Goal: Transaction & Acquisition: Register for event/course

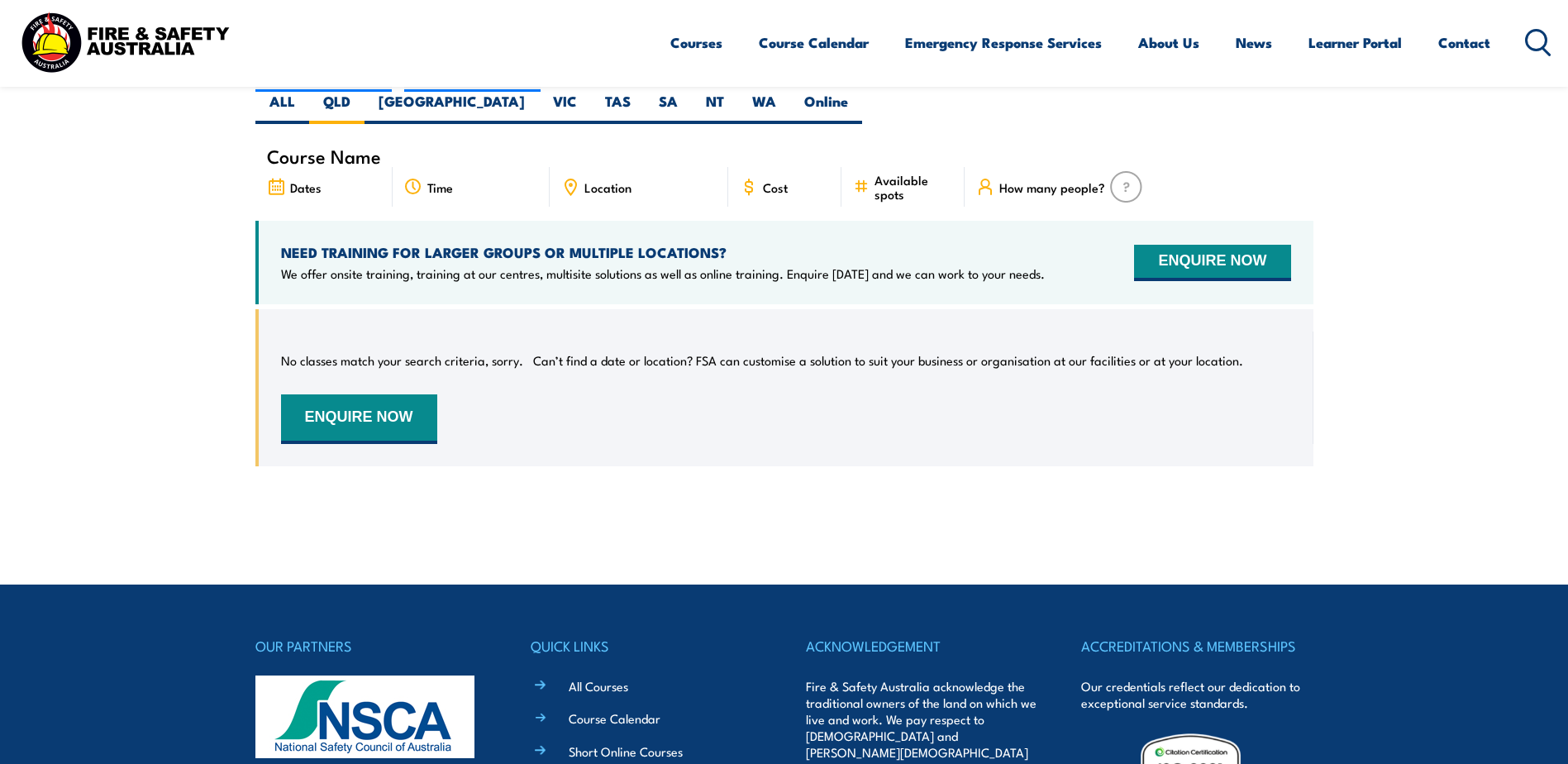
click at [276, 178] on icon at bounding box center [276, 187] width 19 height 19
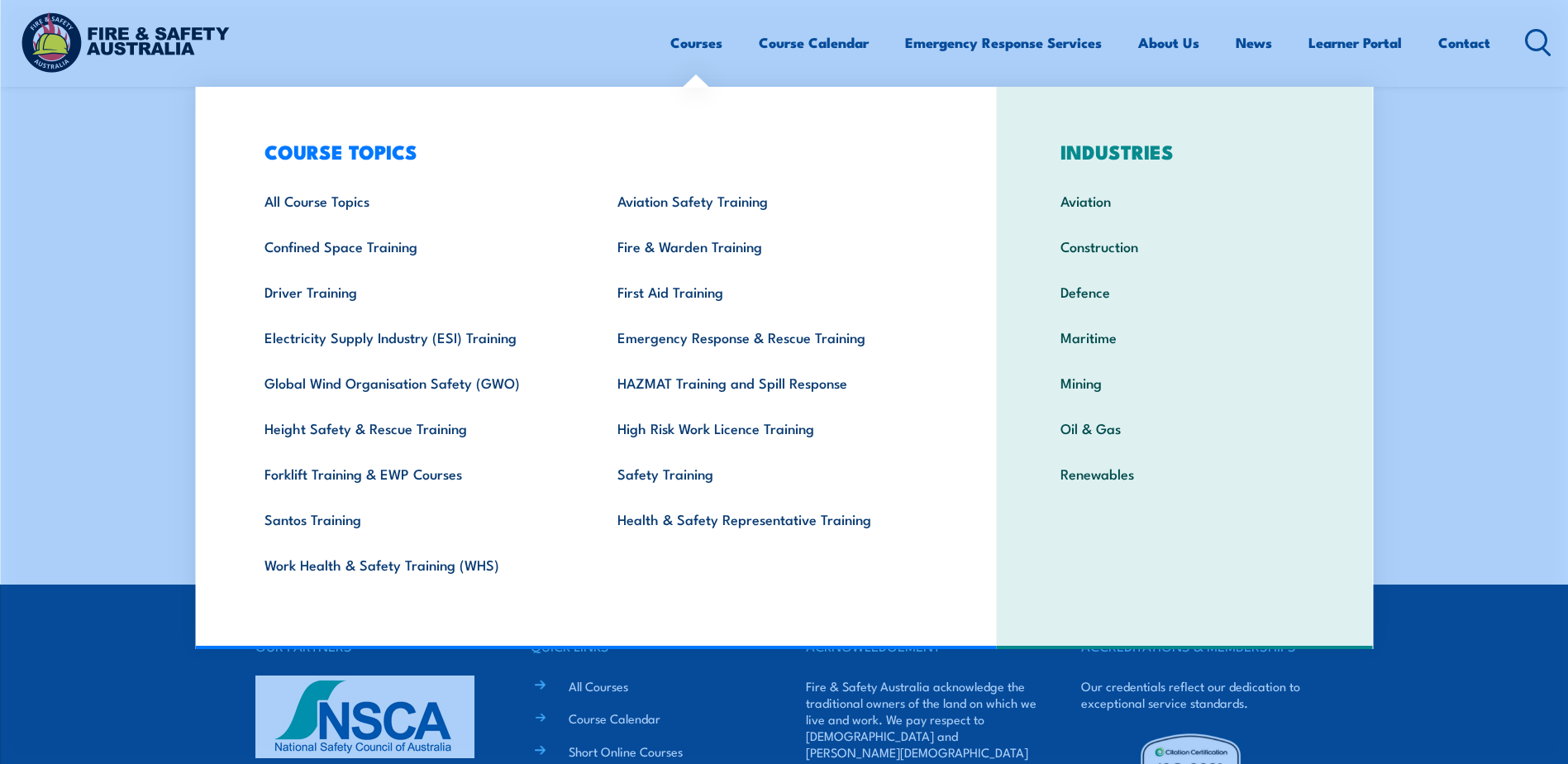
click at [687, 42] on link "Courses" at bounding box center [696, 42] width 52 height 44
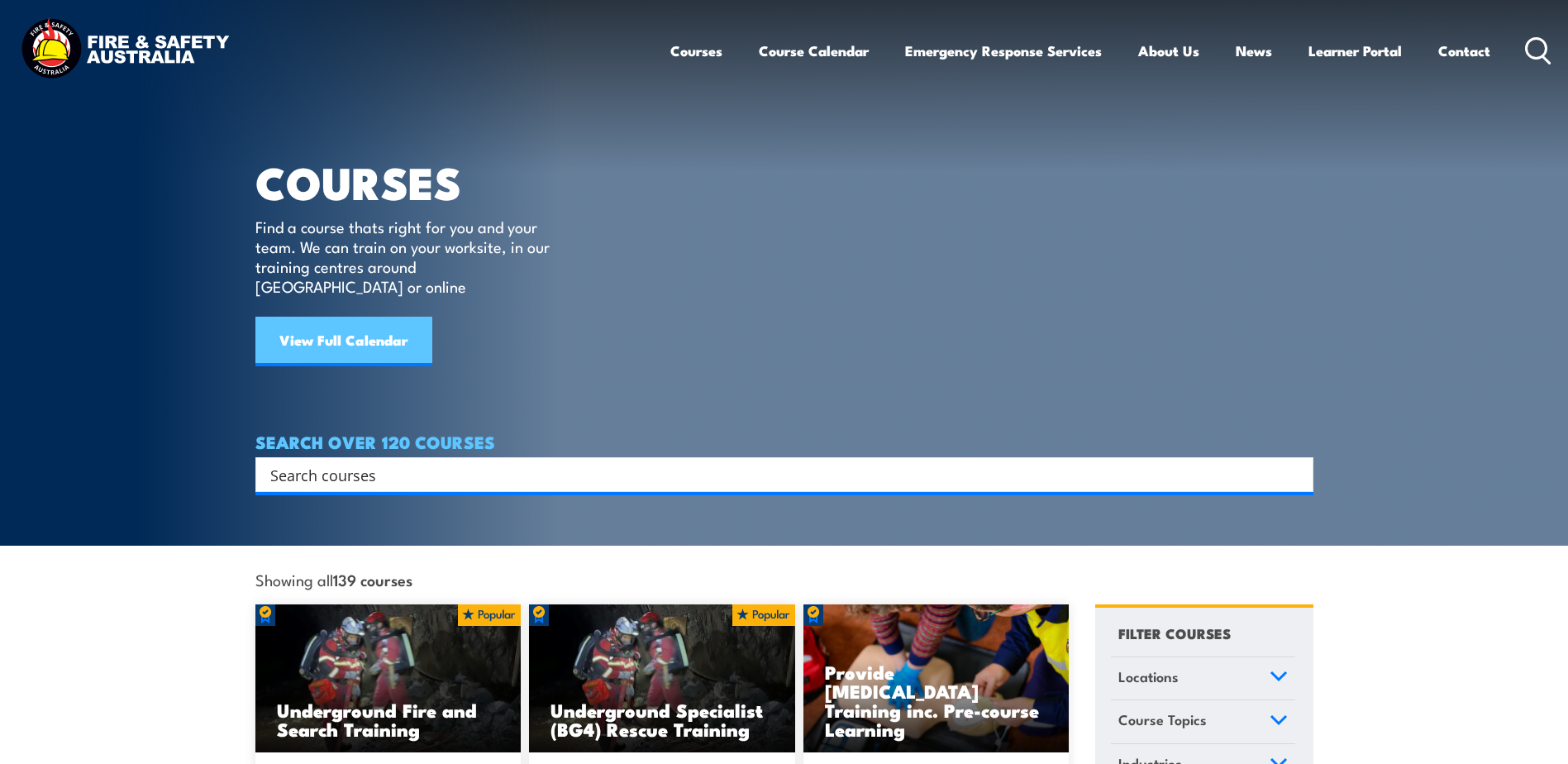
click at [337, 321] on link "View Full Calendar" at bounding box center [344, 341] width 177 height 49
click at [370, 320] on link "View Full Calendar" at bounding box center [344, 341] width 177 height 49
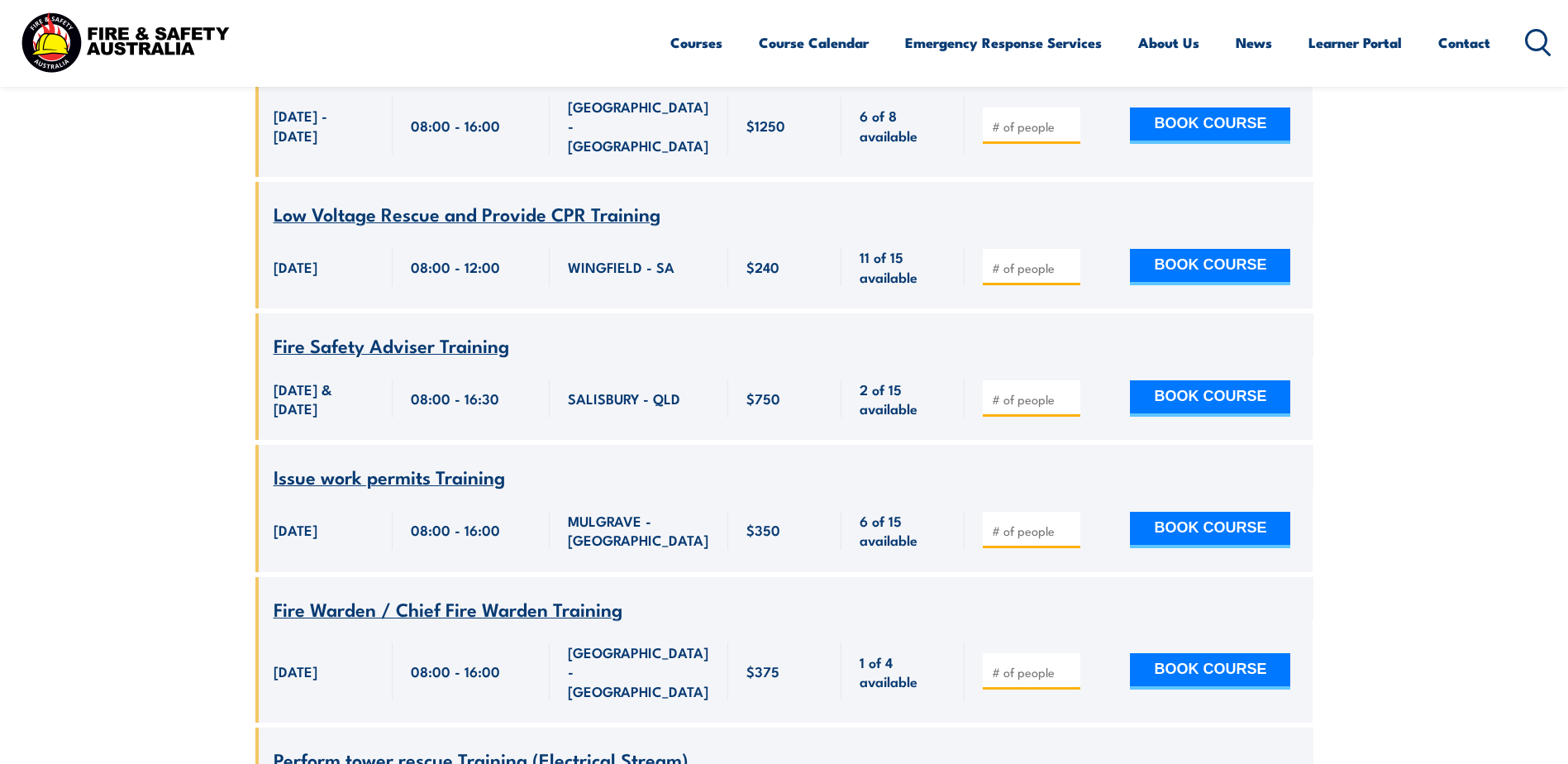
scroll to position [9669, 0]
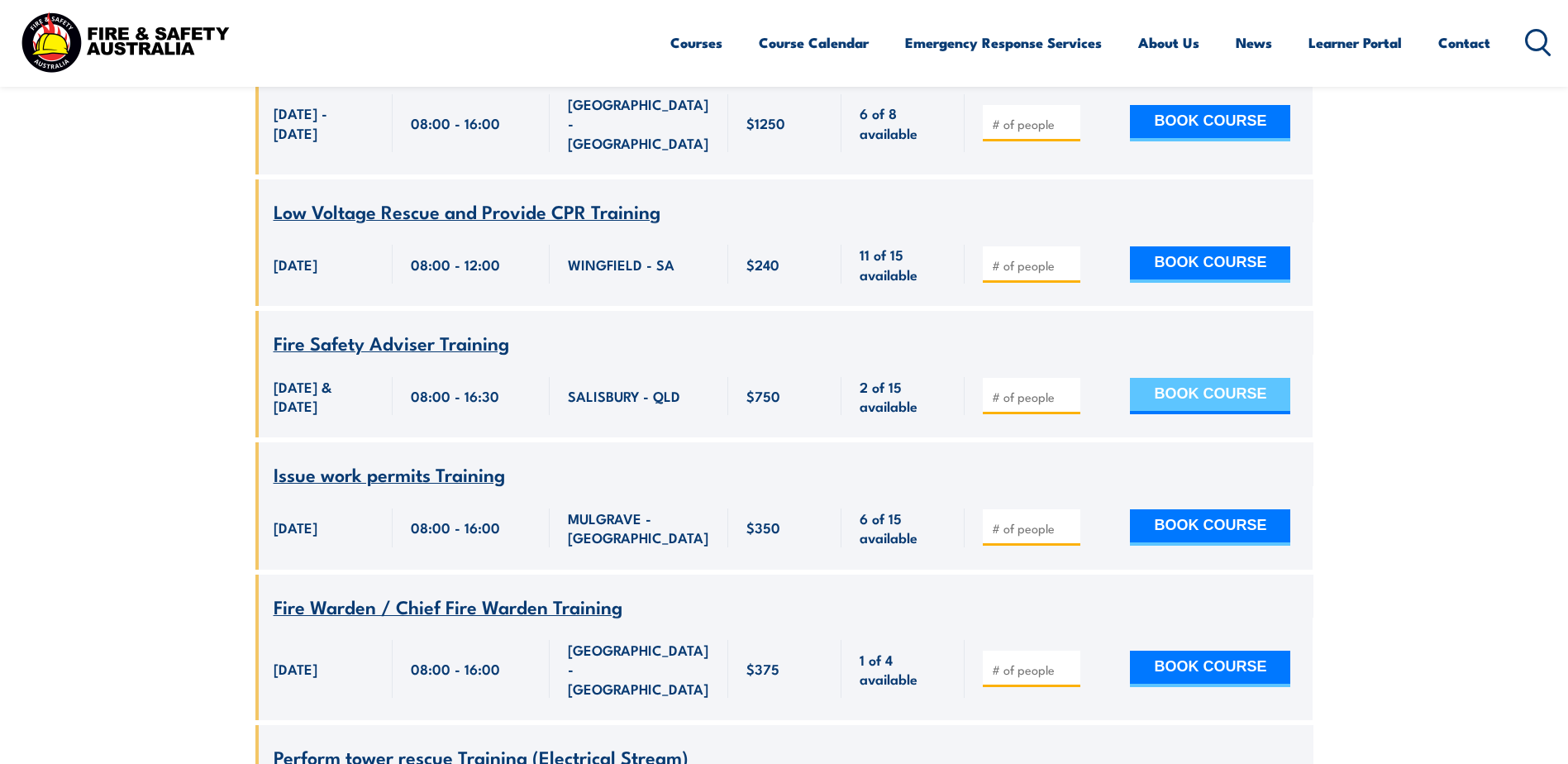
click at [1192, 378] on button "BOOK COURSE" at bounding box center [1210, 396] width 161 height 36
type input "1"
click at [1197, 378] on button "BOOK COURSE" at bounding box center [1210, 396] width 161 height 36
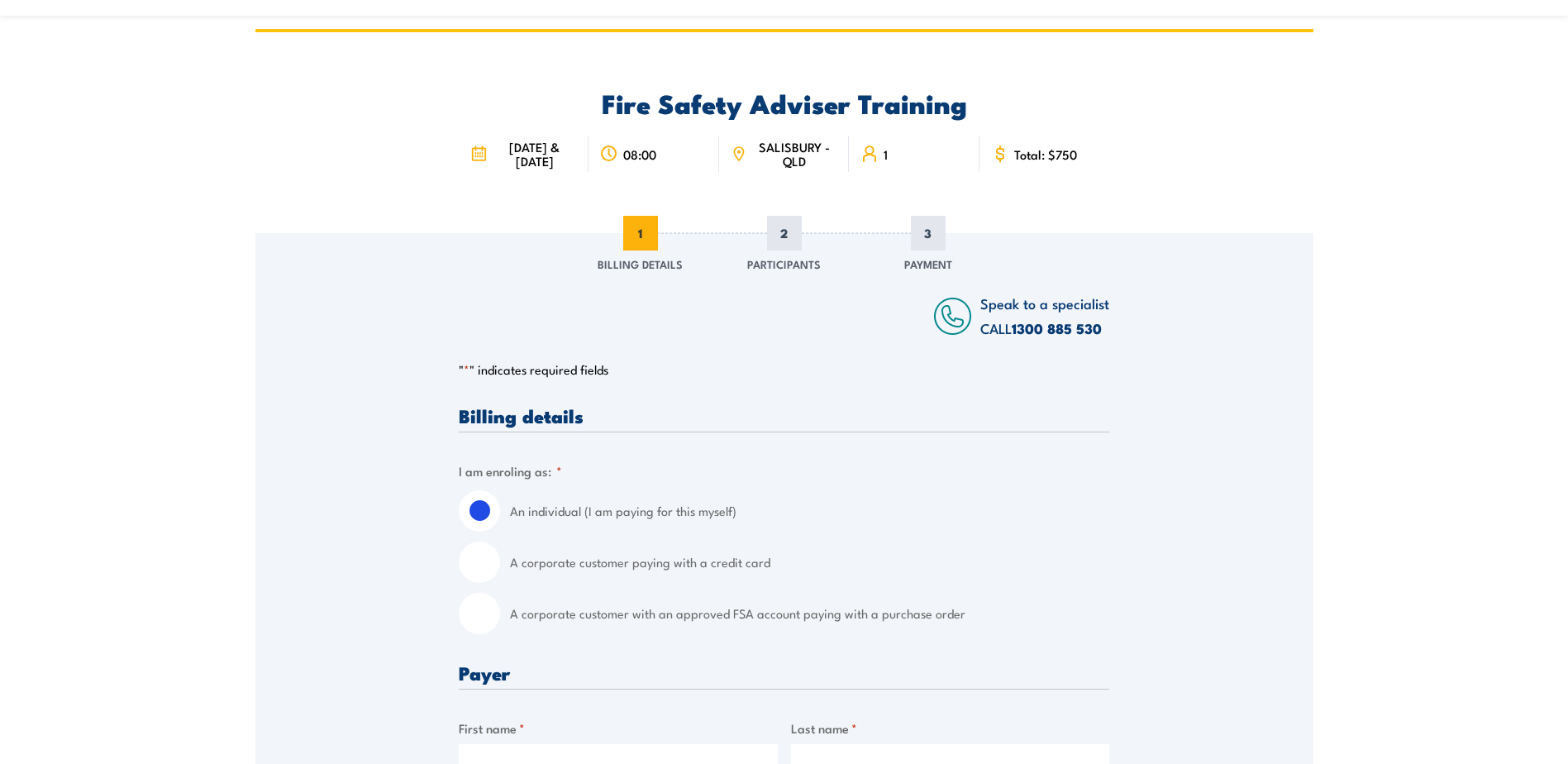
scroll to position [83, 0]
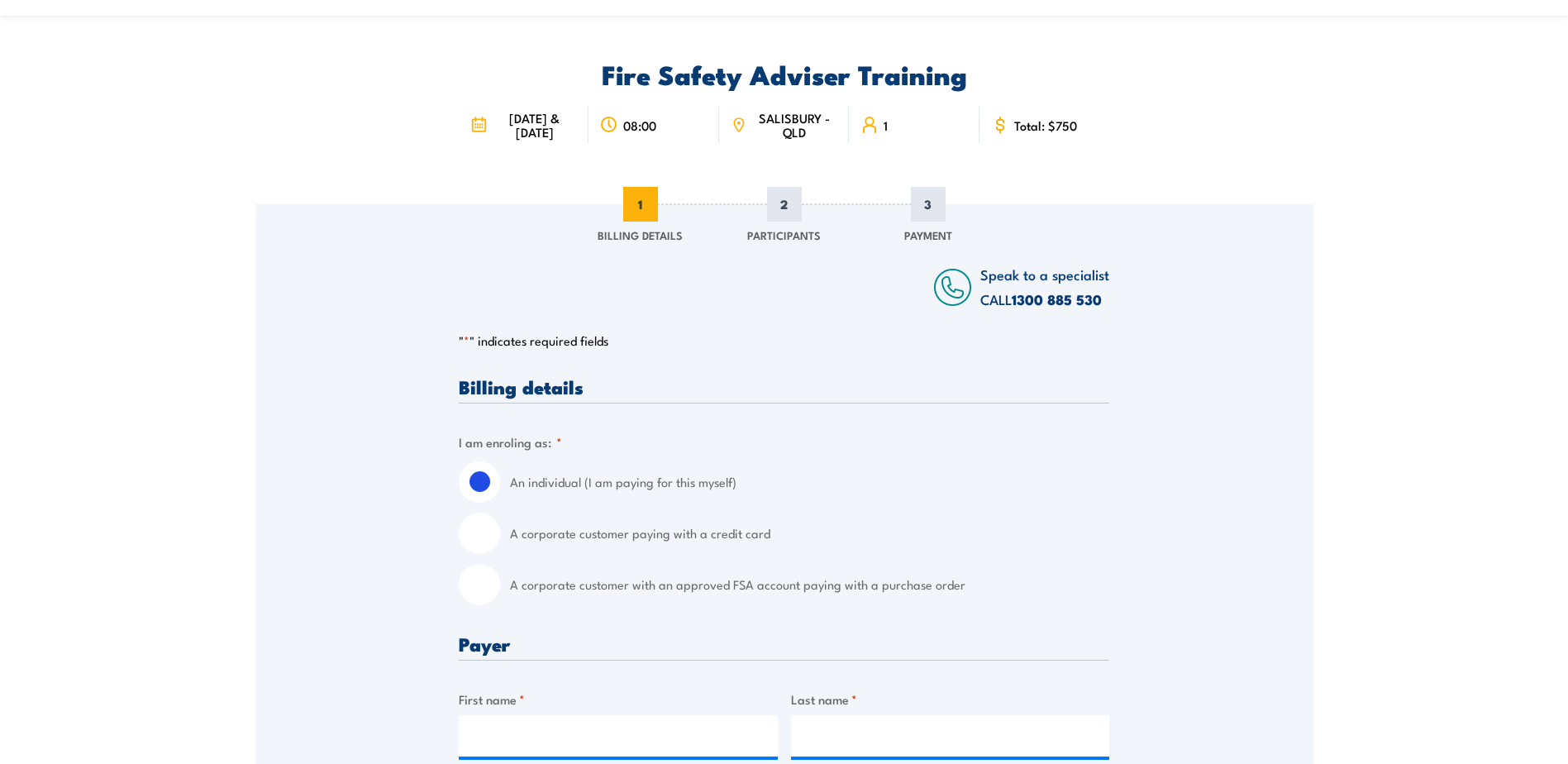
click at [488, 601] on input "A corporate customer with an approved FSA account paying with a purchase order" at bounding box center [479, 584] width 42 height 42
radio input "true"
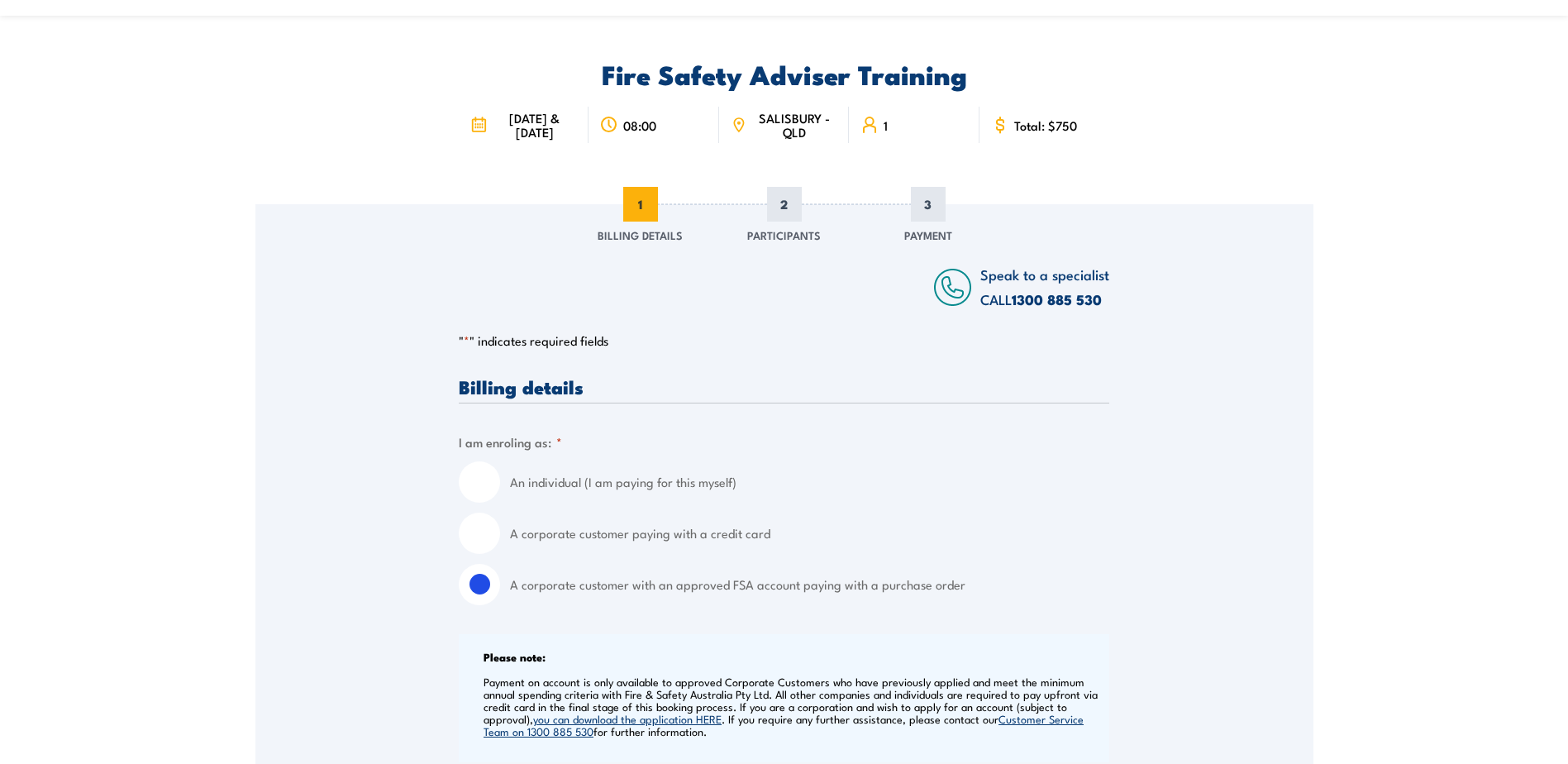
click at [1029, 132] on span "Total: $750" at bounding box center [1045, 125] width 63 height 14
click at [1000, 130] on icon at bounding box center [999, 125] width 6 height 10
click at [928, 216] on span "3" at bounding box center [928, 203] width 34 height 34
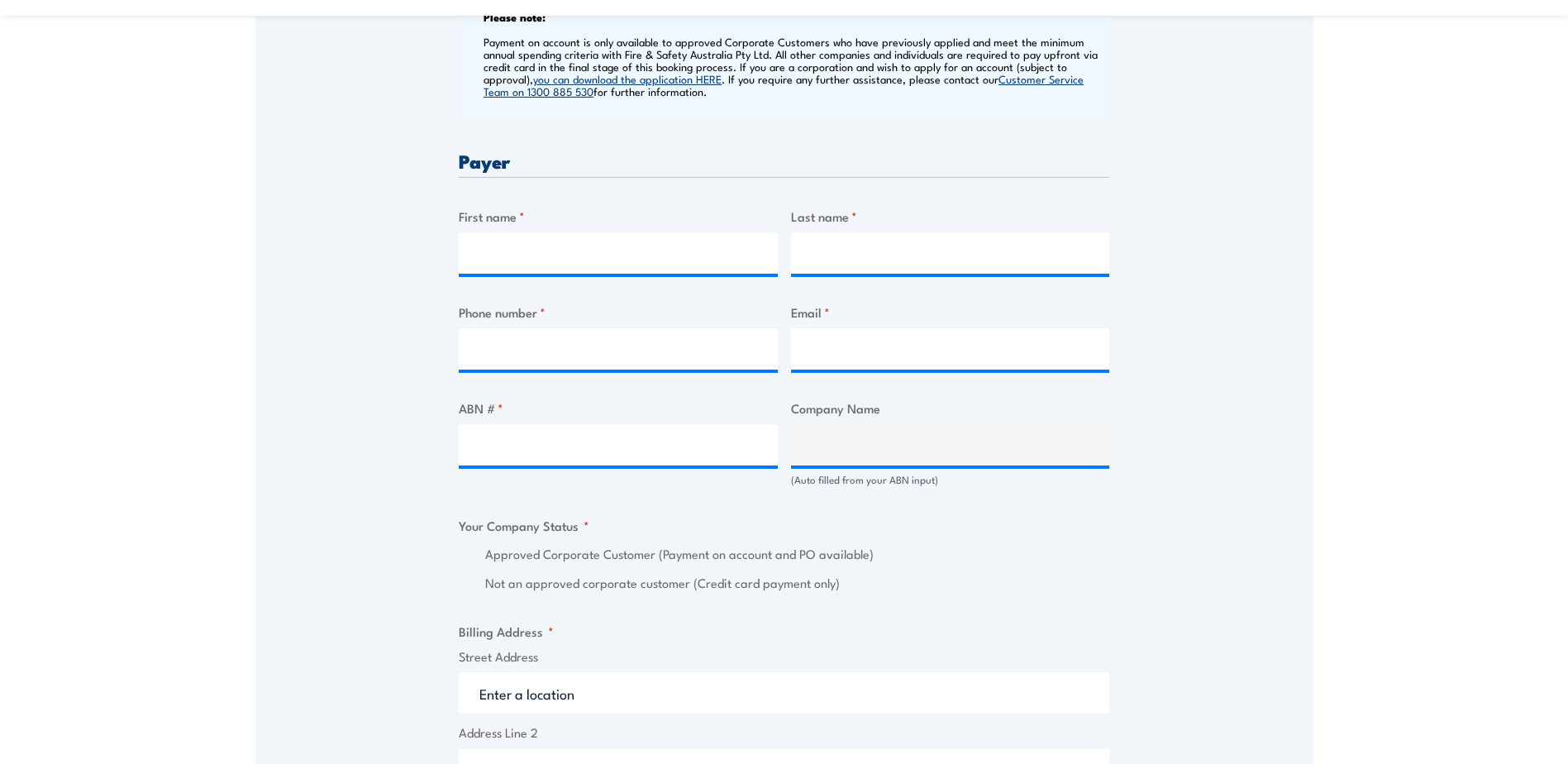
scroll to position [744, 0]
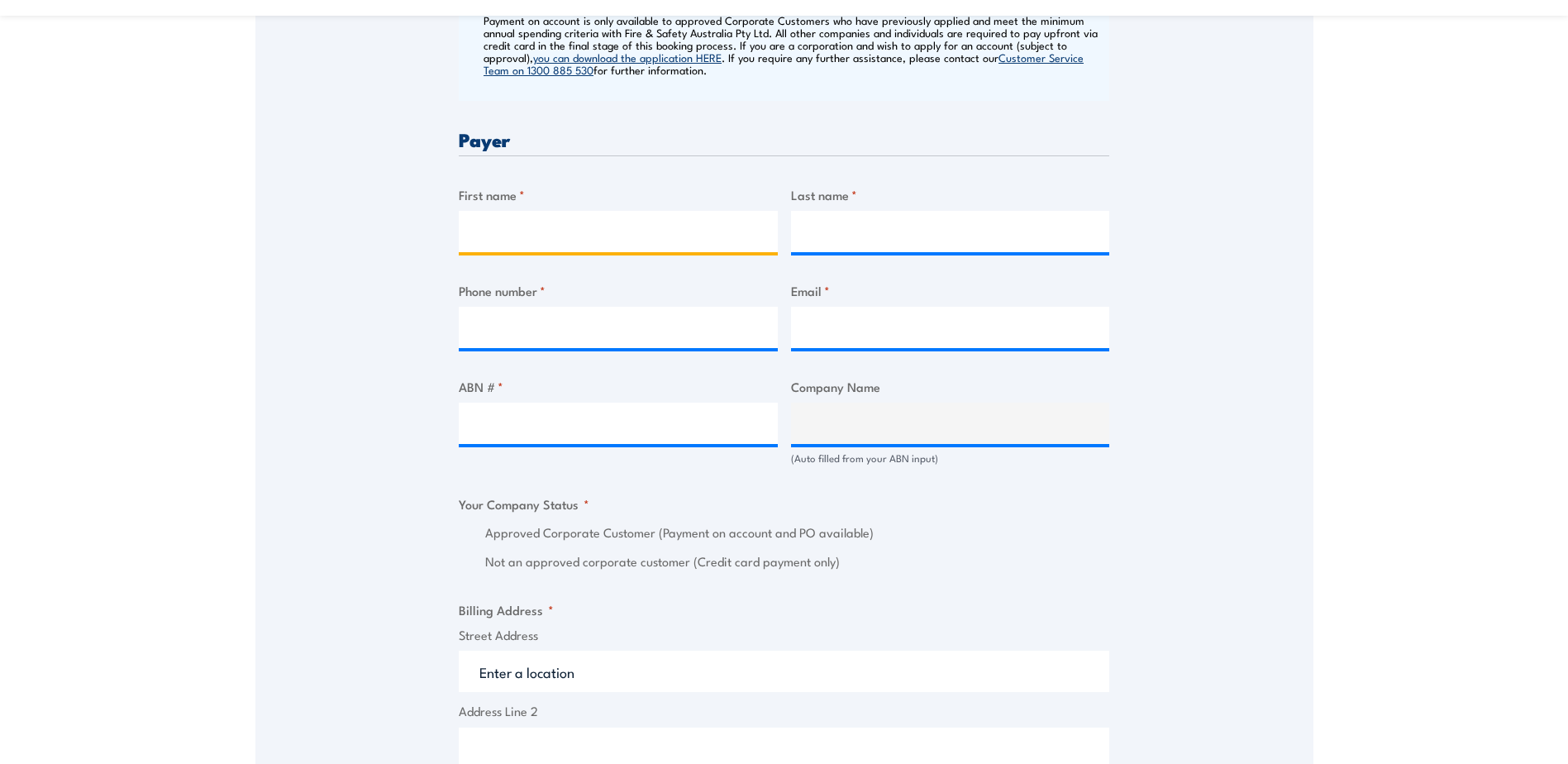
click at [486, 243] on input "First name *" at bounding box center [617, 231] width 319 height 42
type input "Poroshat"
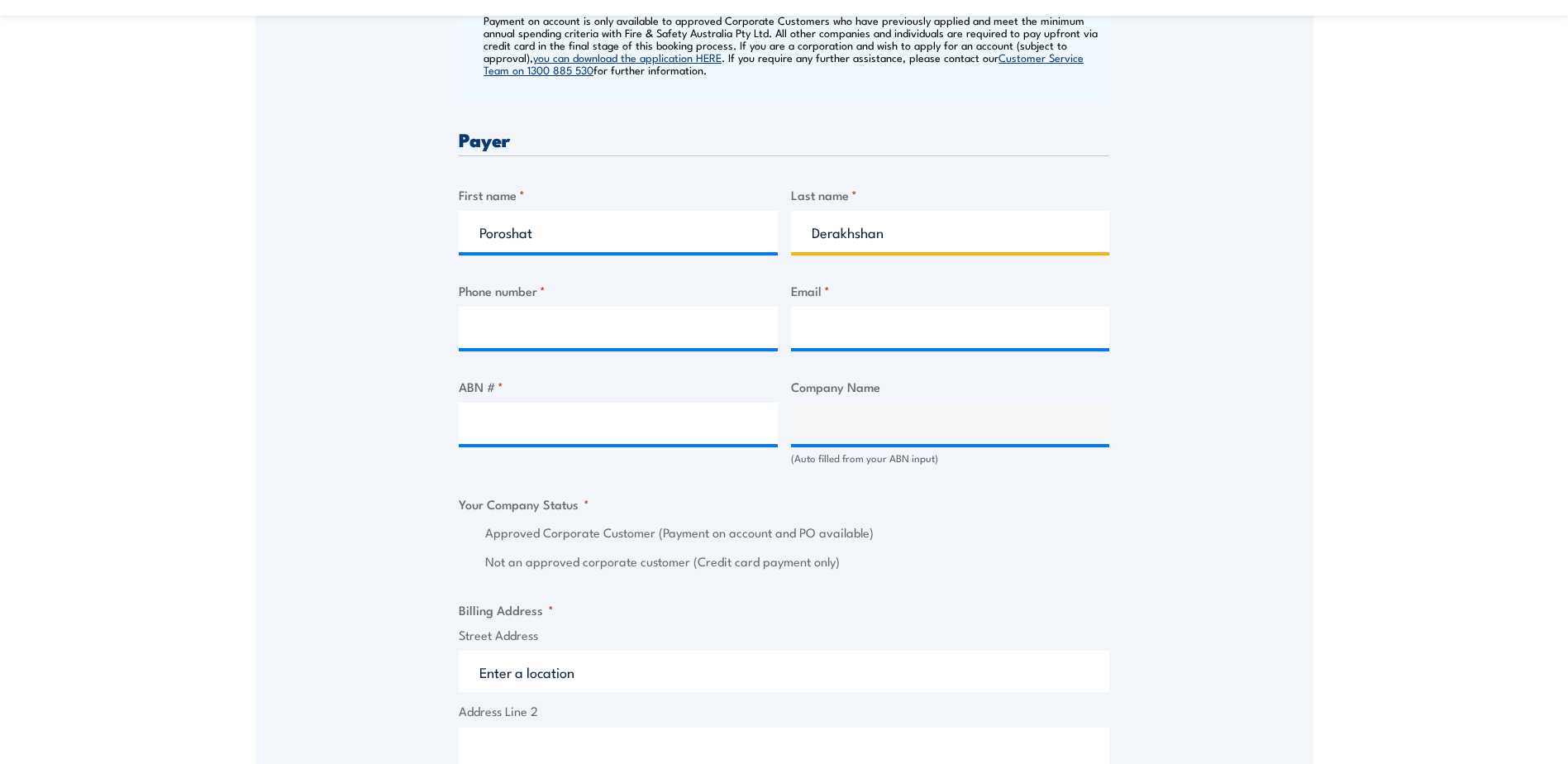
type input "Derakhshan"
click at [482, 347] on input "Phone number *" at bounding box center [617, 327] width 319 height 42
click at [487, 341] on input "Phone number *" at bounding box center [617, 327] width 319 height 42
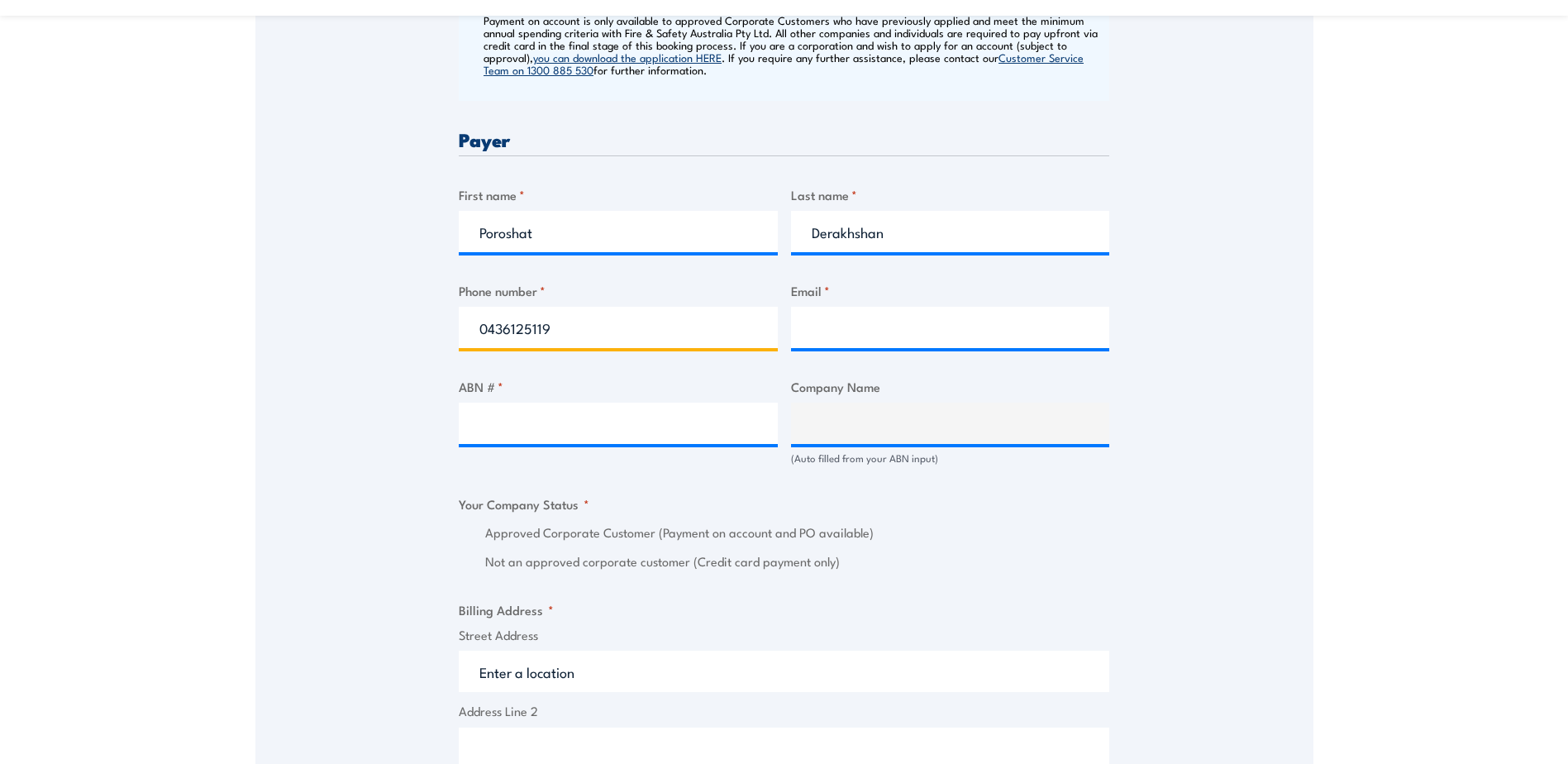
type input "0436125119"
click at [813, 345] on input "Email *" at bounding box center [950, 327] width 319 height 42
type input "poroshat.derakhshan@aveo.com.au"
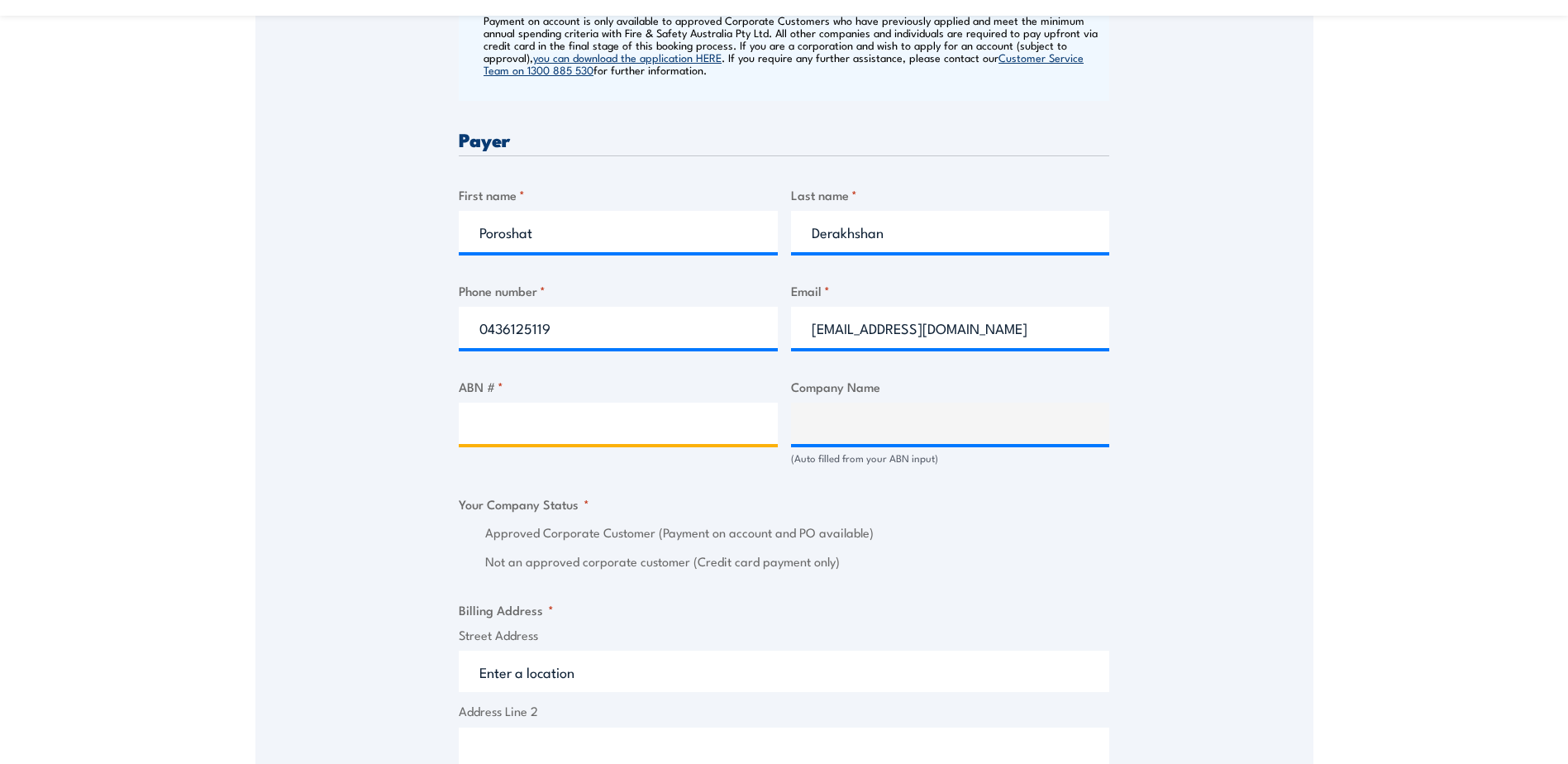
click at [482, 437] on input "ABN # *" at bounding box center [617, 423] width 319 height 42
type input "28010729950"
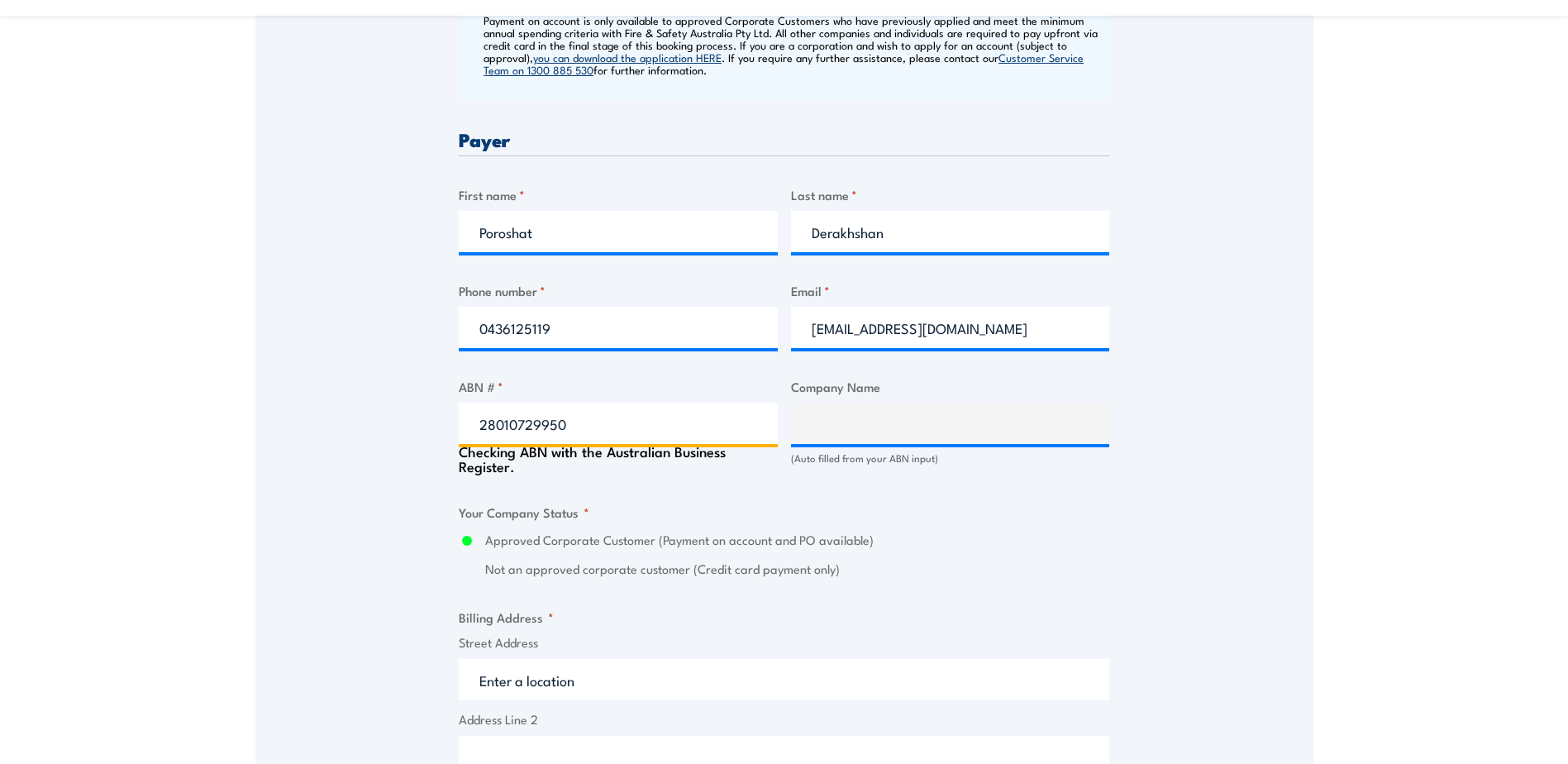
type input "AVEO GROUP LIMITED"
radio input "true"
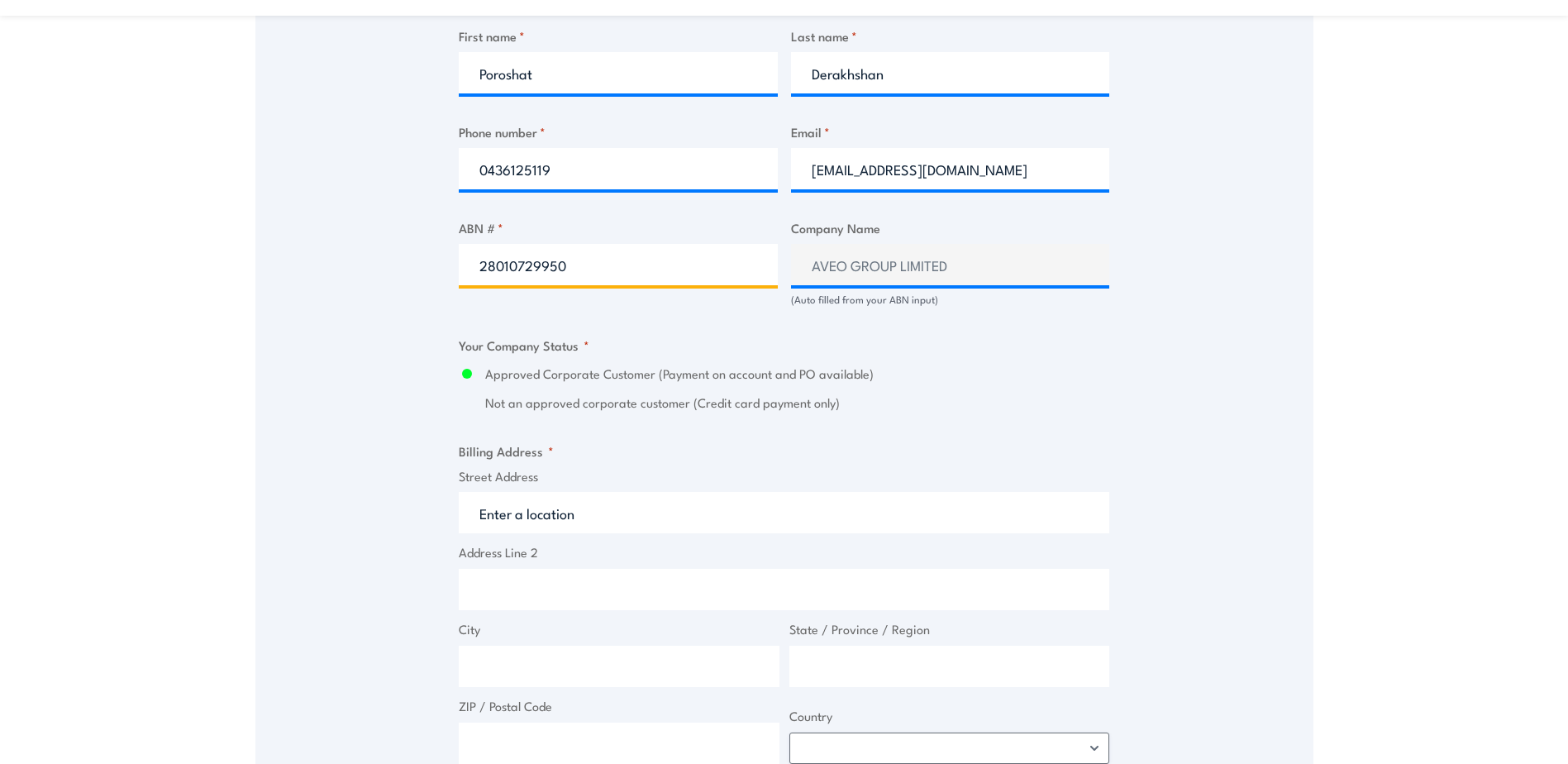
scroll to position [909, 0]
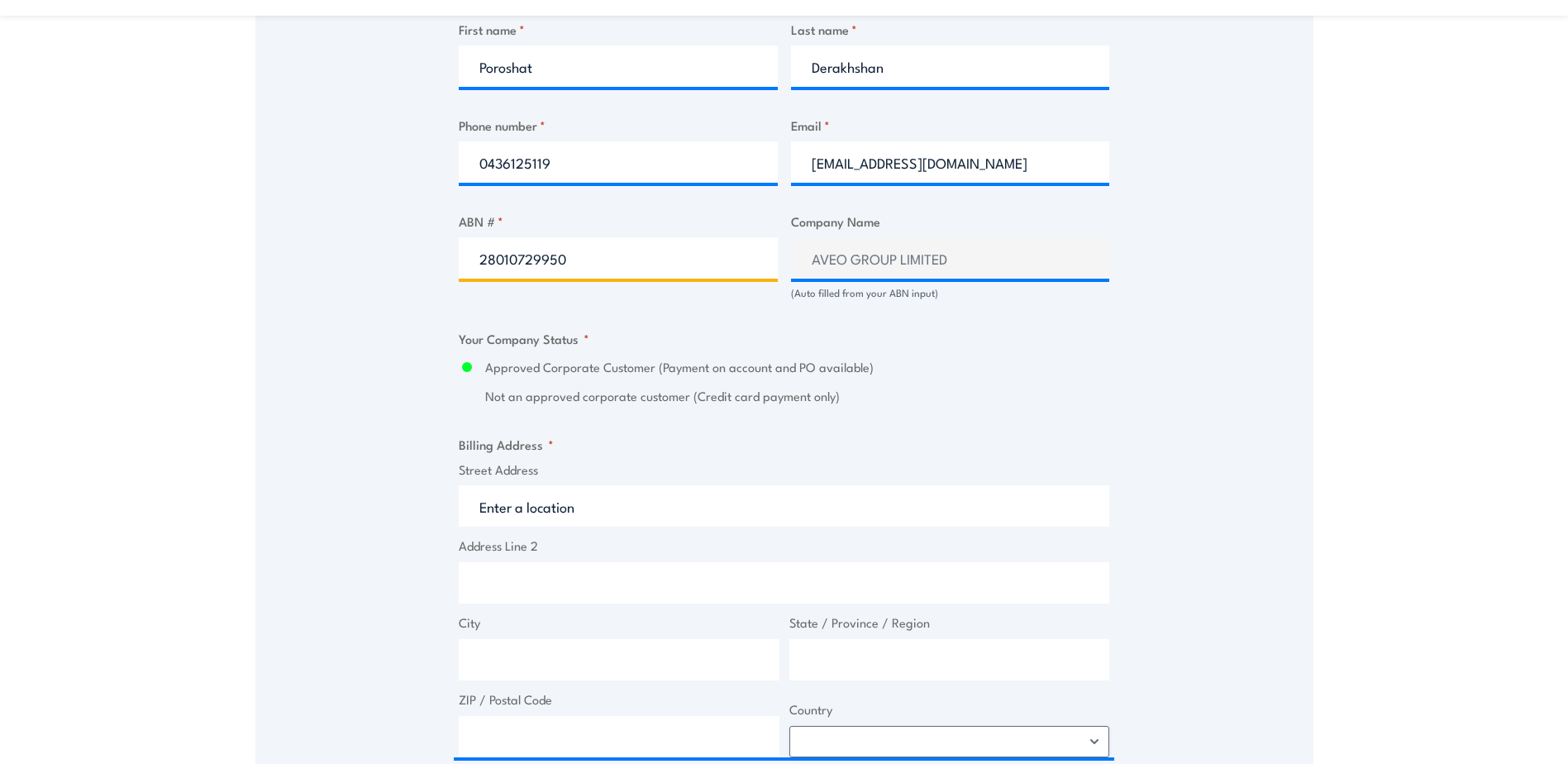
type input "28010729950"
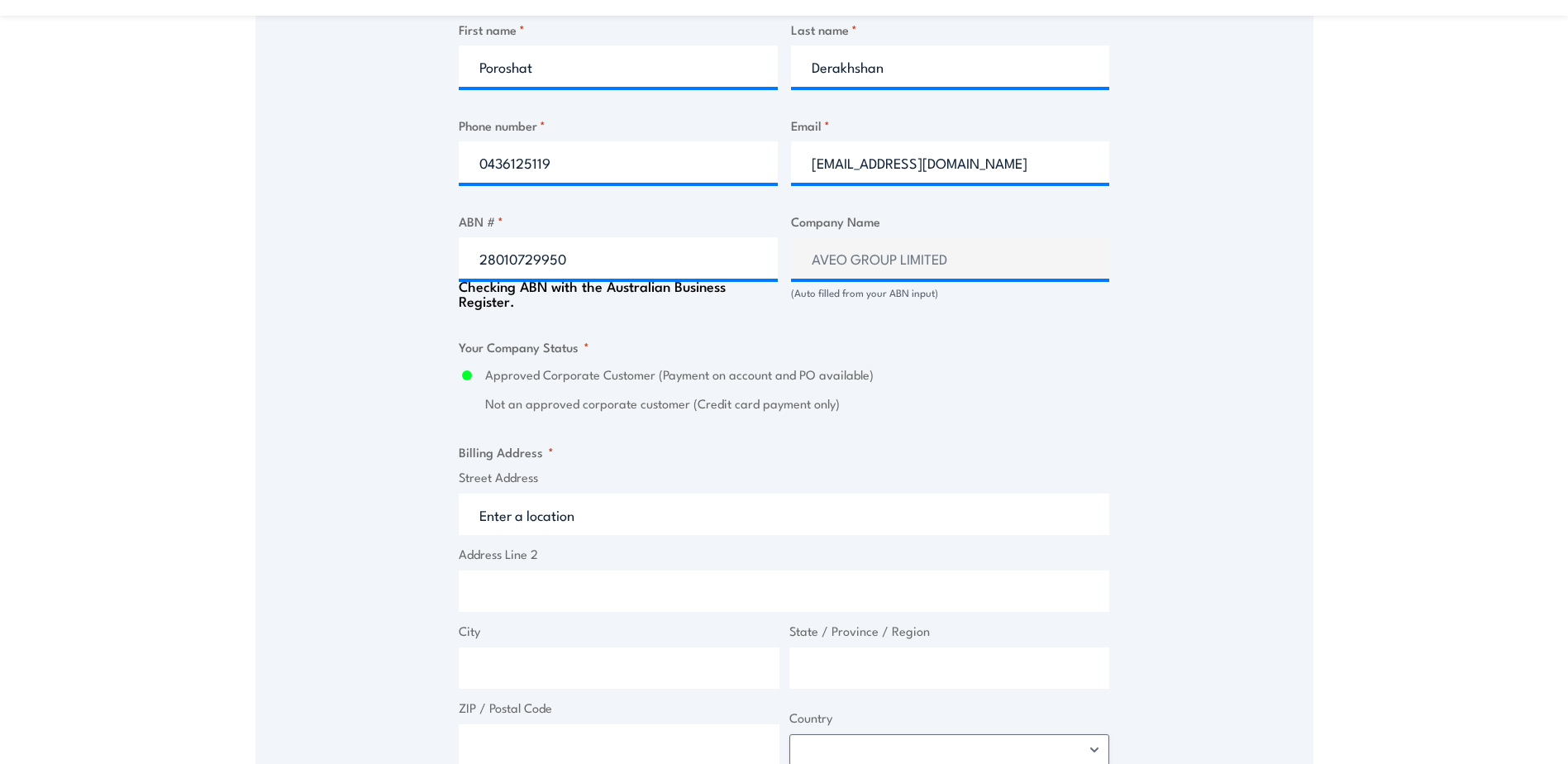
click at [466, 379] on fieldset "Your Company Status * Approved Corporate Customer (Payment on account and PO av…" at bounding box center [784, 375] width 650 height 77
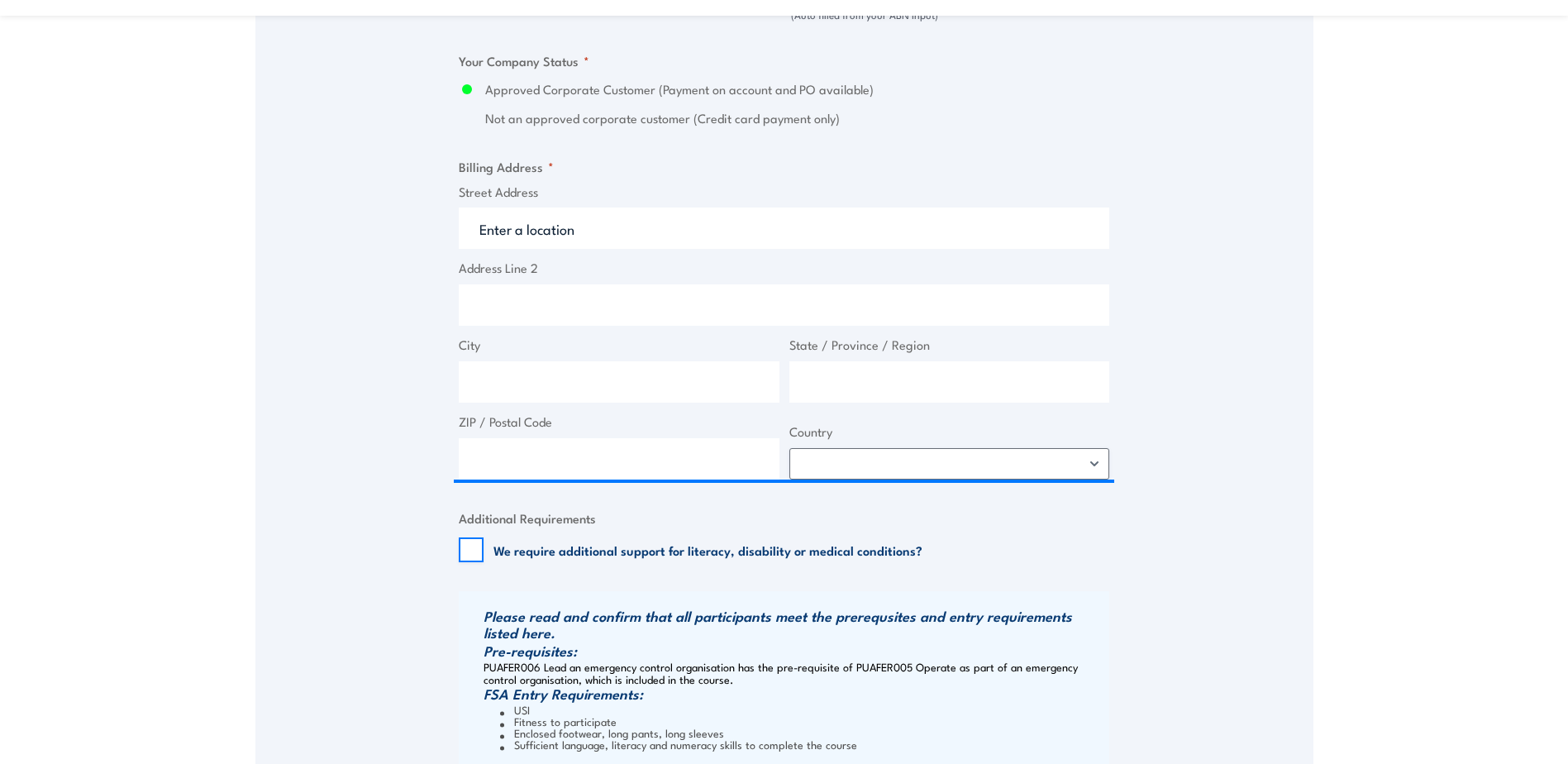
scroll to position [1074, 0]
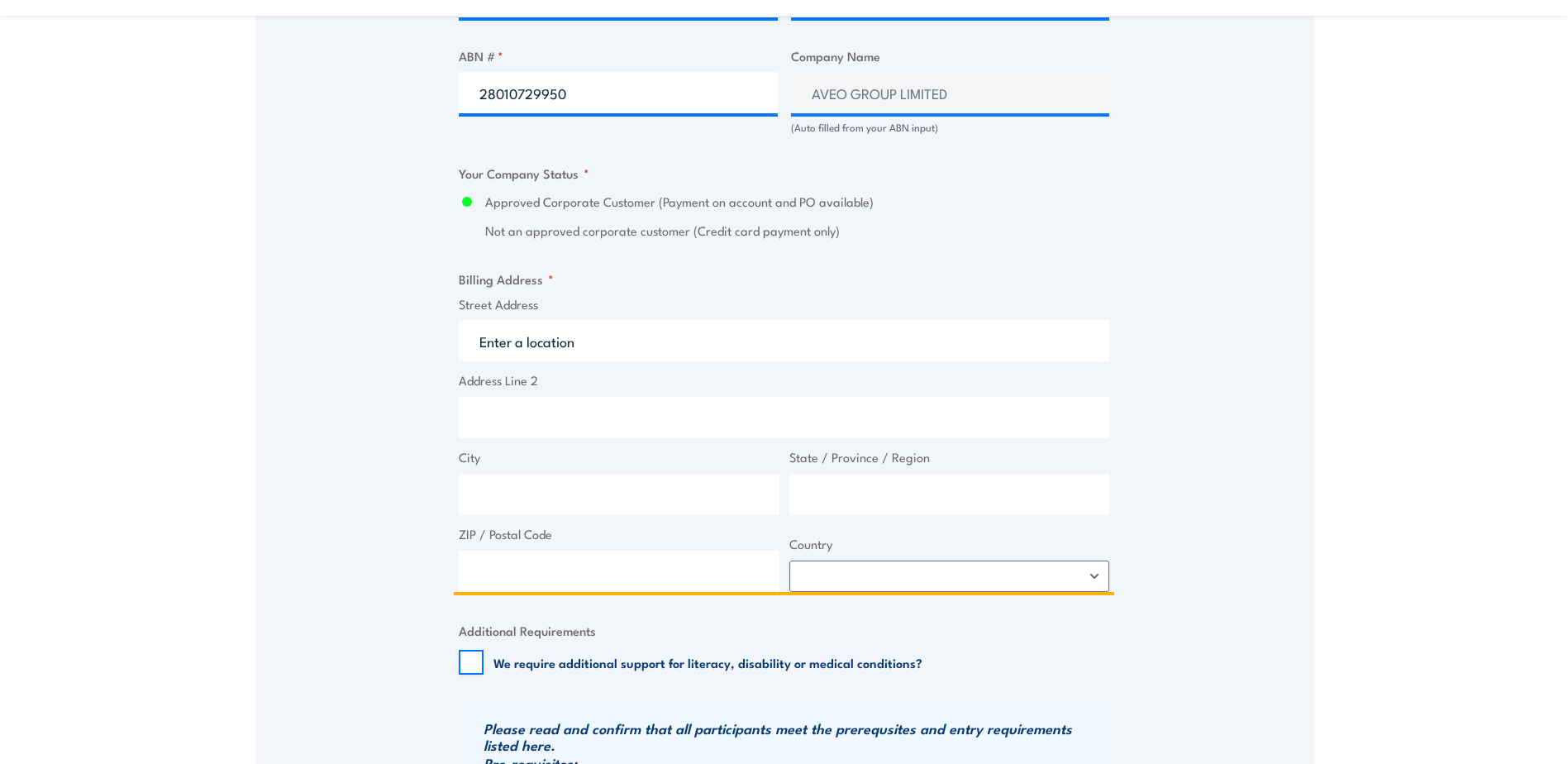
click at [479, 353] on input "Street Address" at bounding box center [784, 340] width 650 height 42
click at [481, 352] on input "Street Address" at bounding box center [784, 340] width 650 height 42
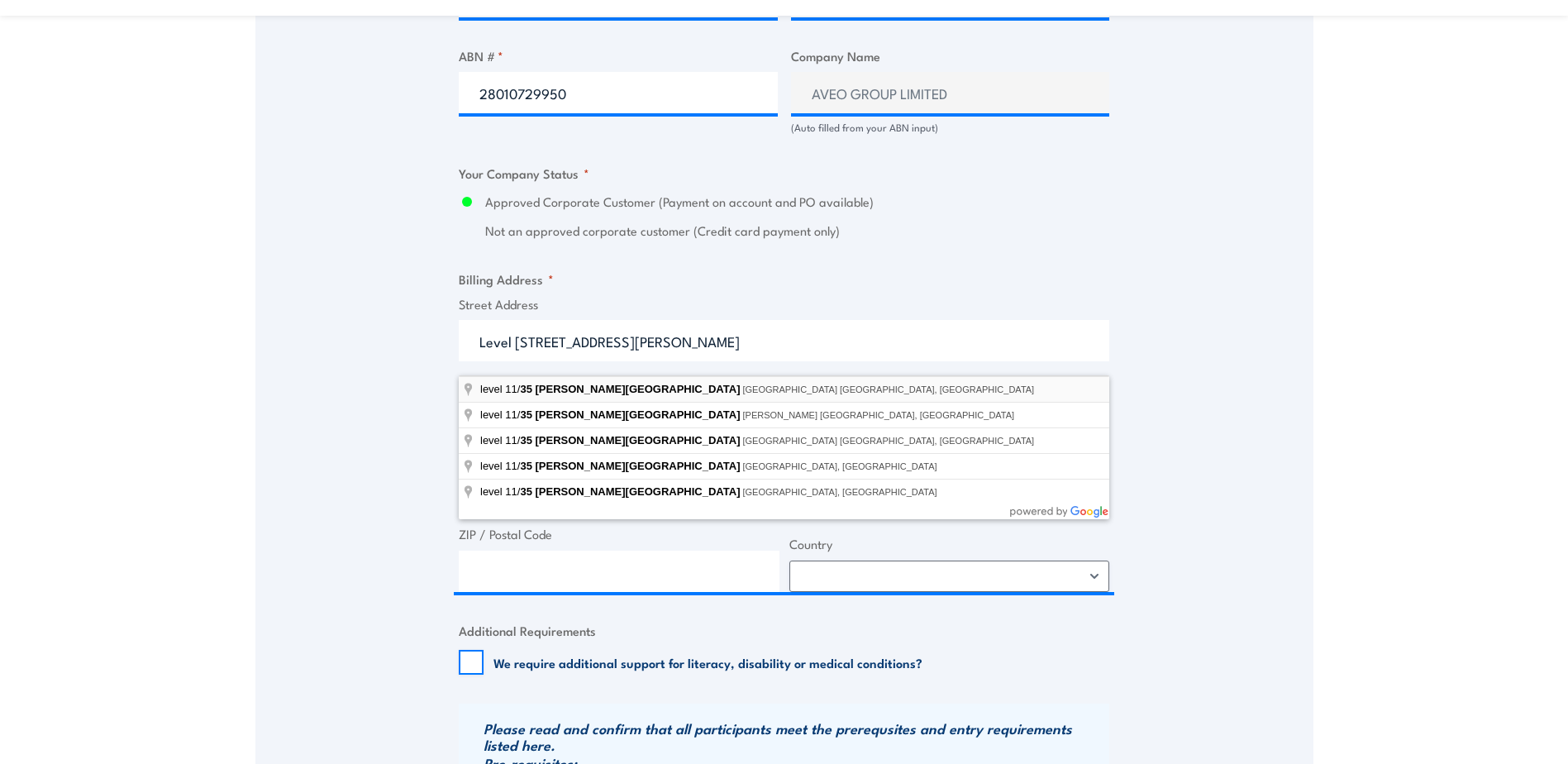
type input "level 11/35 Clarence Street, Sydney NSW, Australia"
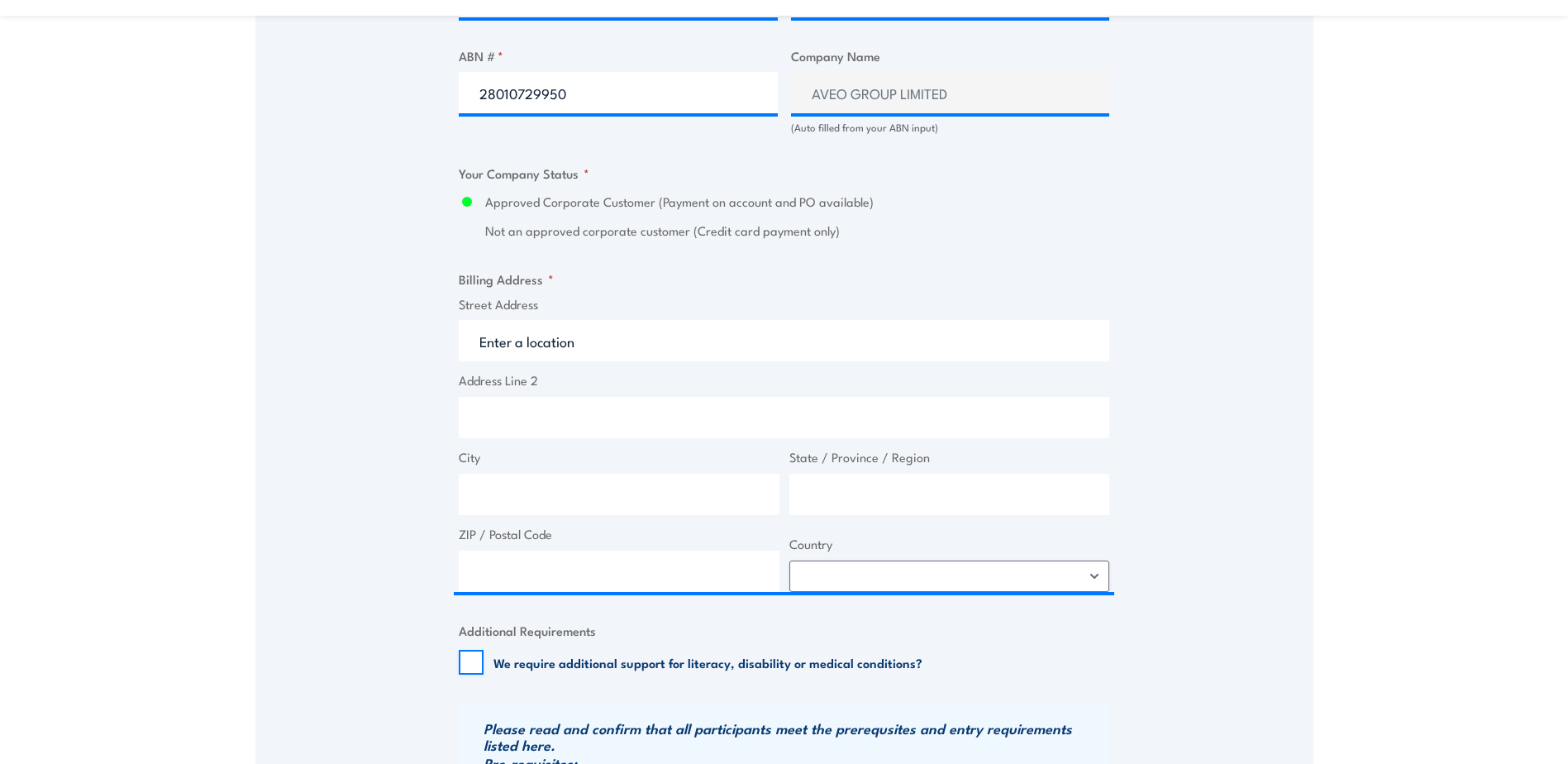
type input "35 Clarence St"
type input "Sydney"
type input "New South Wales"
type input "2000"
select select "Australia"
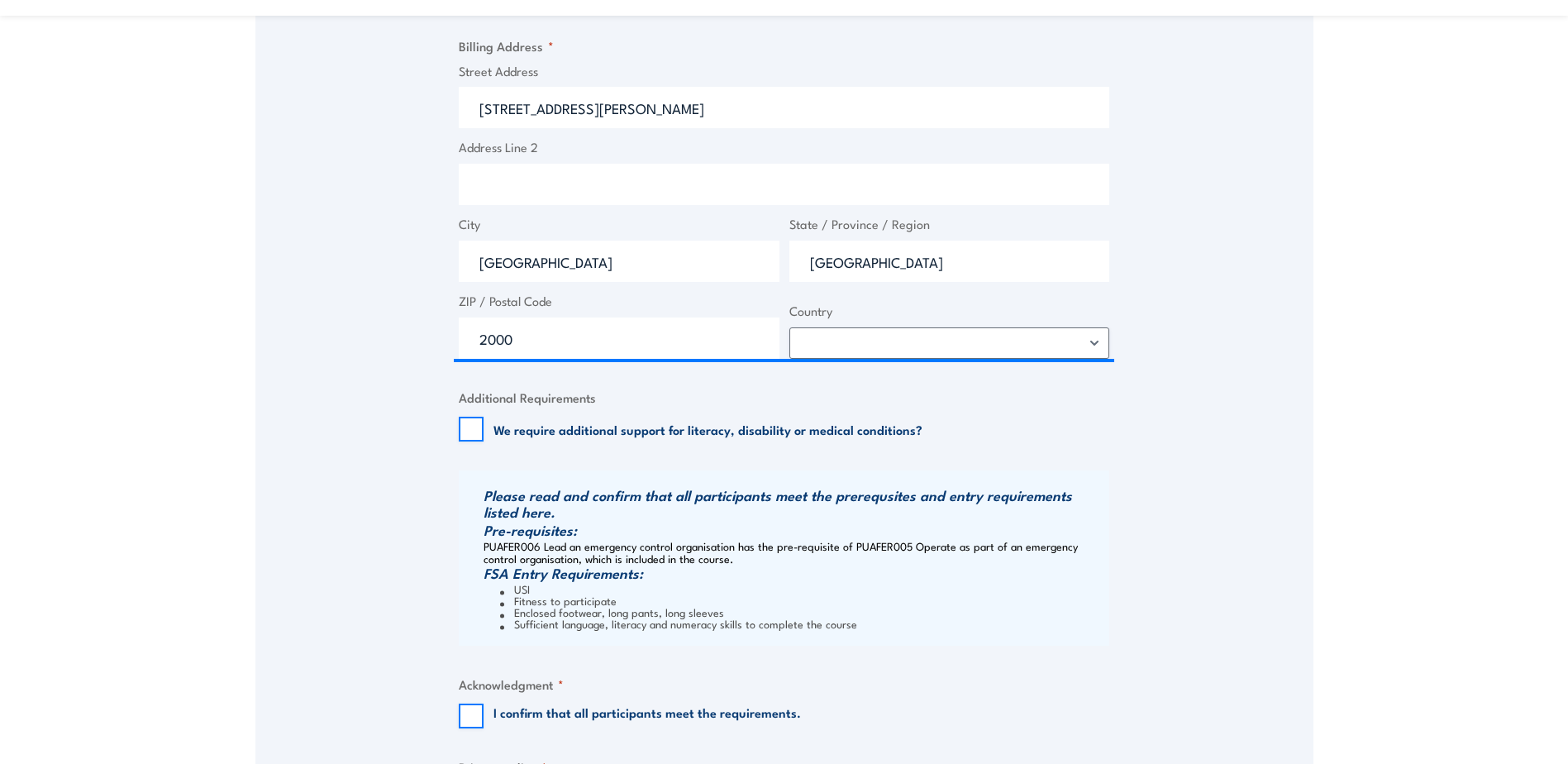
scroll to position [1322, 0]
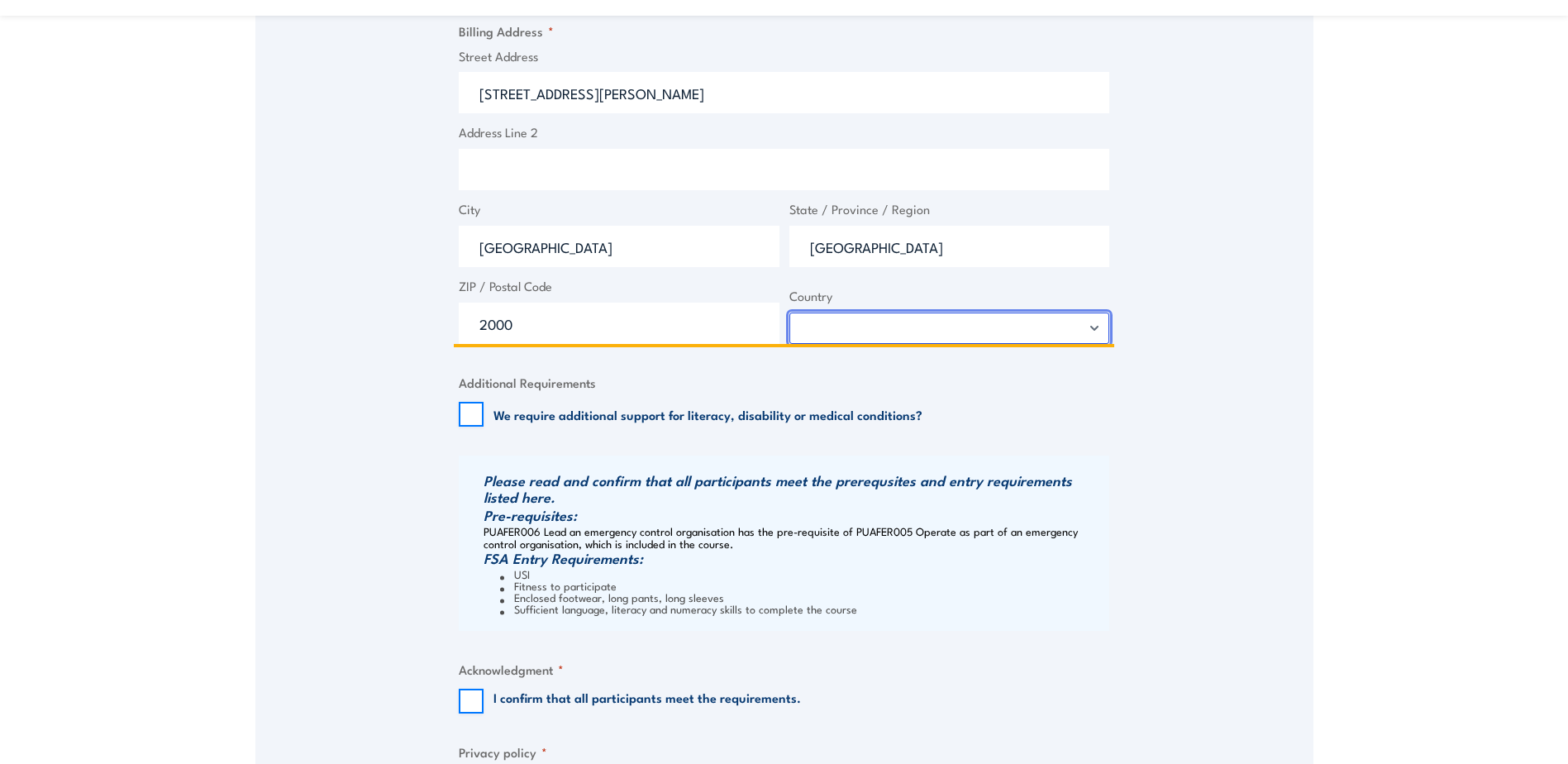
click at [1096, 341] on select "Afghanistan Albania Algeria American Samoa Andorra Angola Anguilla Antarctica A…" at bounding box center [950, 329] width 321 height 32
click at [790, 327] on select "Afghanistan Albania Algeria American Samoa Andorra Angola Anguilla Antarctica A…" at bounding box center [950, 329] width 321 height 32
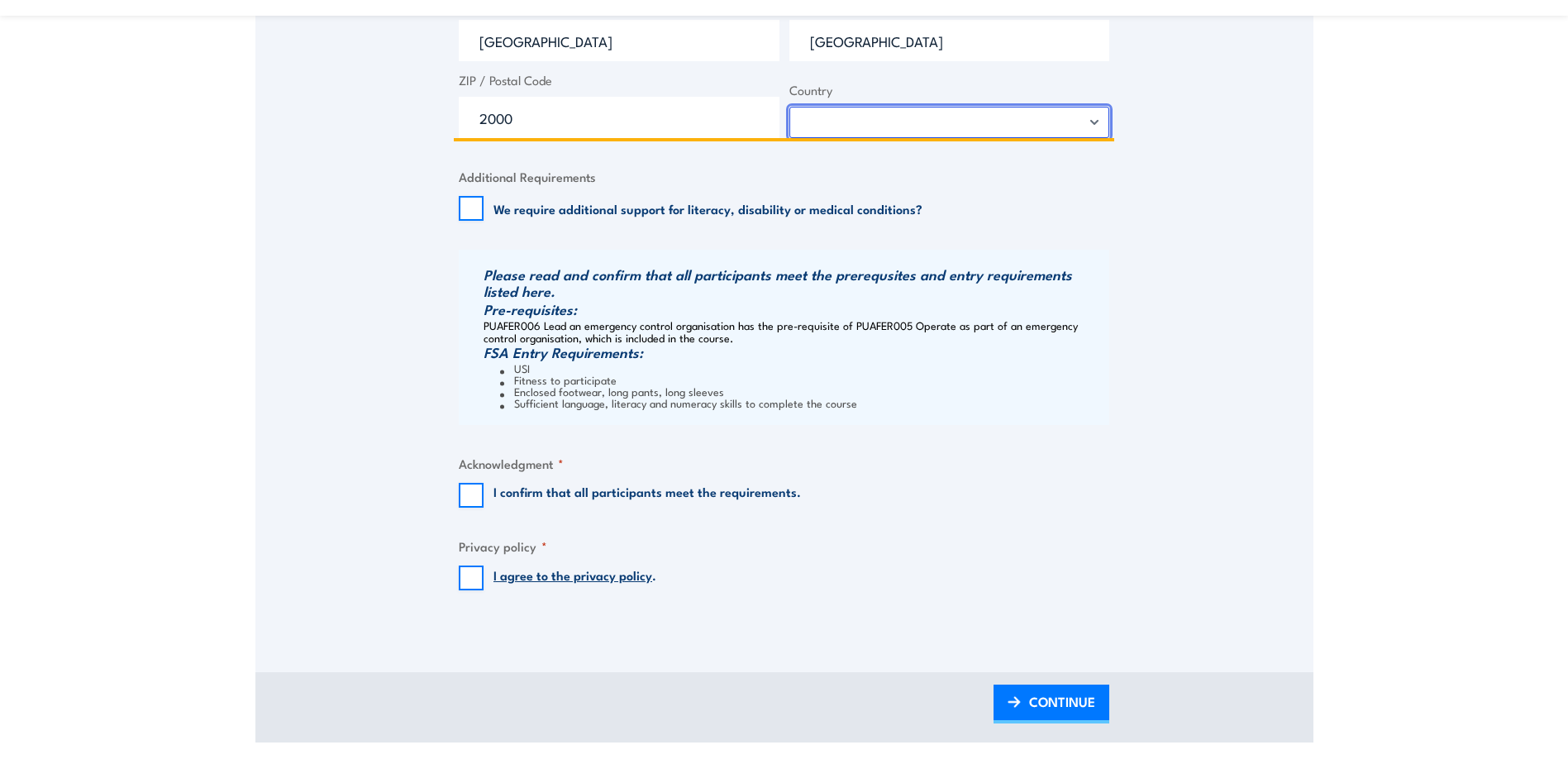
scroll to position [1570, 0]
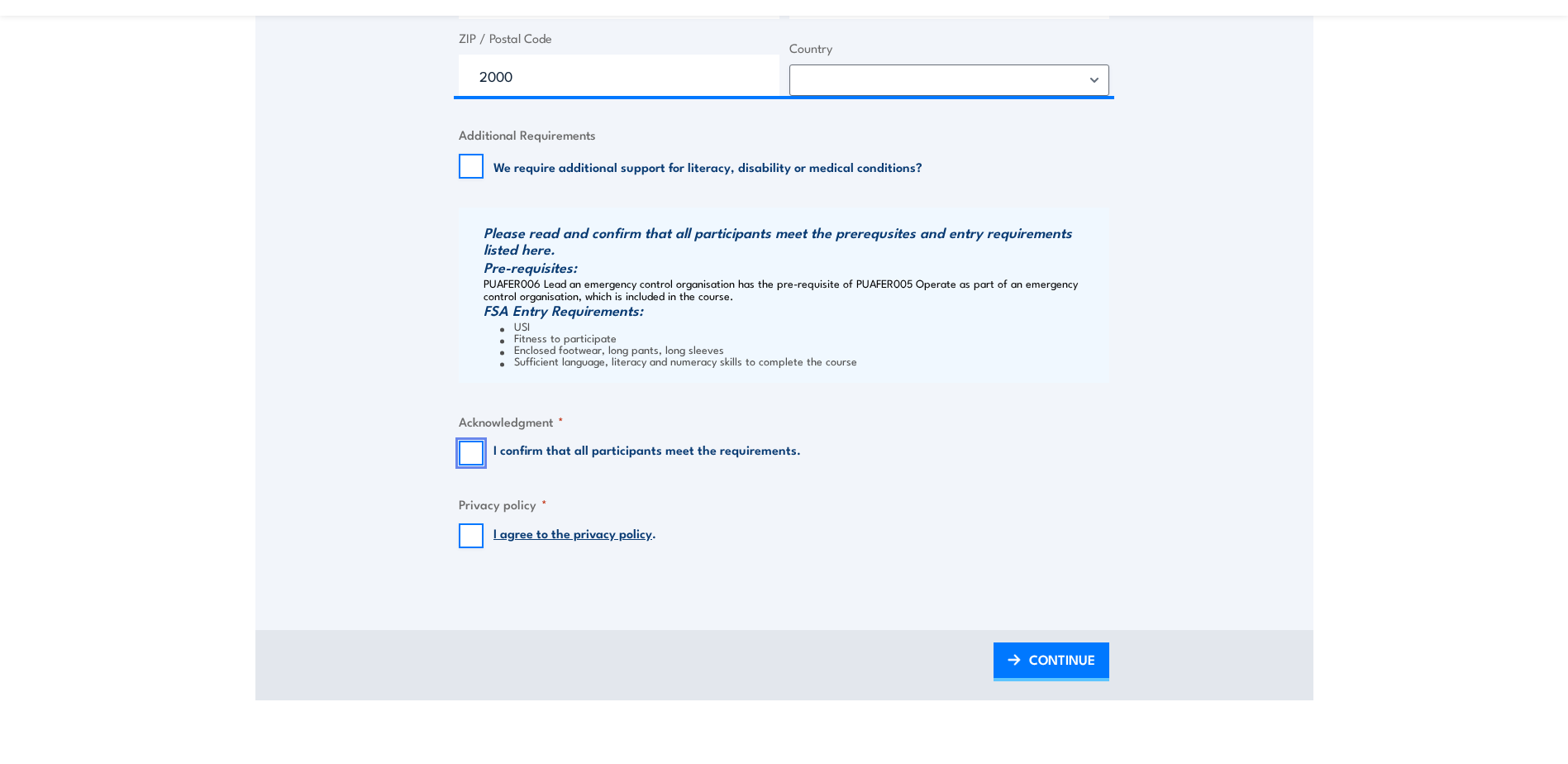
click at [468, 463] on input "I confirm that all participants meet the requirements." at bounding box center [471, 453] width 25 height 25
checkbox input "true"
click at [468, 548] on input "I agree to the privacy policy ." at bounding box center [471, 535] width 25 height 25
checkbox input "true"
click at [1051, 674] on span "CONTINUE" at bounding box center [1062, 659] width 66 height 44
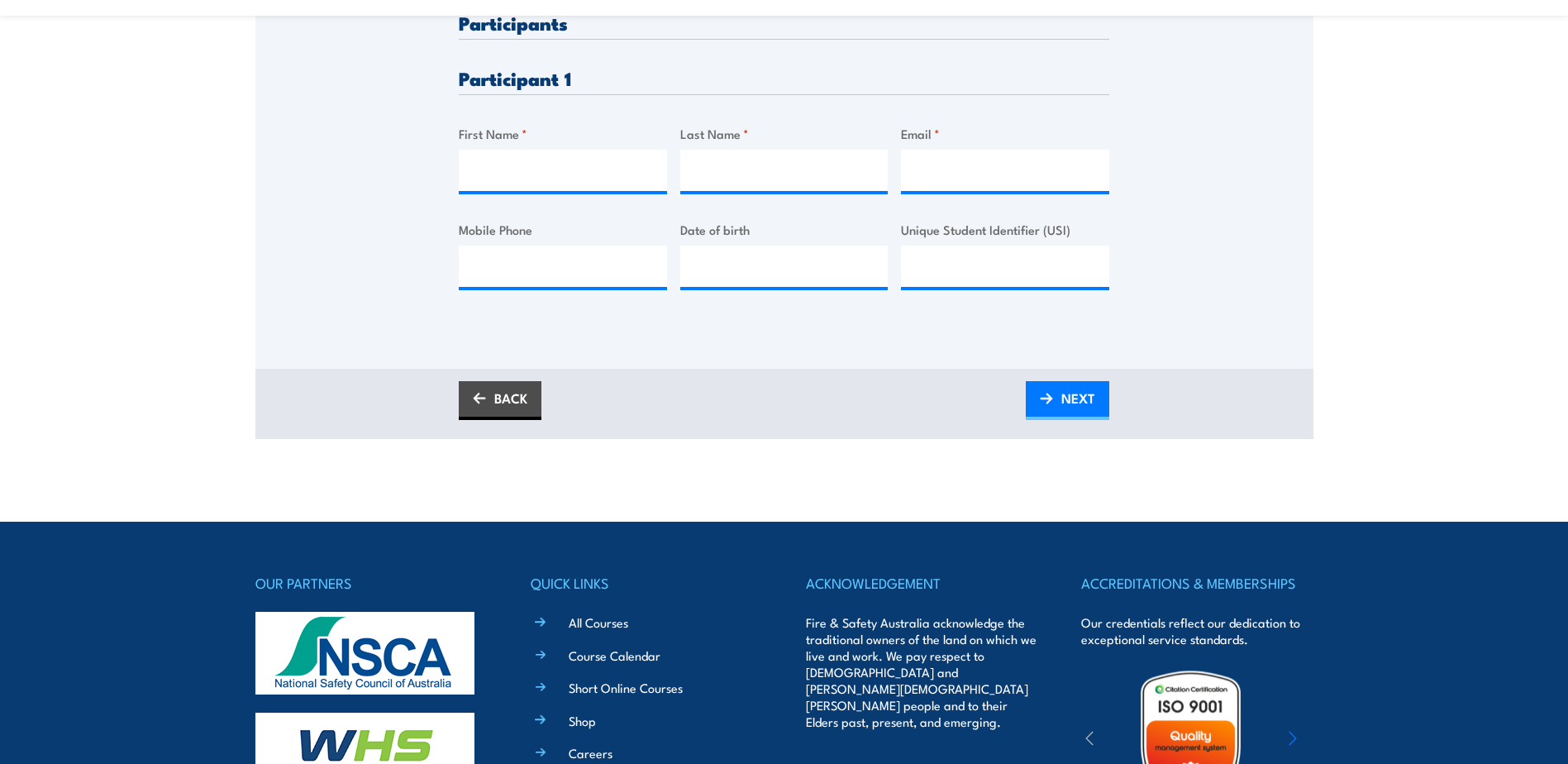
scroll to position [579, 0]
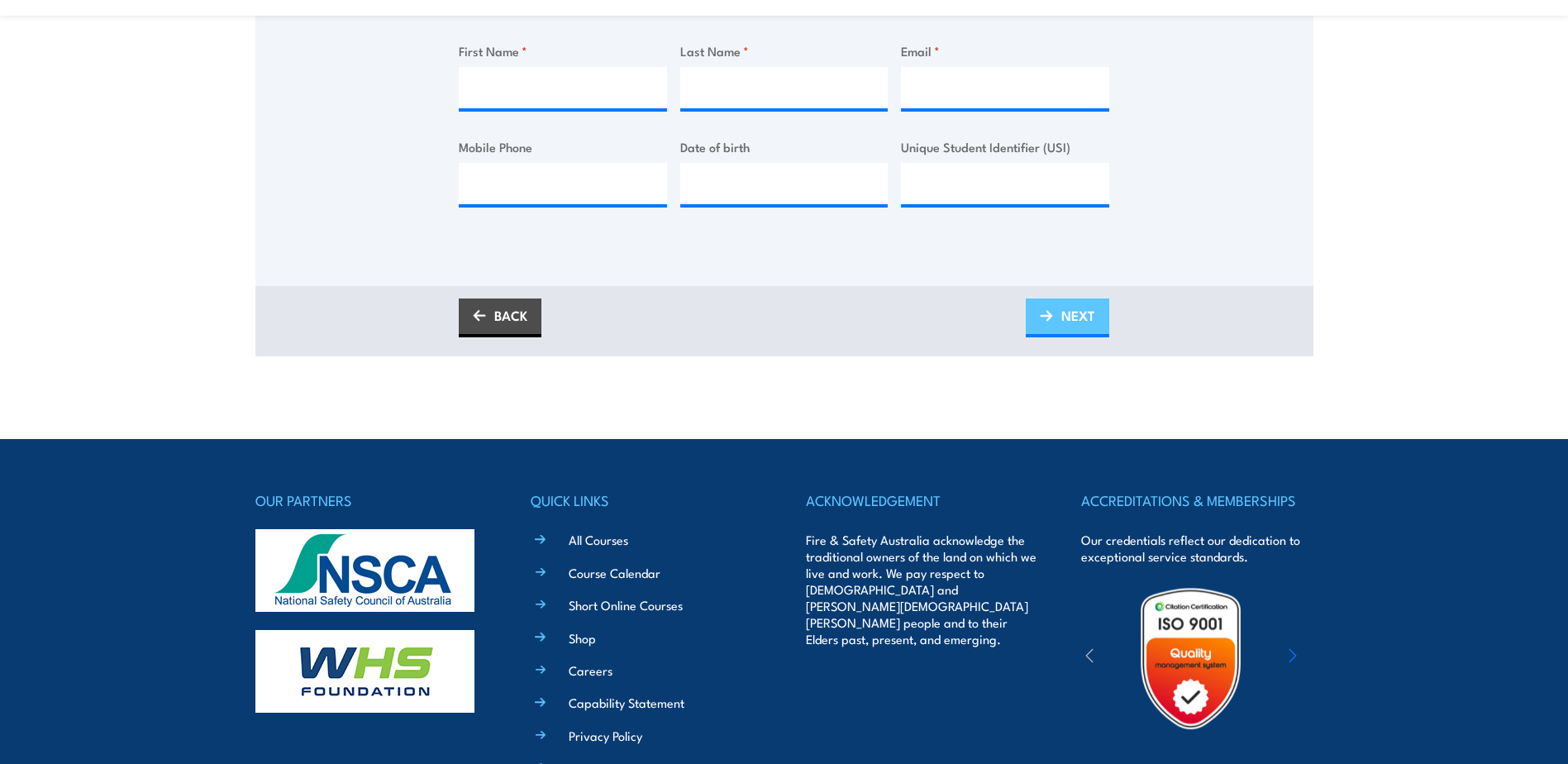
click at [1083, 329] on span "NEXT" at bounding box center [1078, 315] width 34 height 44
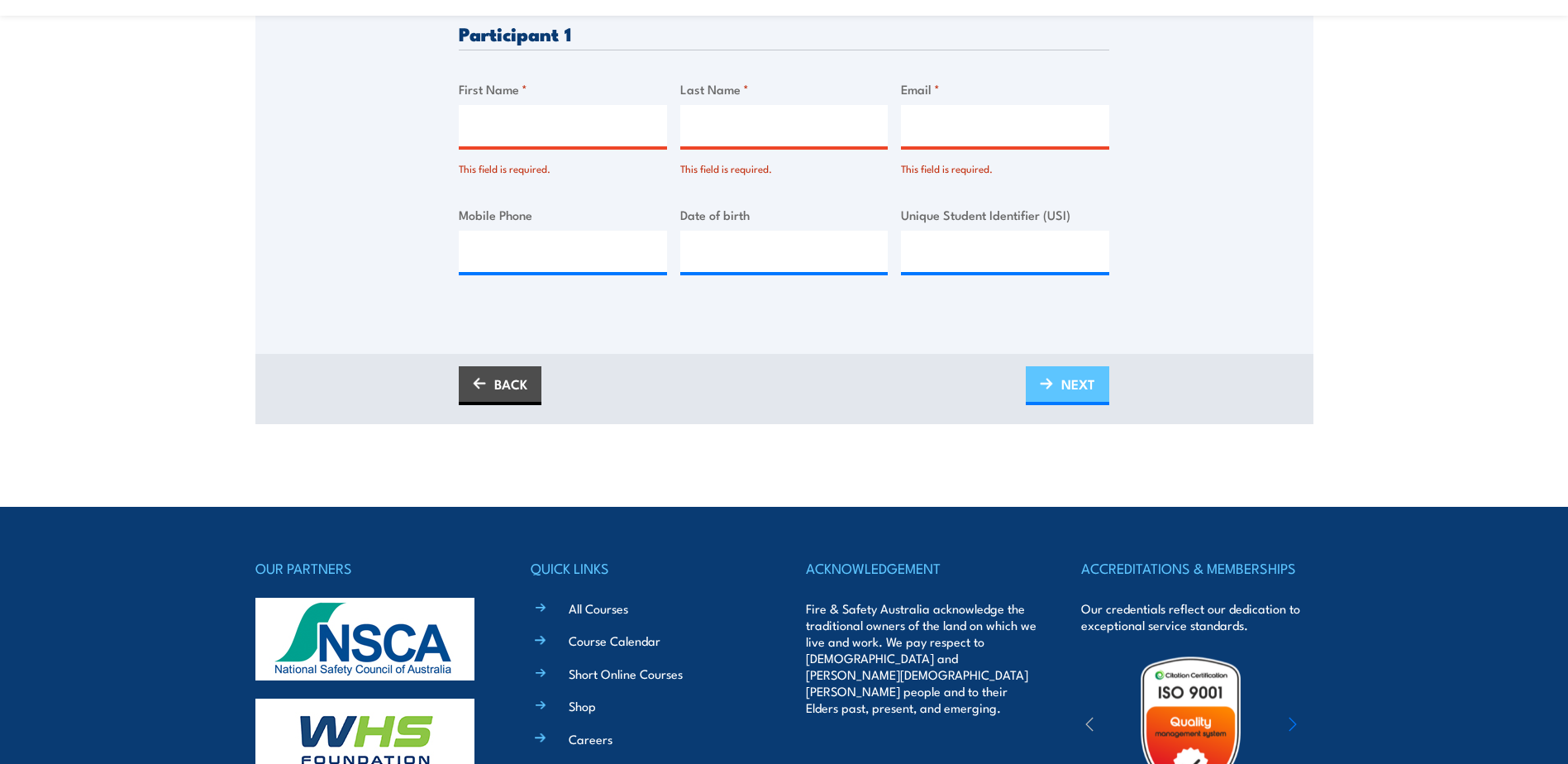
scroll to position [611, 0]
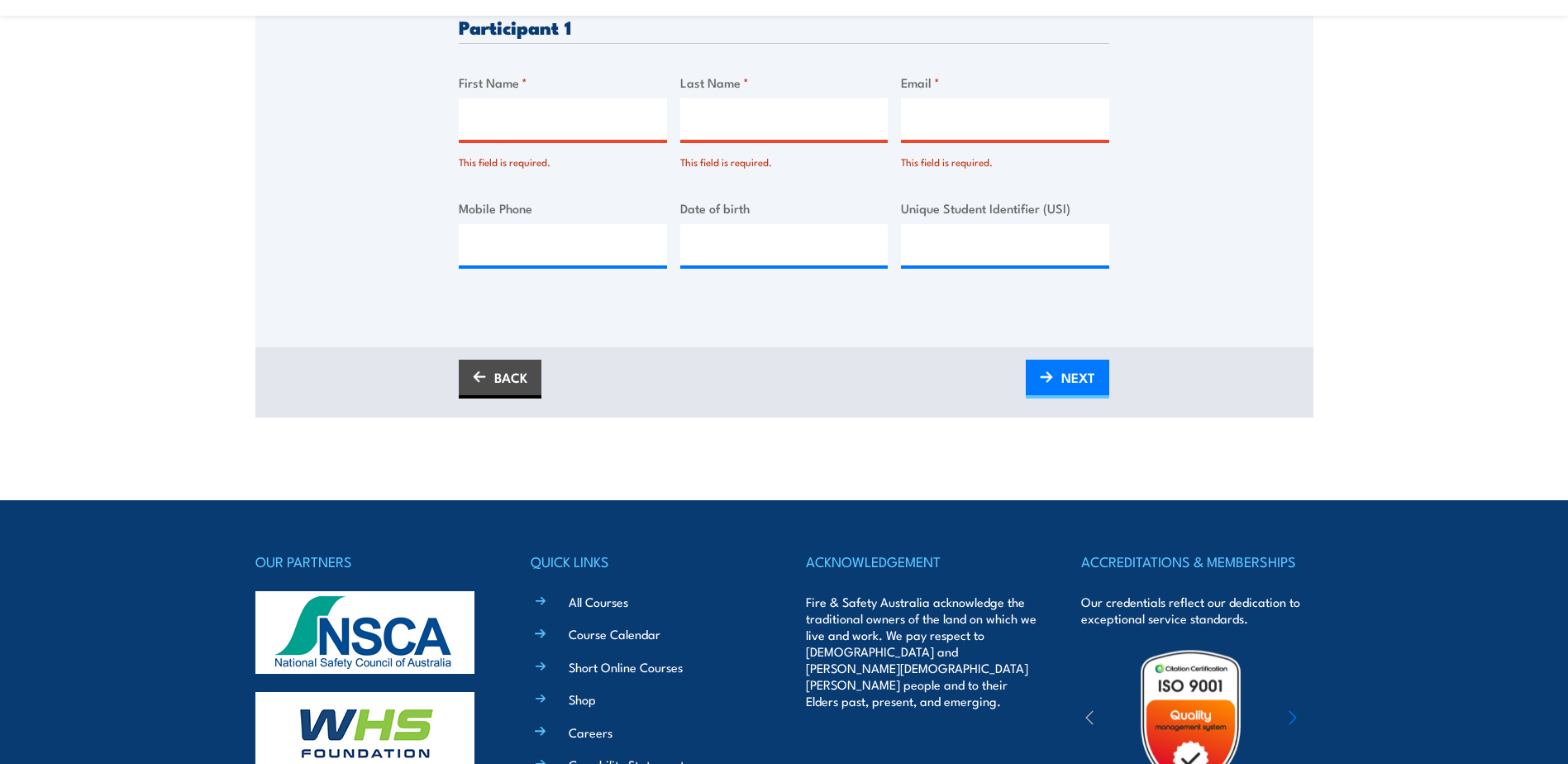
click at [472, 126] on input "First Name *" at bounding box center [563, 118] width 208 height 42
type input "Poroshat"
type input "Derakhshan"
type input "[EMAIL_ADDRESS][DOMAIN_NAME]"
type input "0436125119"
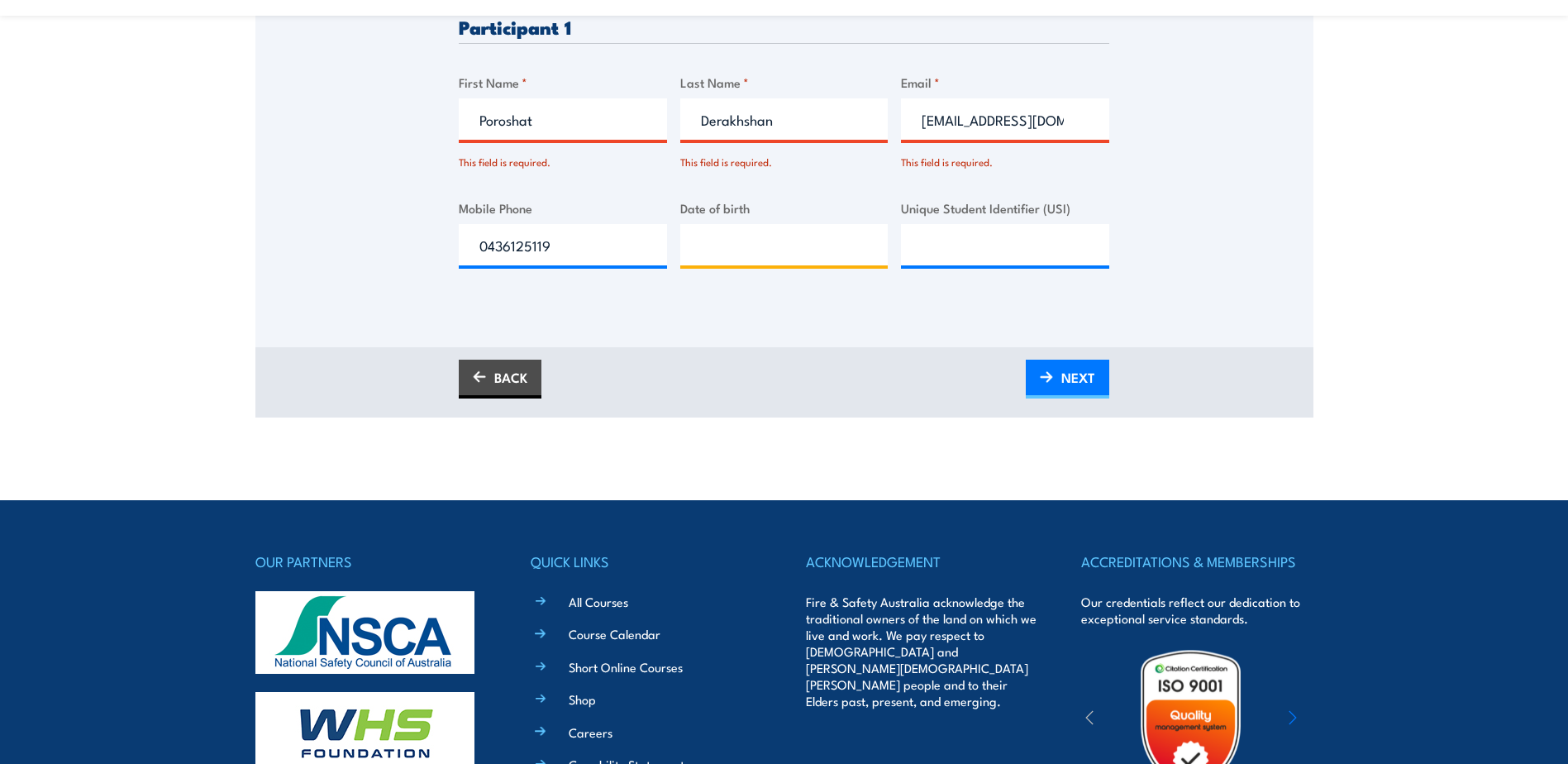
type input "__/__/____"
click at [692, 253] on input "__/__/____" at bounding box center [784, 245] width 208 height 42
click at [1068, 388] on span "NEXT" at bounding box center [1078, 377] width 34 height 44
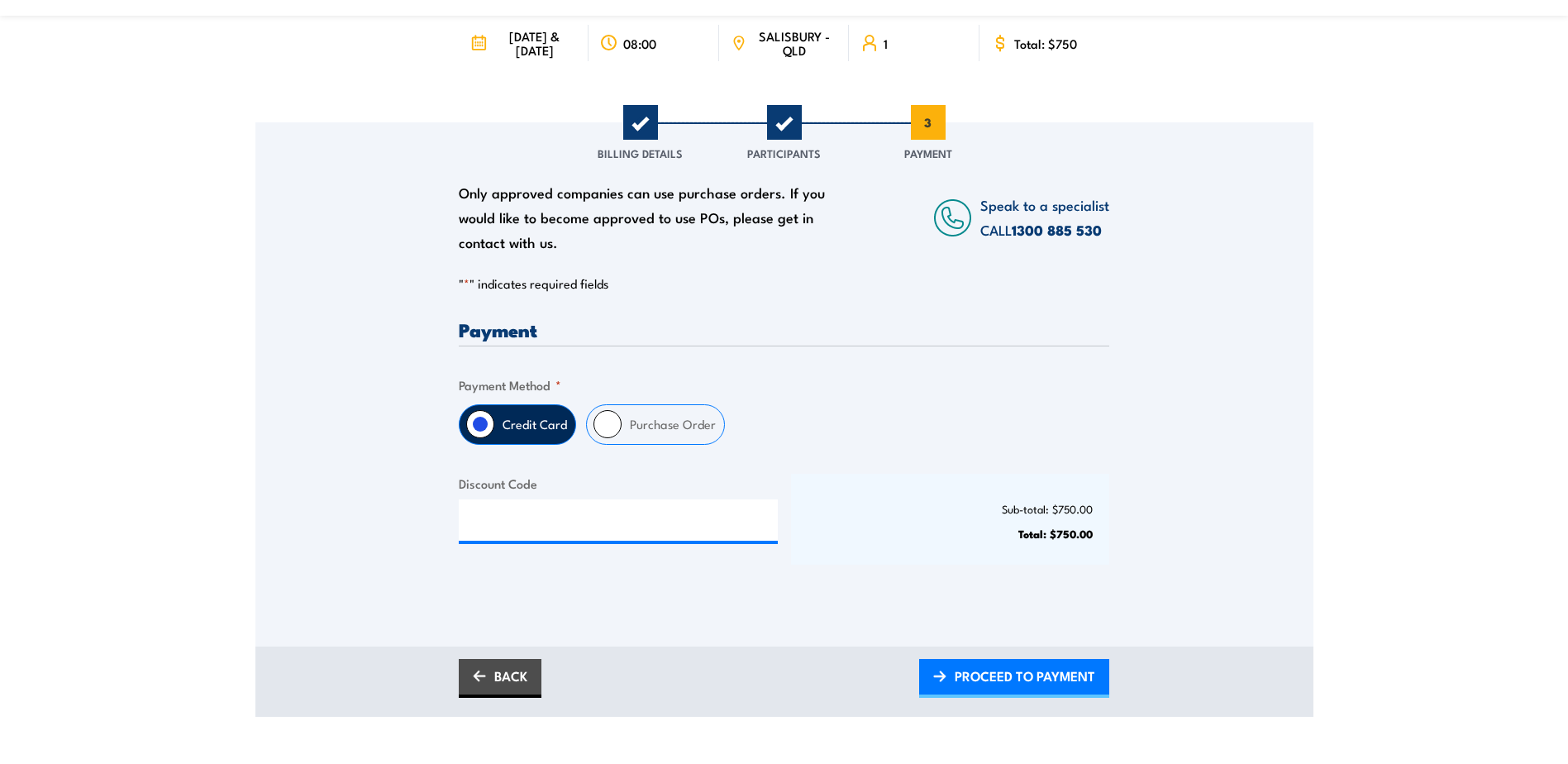
scroll to position [165, 0]
click at [610, 435] on input "Purchase Order" at bounding box center [608, 423] width 28 height 28
radio input "true"
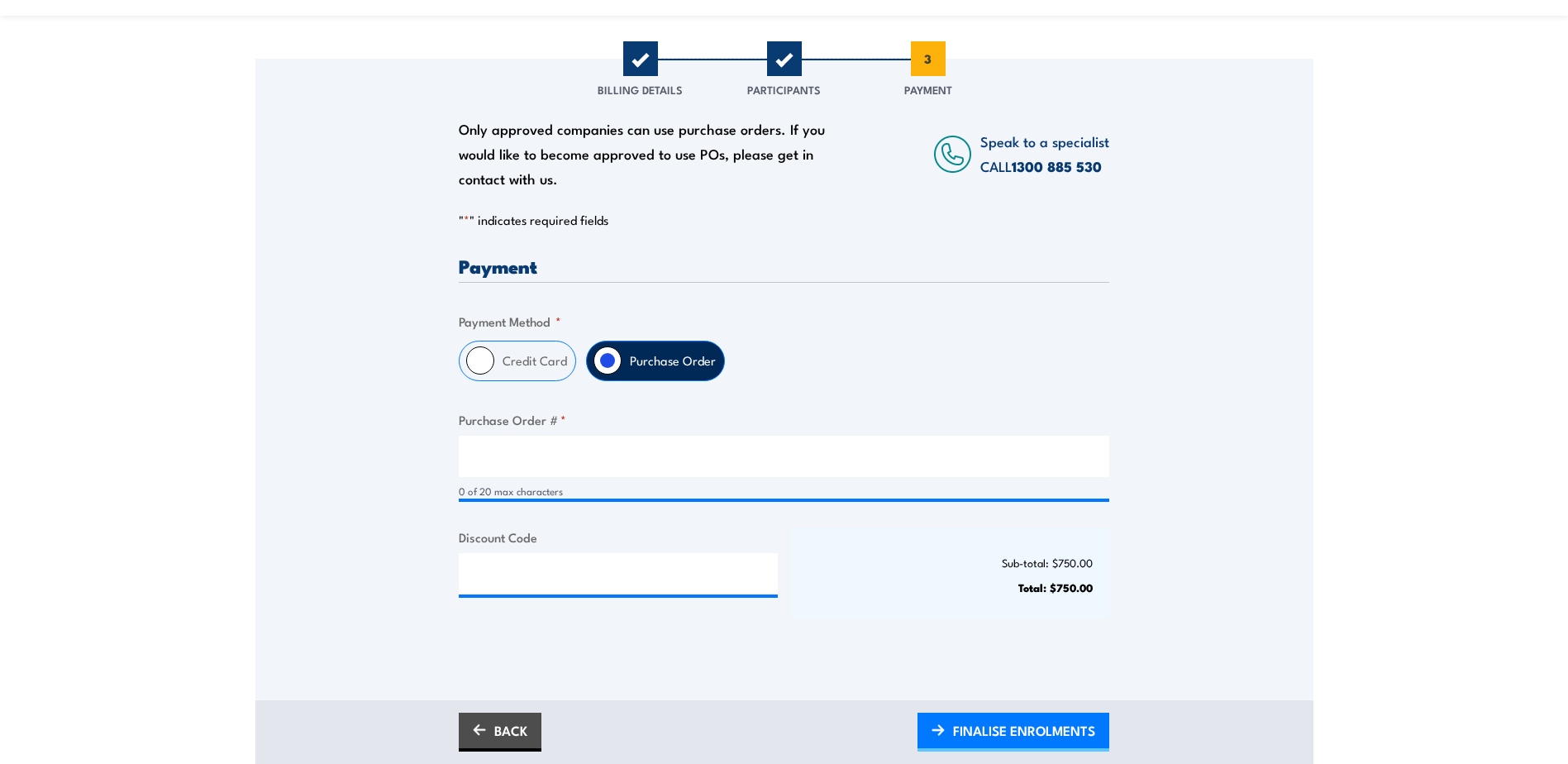
scroll to position [248, 0]
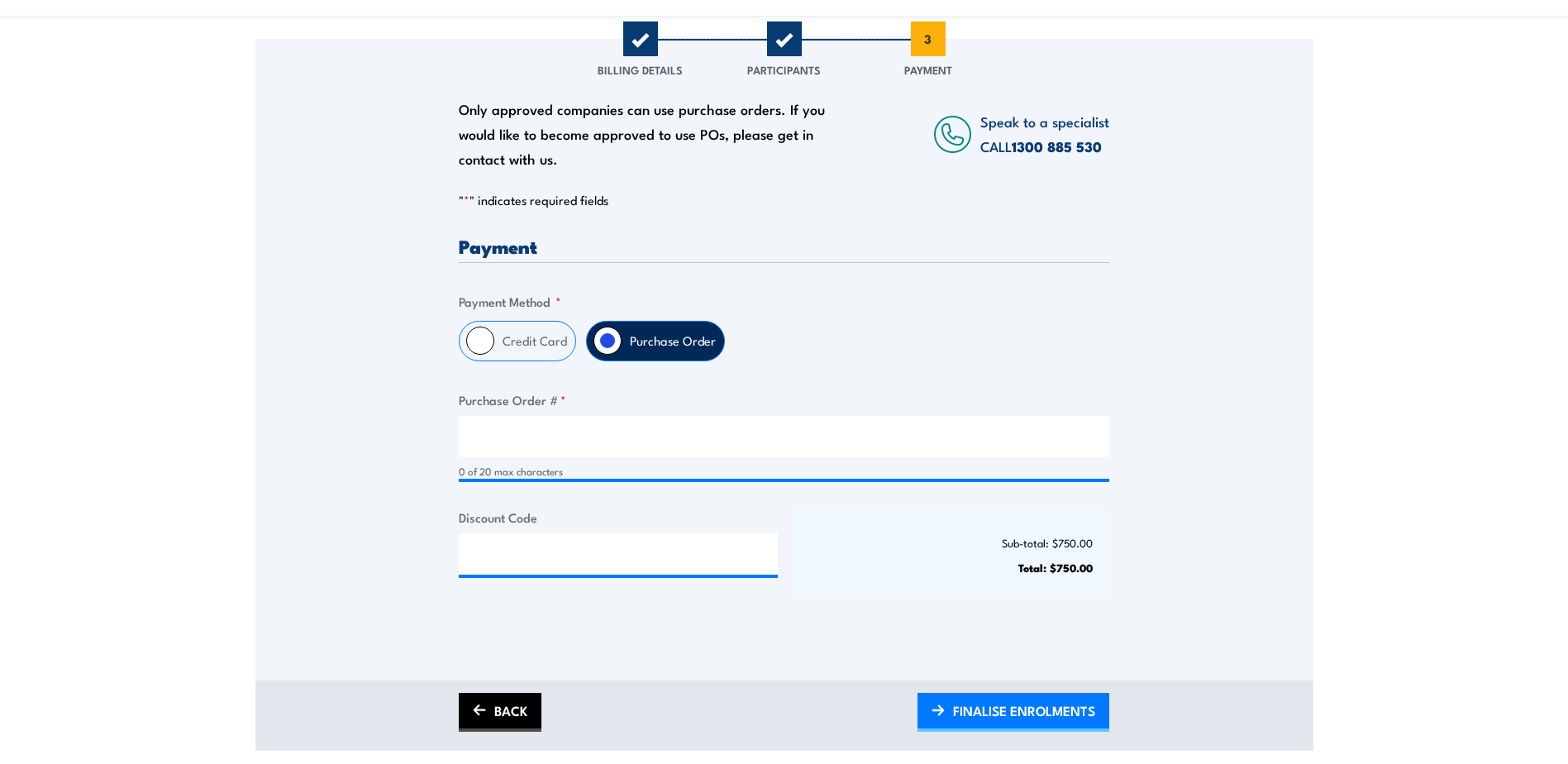
click at [497, 723] on link "BACK" at bounding box center [500, 712] width 83 height 39
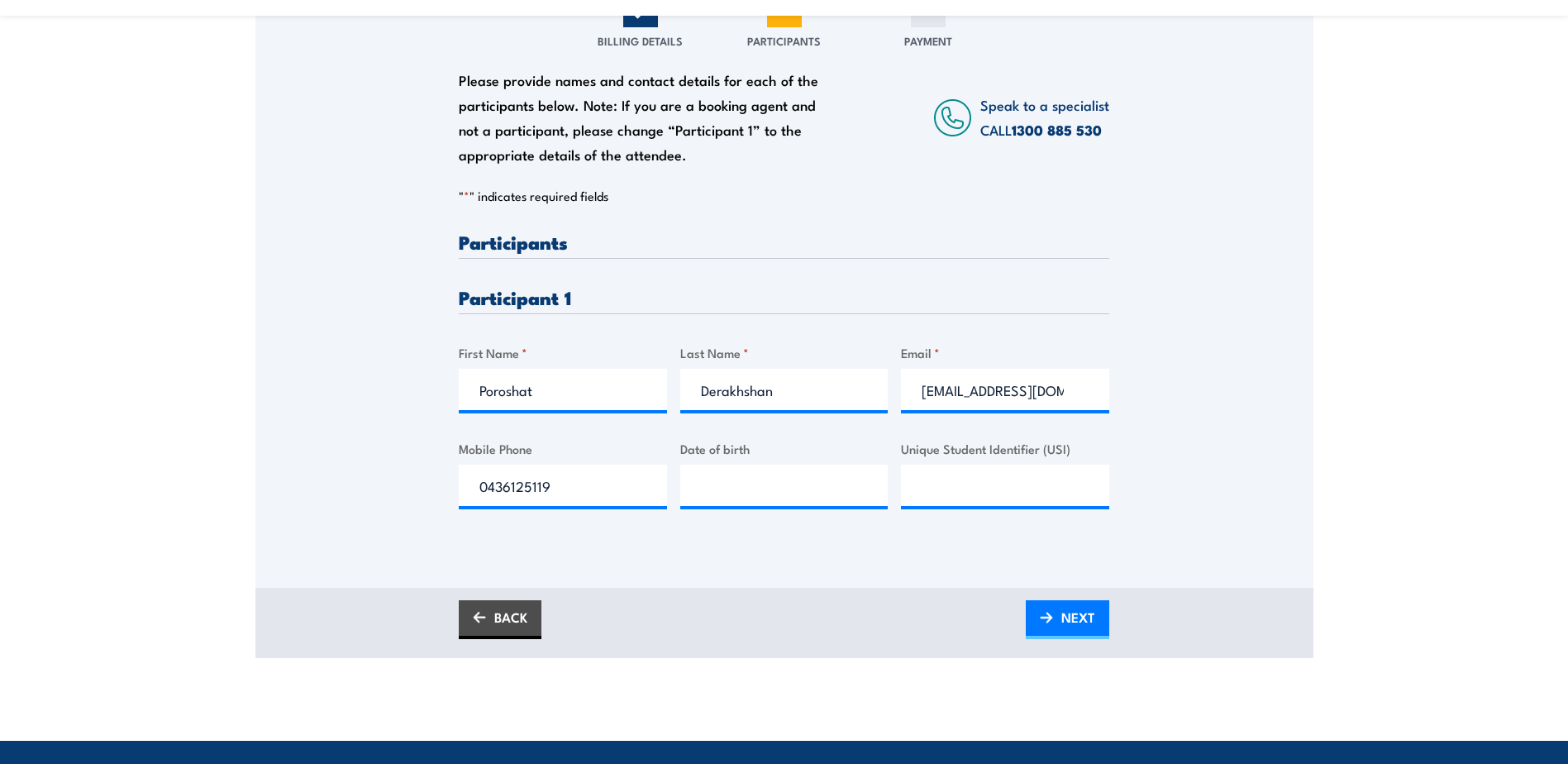
scroll to position [495, 0]
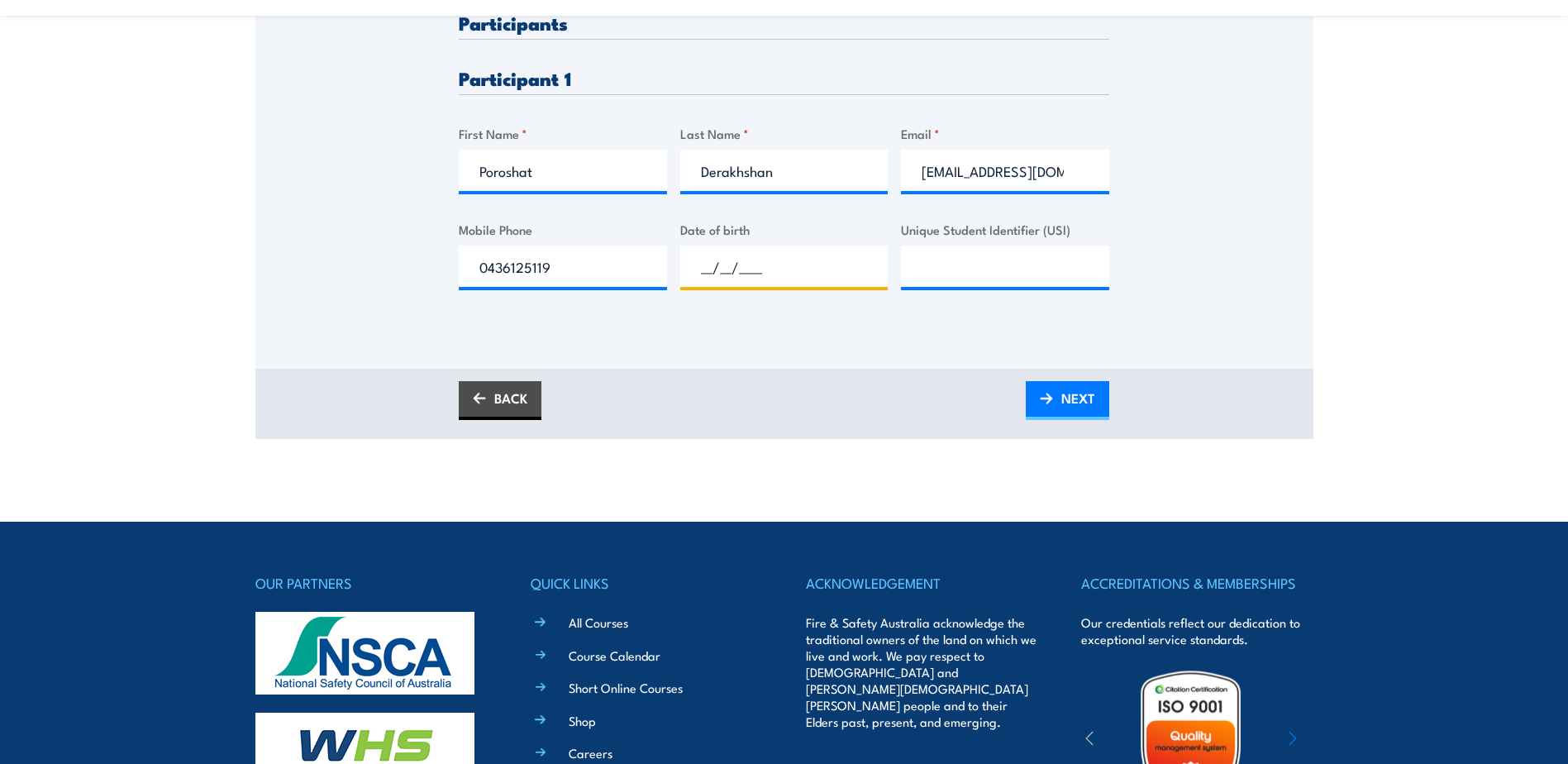
click at [705, 279] on input "__/__/____" at bounding box center [784, 266] width 208 height 42
type input "09/__/____"
type input "[DATE]"
click at [920, 276] on input "Unique Student Identifier (USI)" at bounding box center [1005, 266] width 208 height 42
paste input "X3KS9MRLEH"
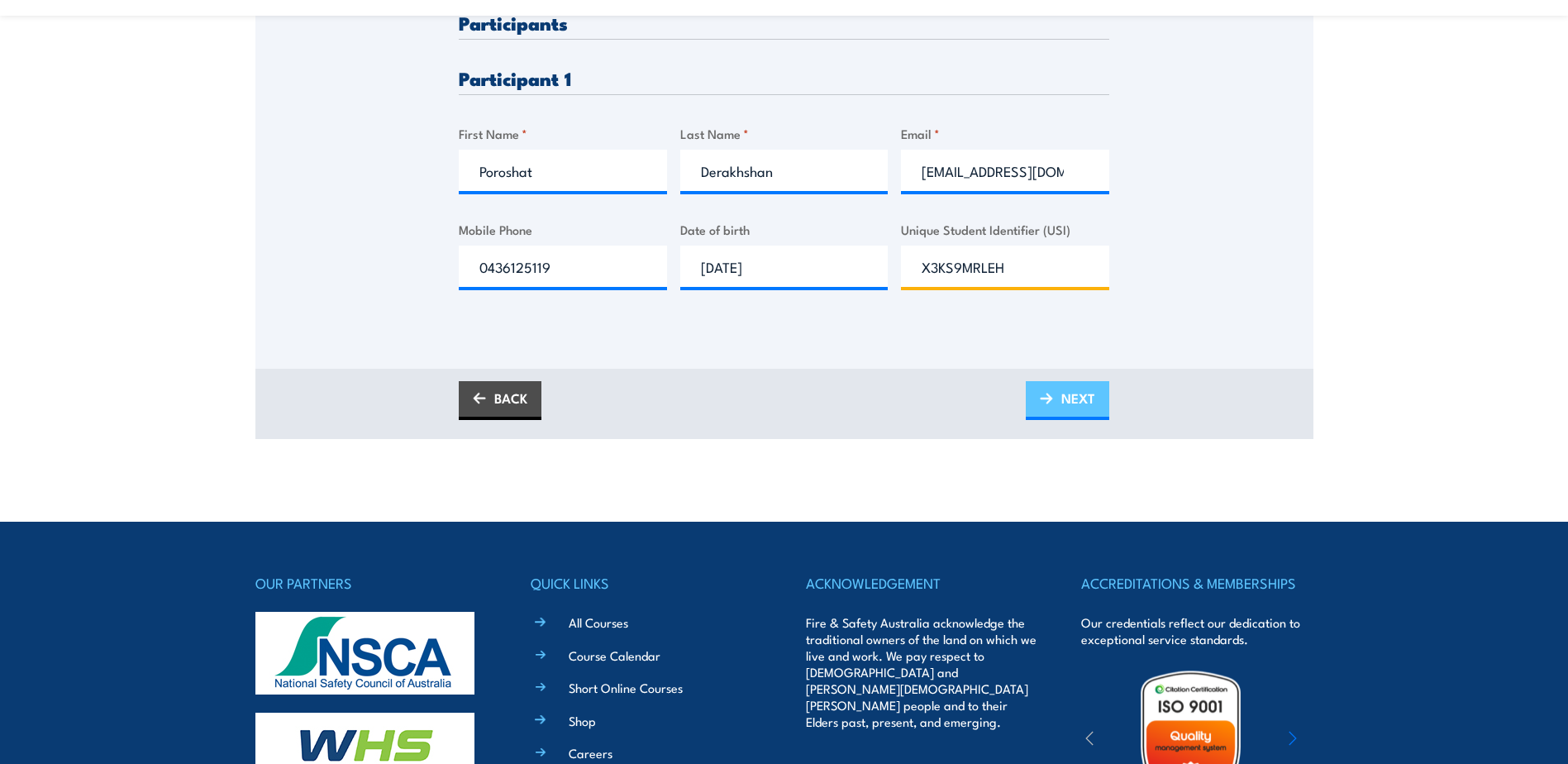
type input "X3KS9MRLEH"
click at [1084, 416] on span "NEXT" at bounding box center [1078, 398] width 34 height 44
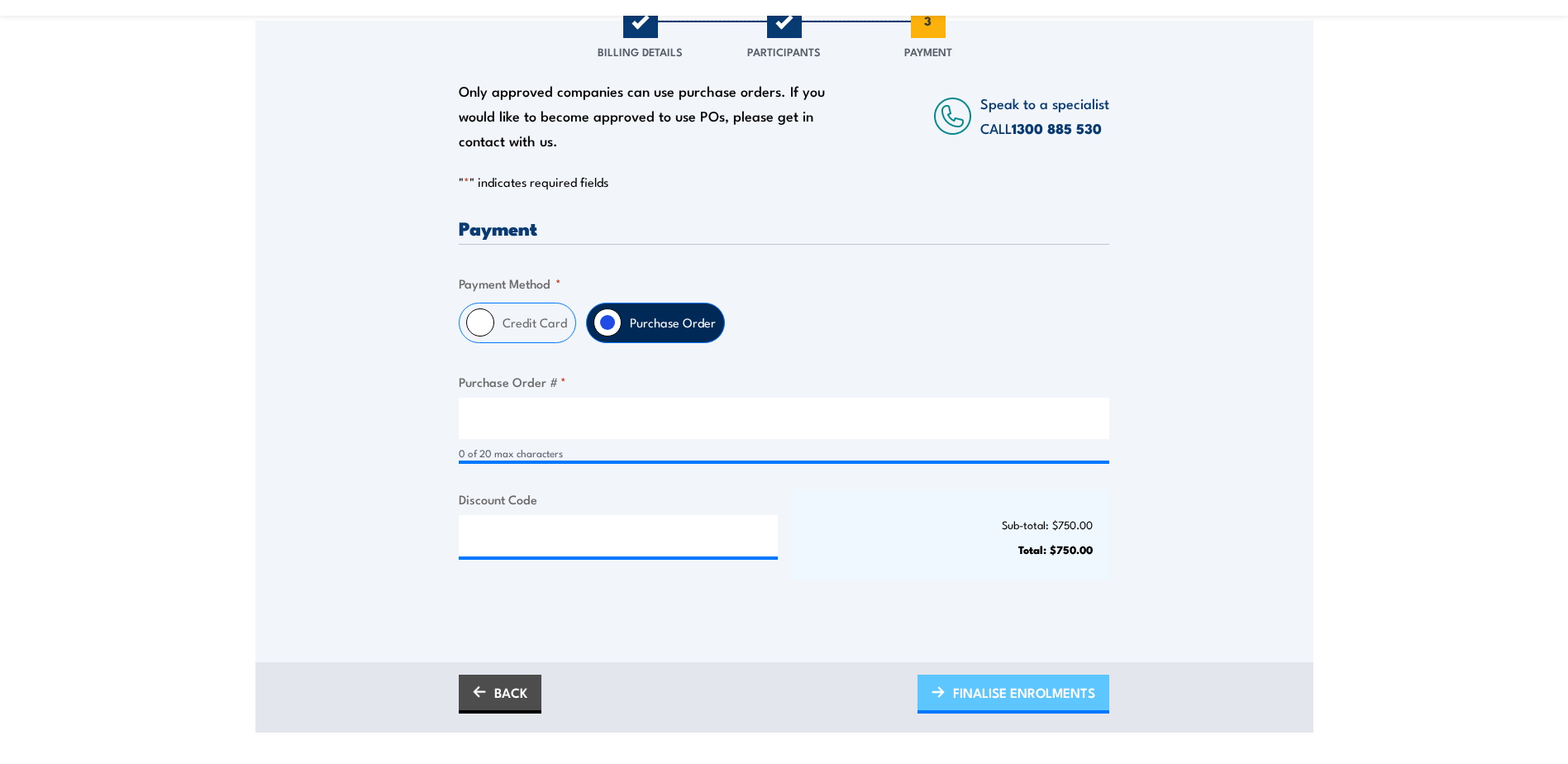
scroll to position [330, 0]
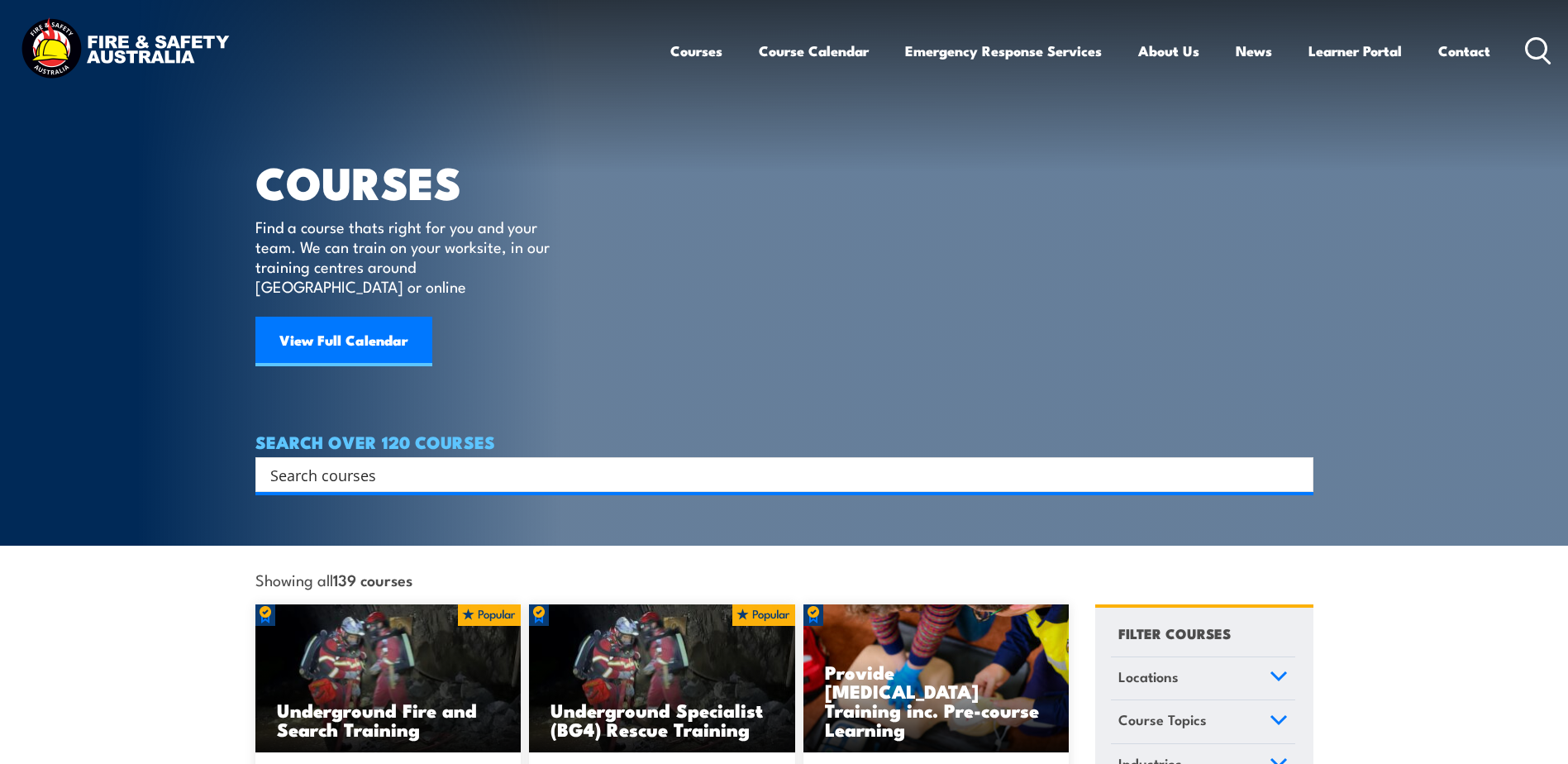
click at [270, 462] on input "Search input" at bounding box center [774, 474] width 1007 height 25
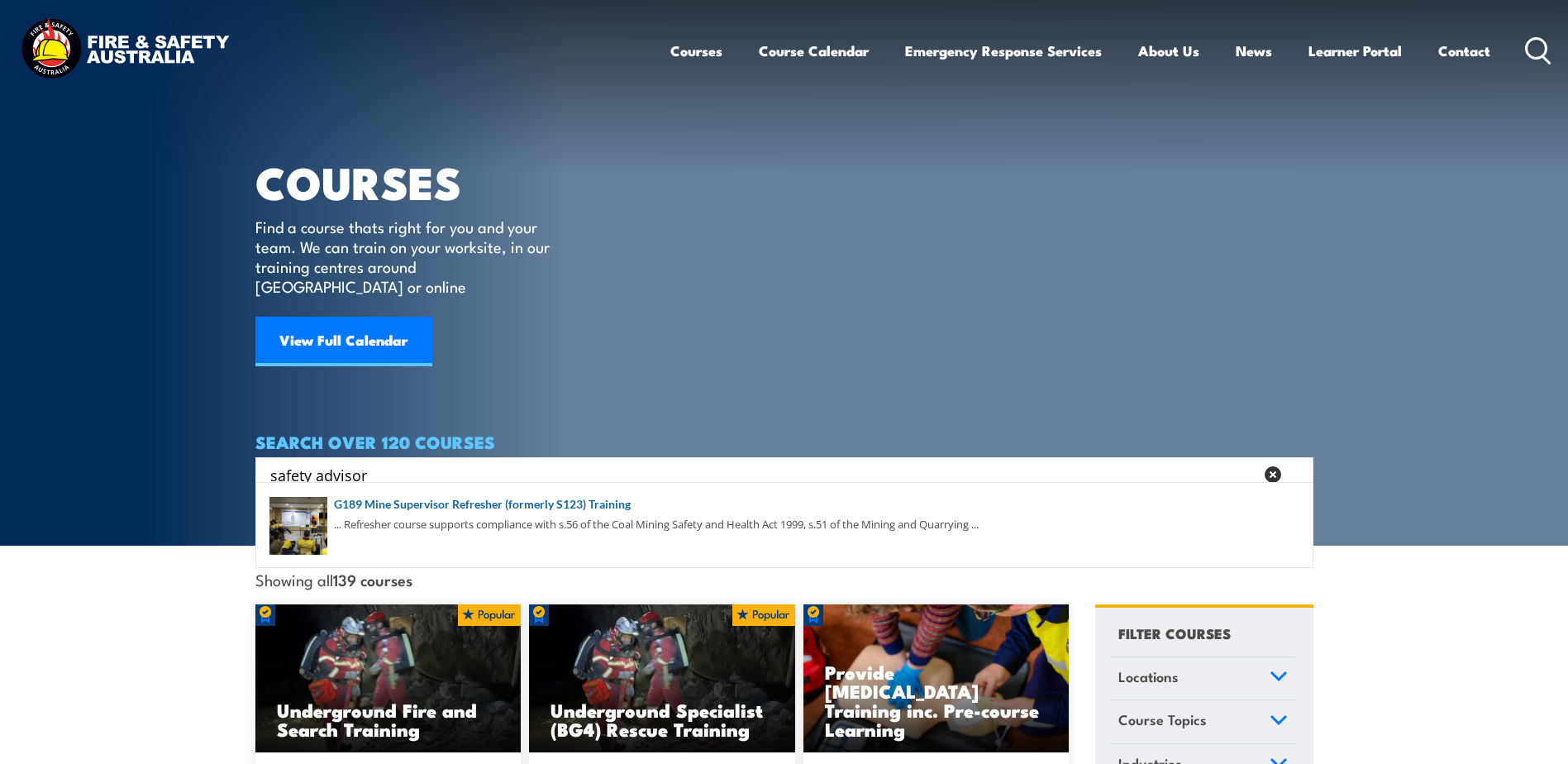
type input "safety advisor"
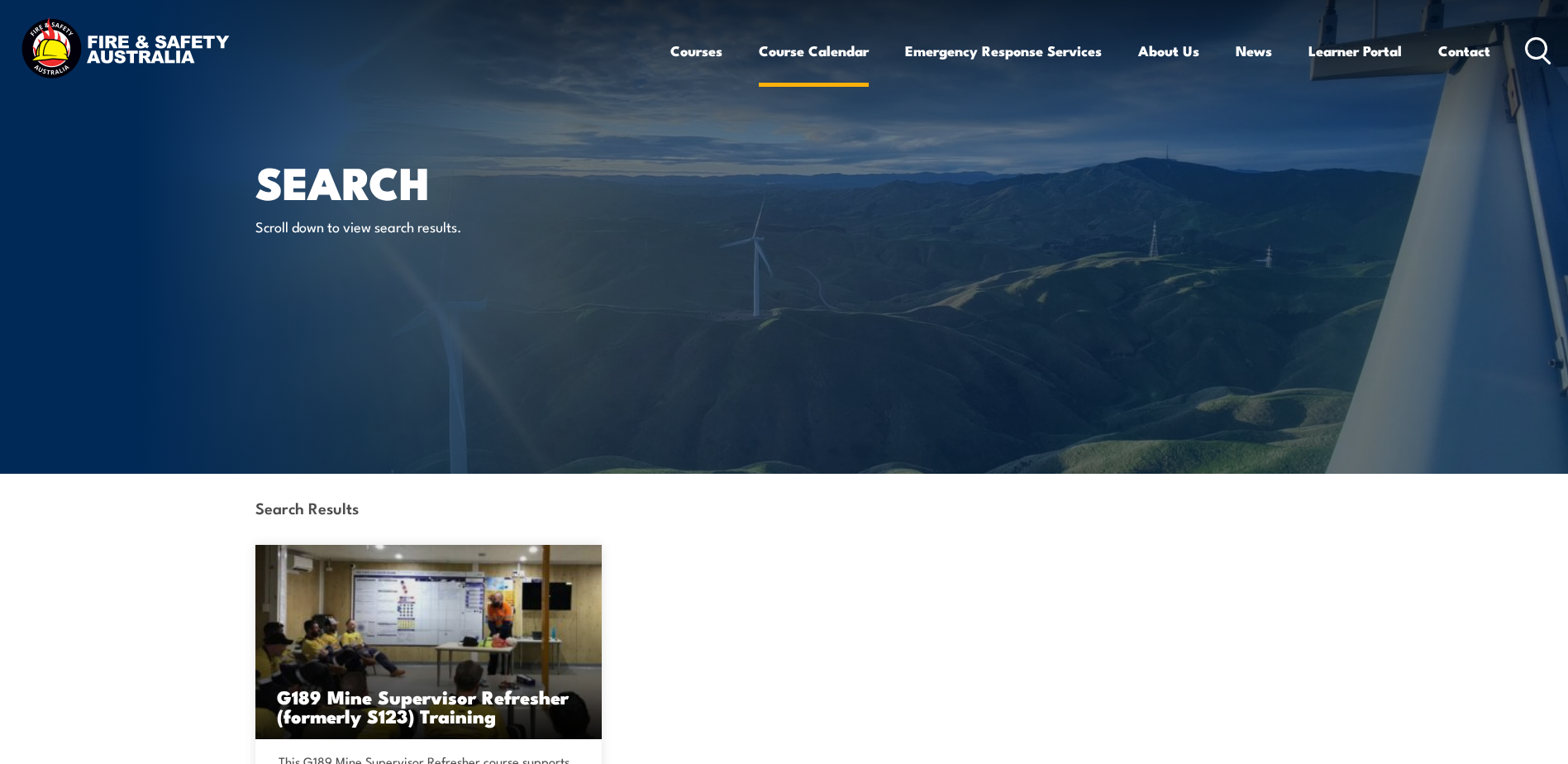
click at [789, 56] on link "Course Calendar" at bounding box center [814, 51] width 110 height 44
click at [790, 52] on link "Course Calendar" at bounding box center [814, 51] width 110 height 44
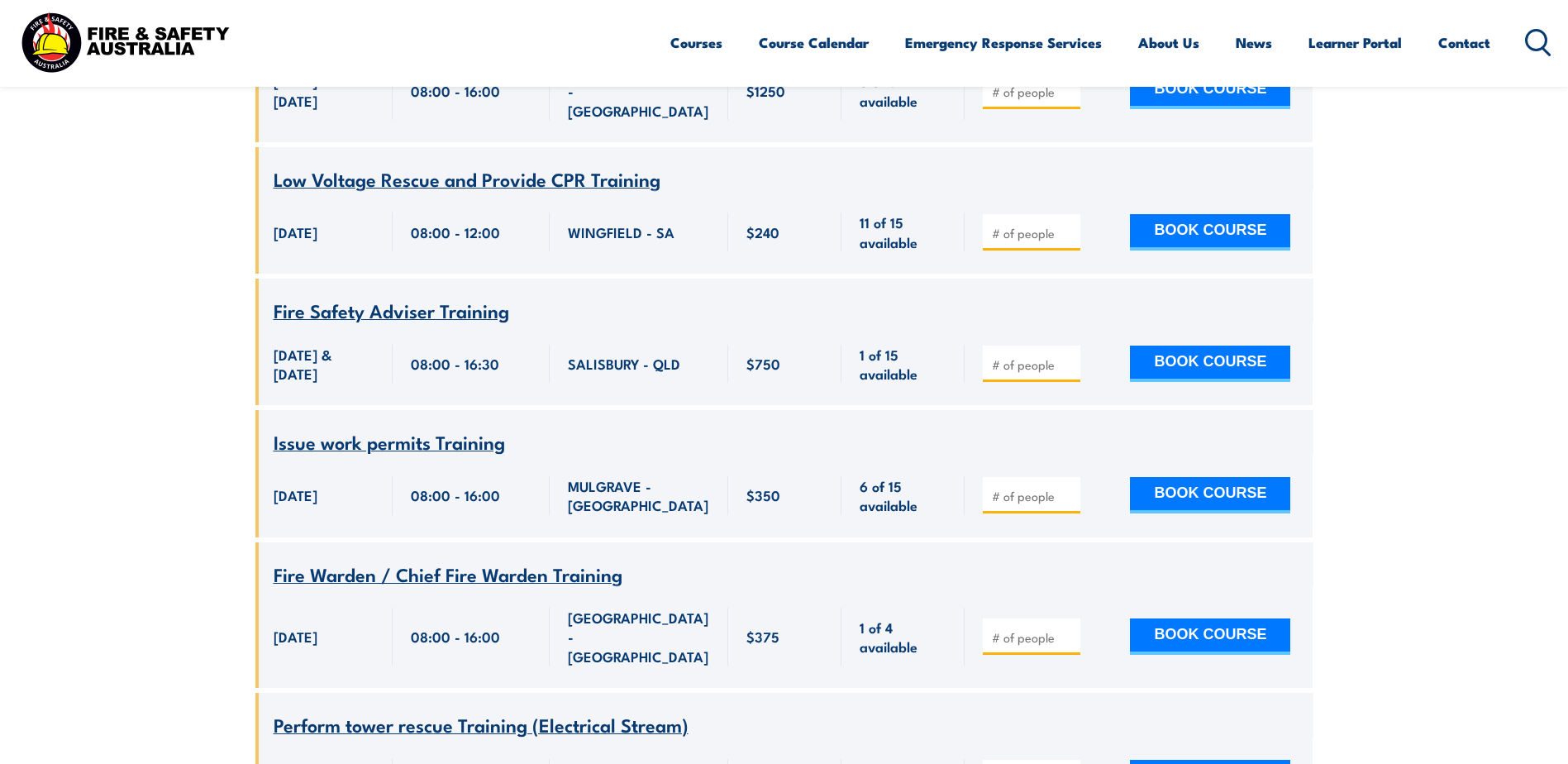
scroll to position [9669, 0]
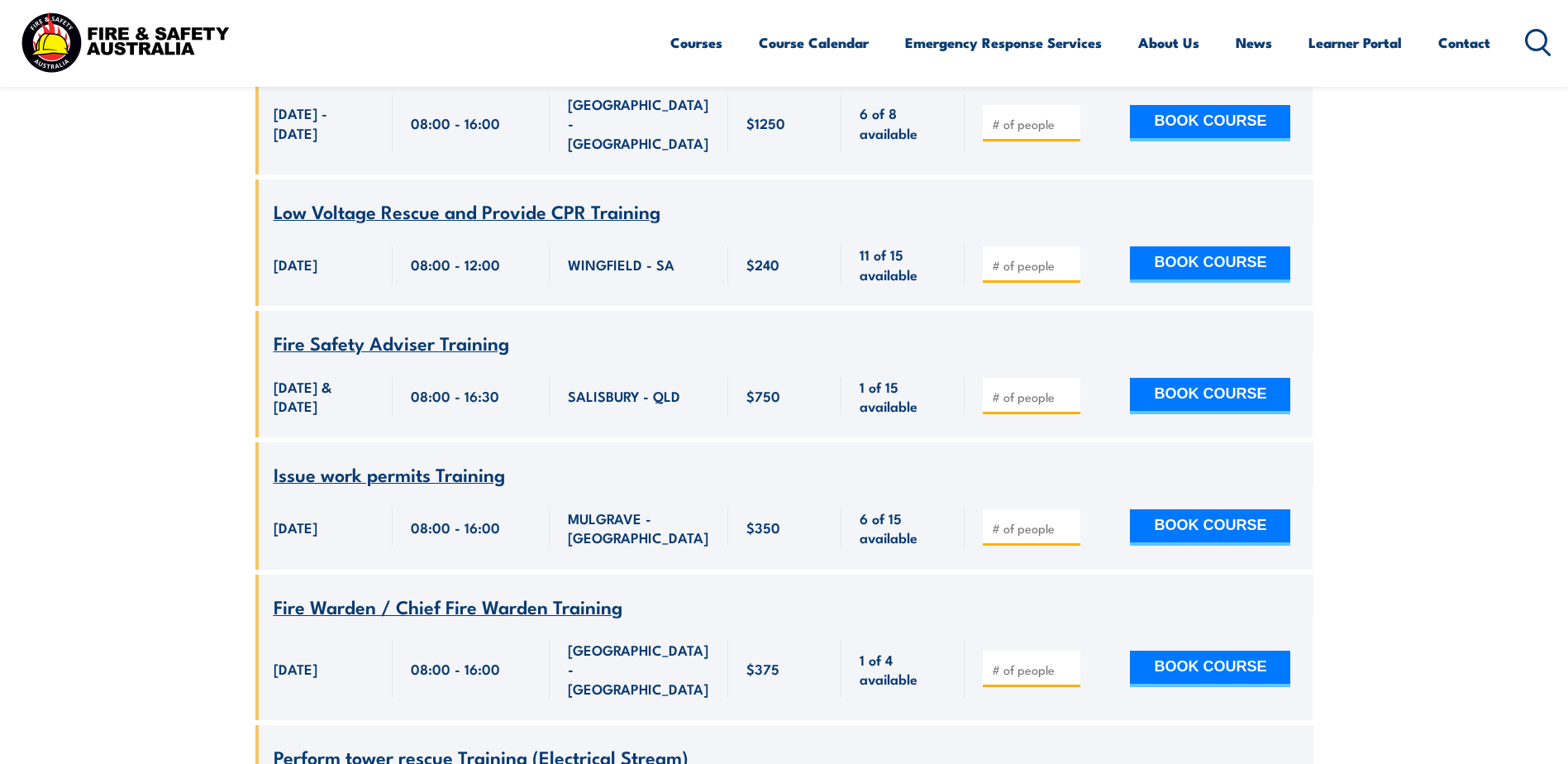
click at [1001, 389] on input "number" at bounding box center [1034, 397] width 83 height 17
type input "1"
click at [1188, 378] on button "BOOK COURSE" at bounding box center [1210, 396] width 161 height 36
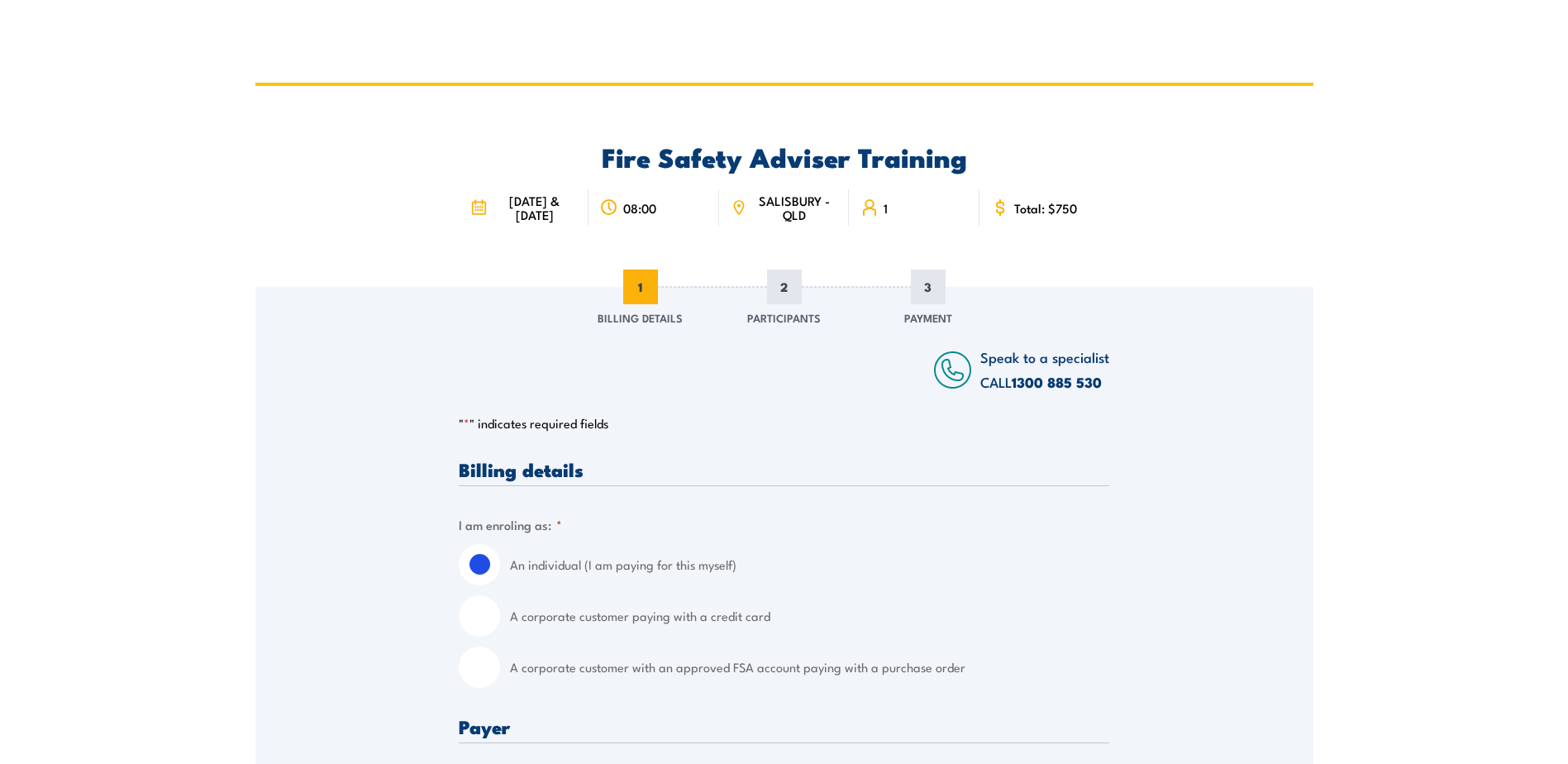
click at [485, 681] on input "A corporate customer with an approved FSA account paying with a purchase order" at bounding box center [479, 667] width 42 height 42
radio input "true"
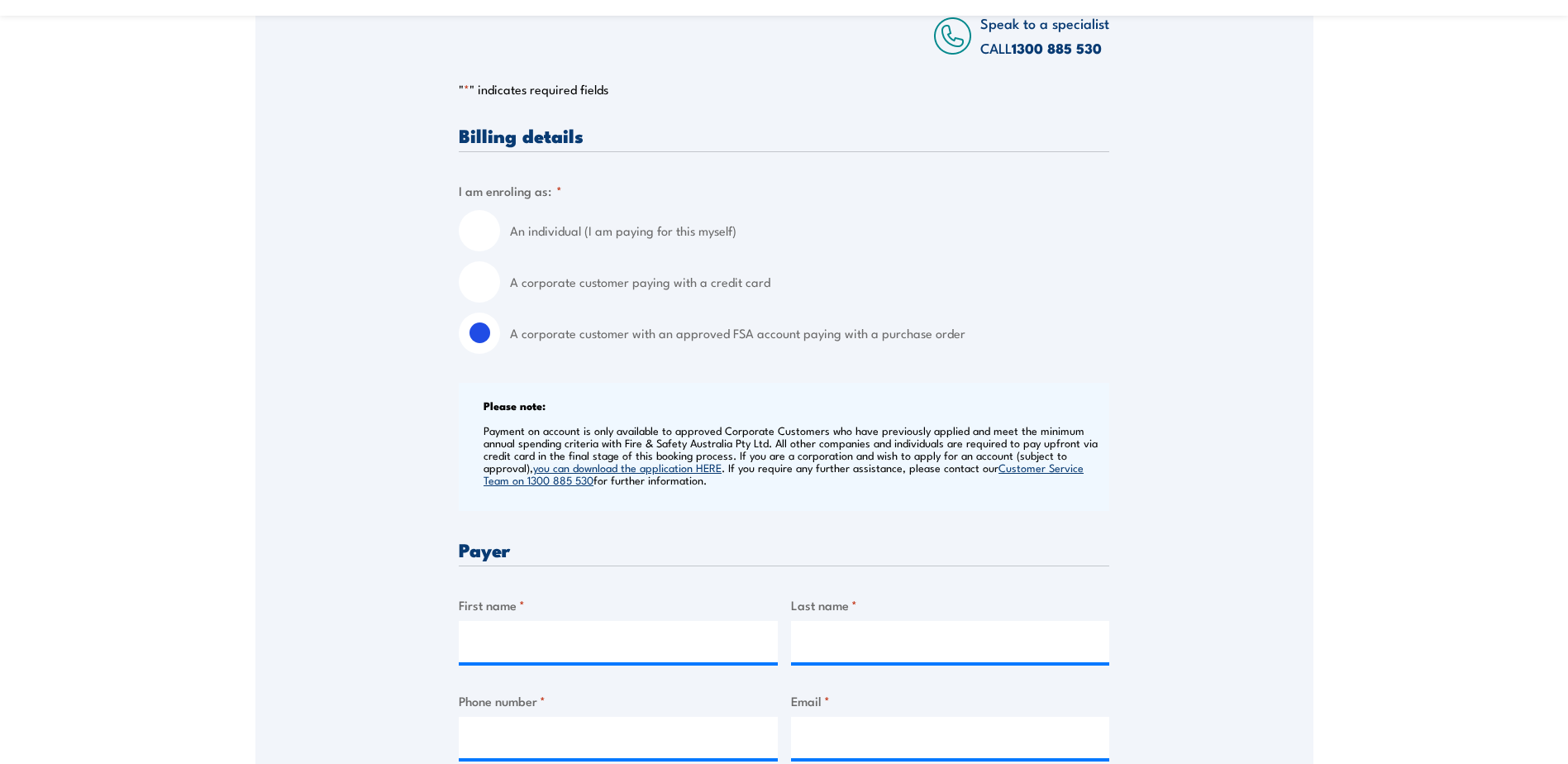
scroll to position [413, 0]
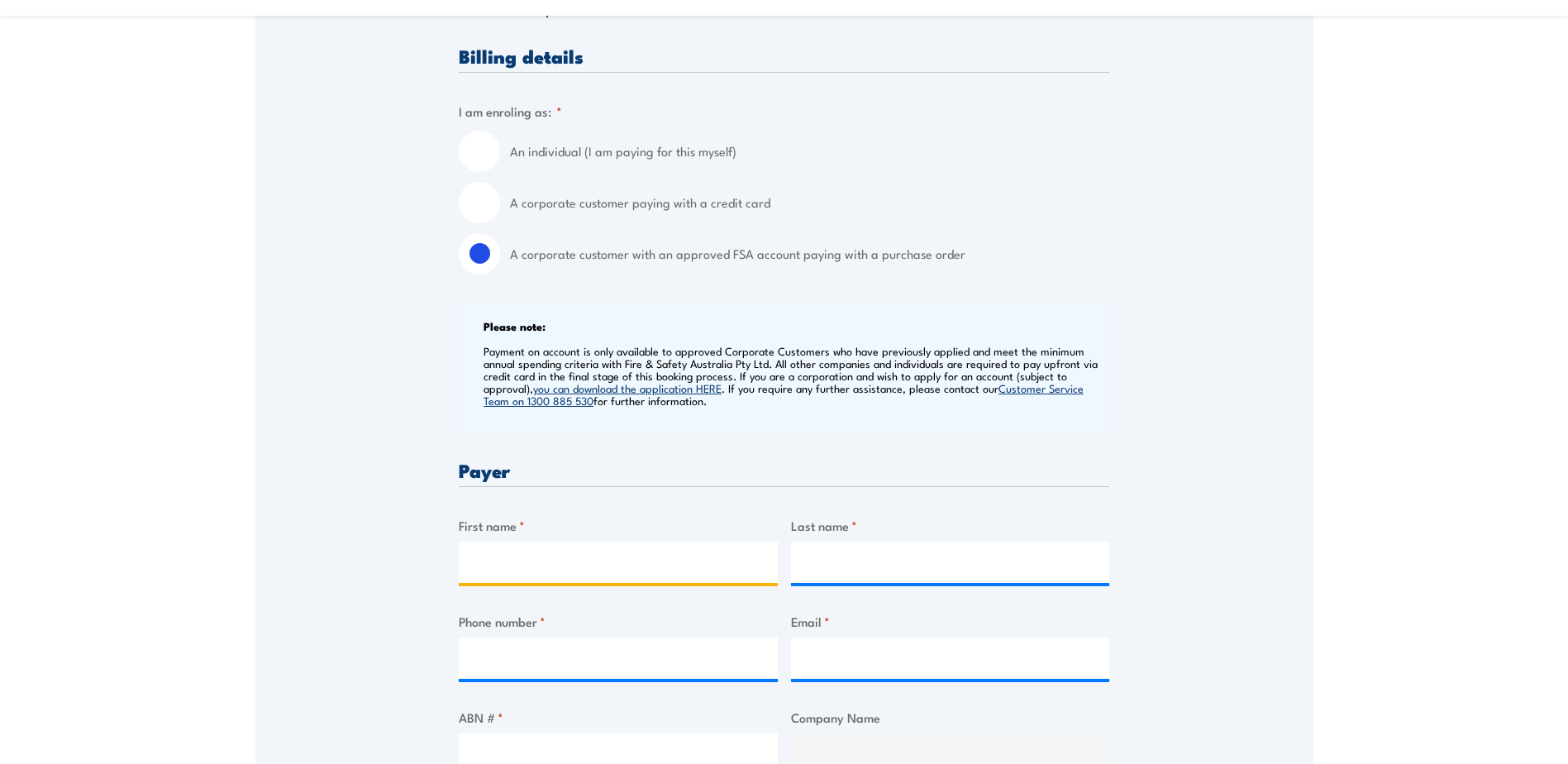
click at [505, 572] on input "First name *" at bounding box center [617, 562] width 319 height 42
type input "[PERSON_NAME]"
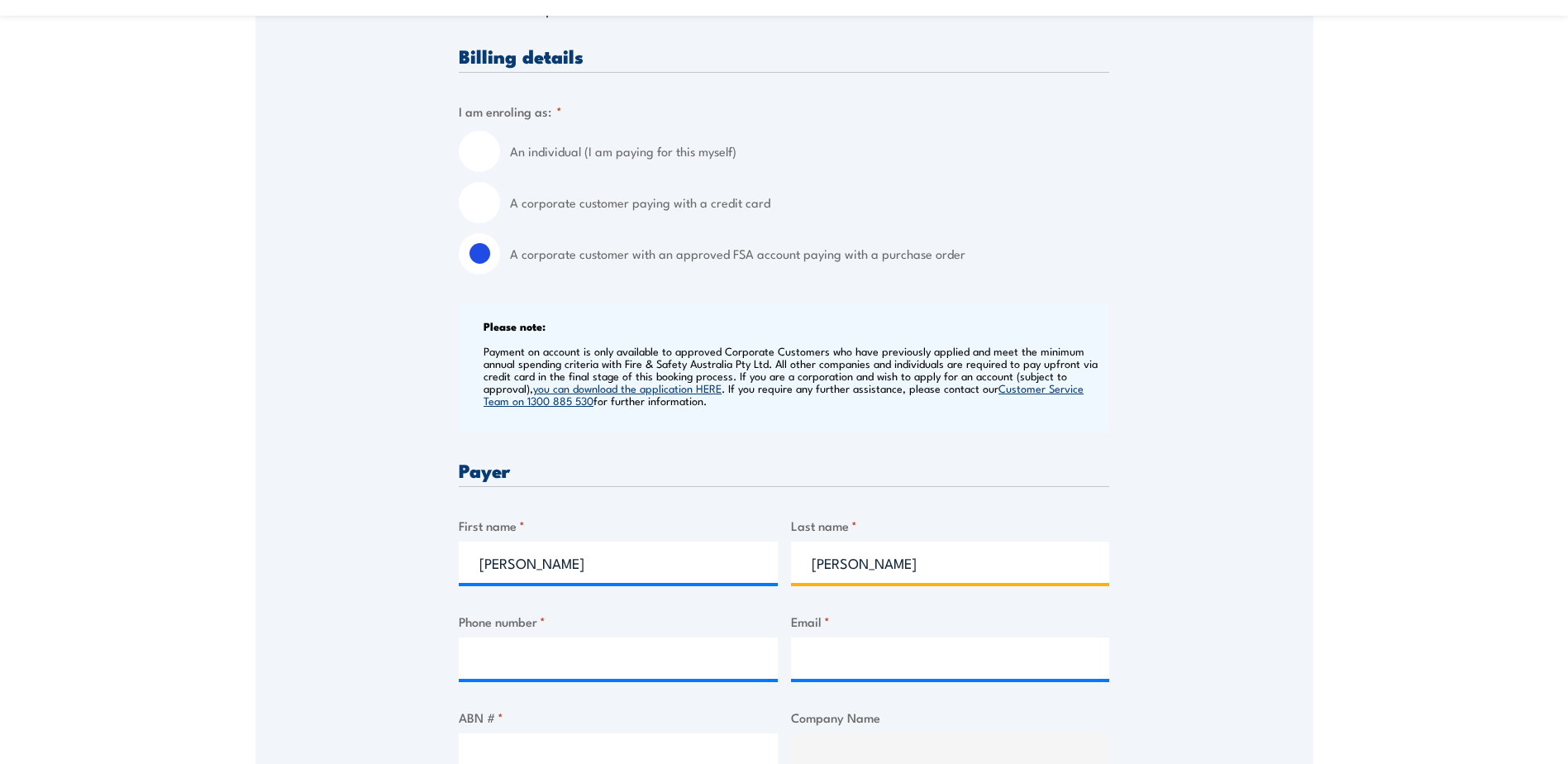
type input "93921147"
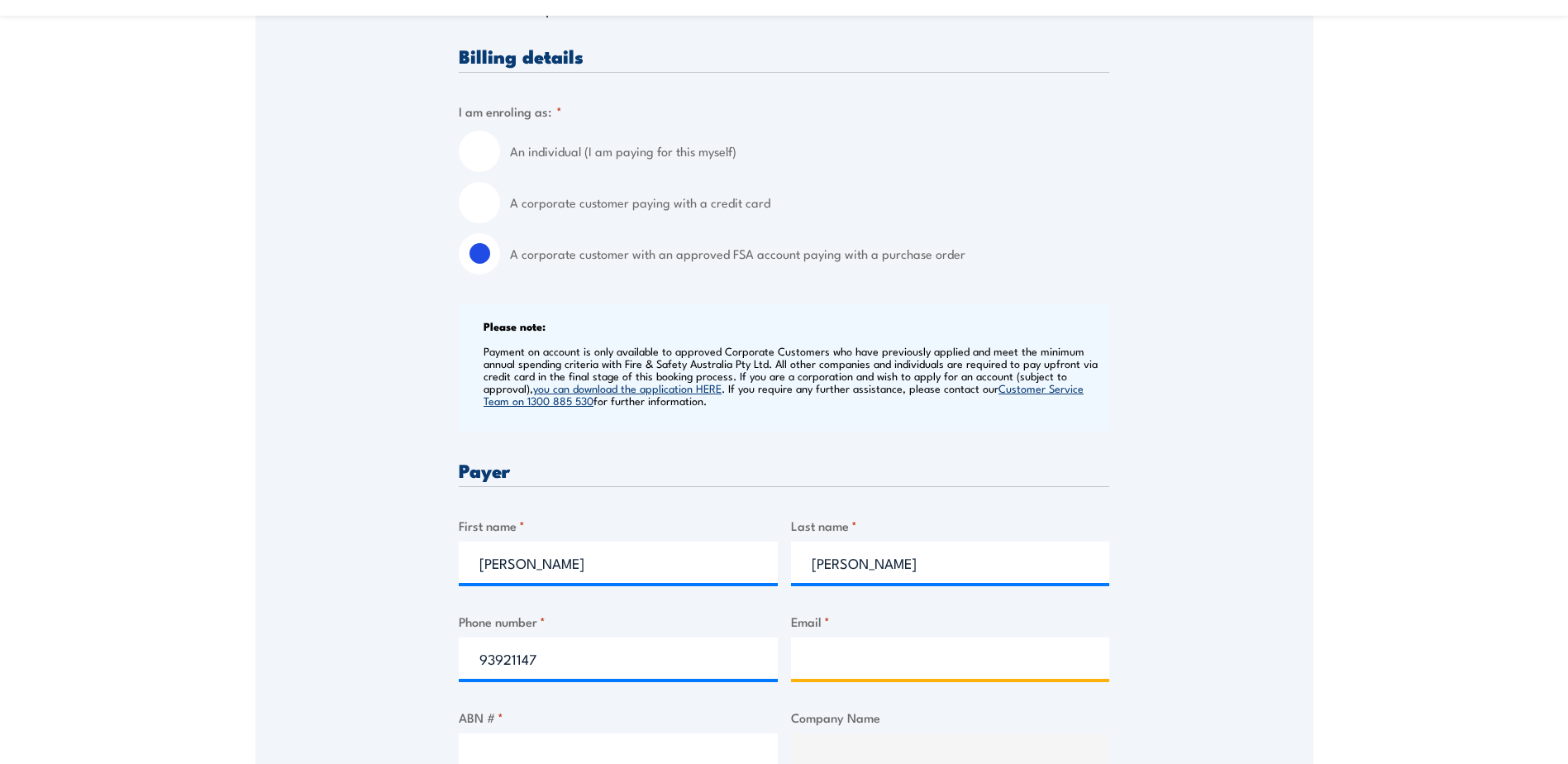
type input "[PERSON_NAME][EMAIL_ADDRESS][PERSON_NAME][DOMAIN_NAME]"
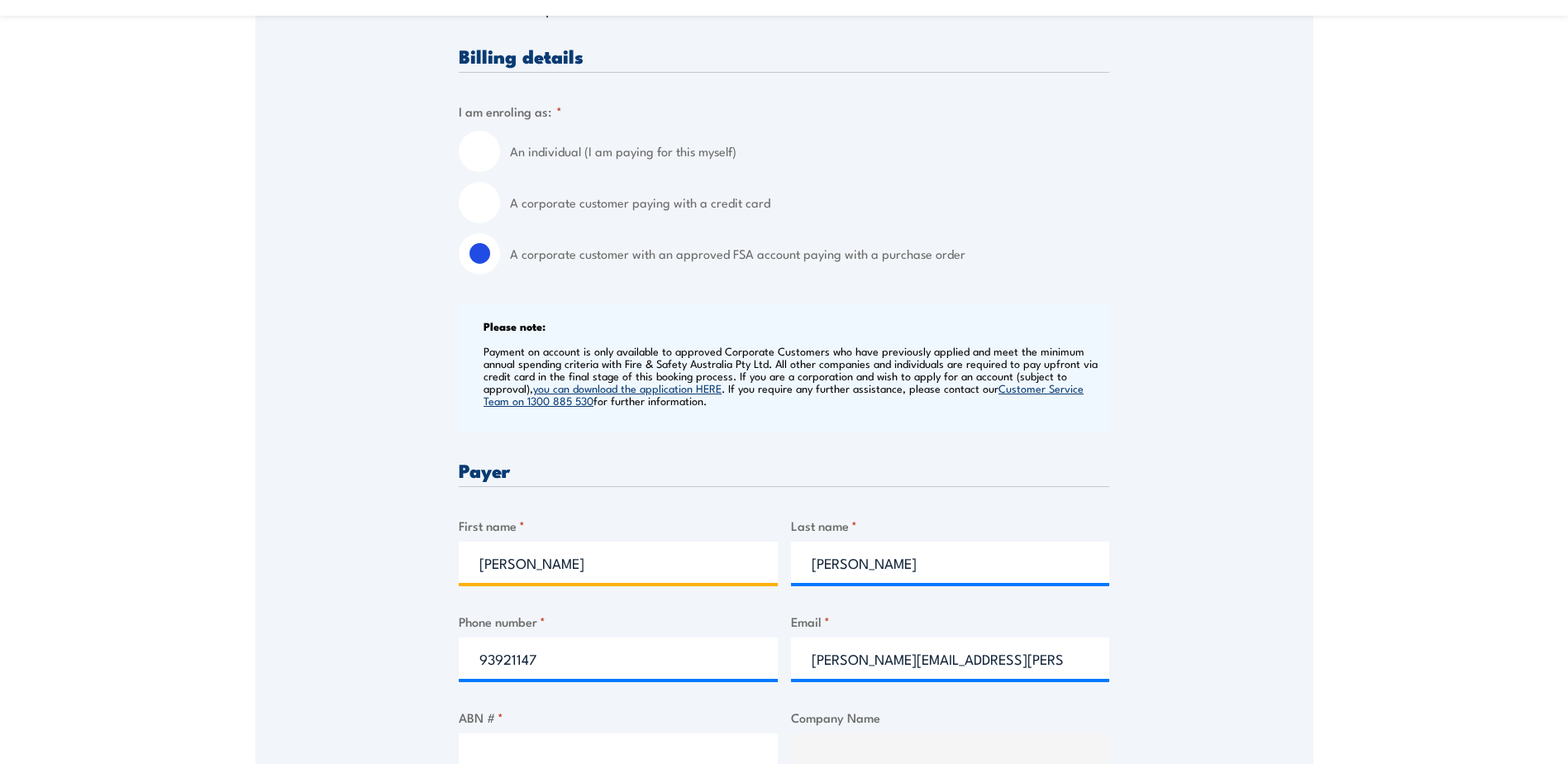
click at [485, 574] on input "[PERSON_NAME]" at bounding box center [617, 562] width 319 height 42
click at [481, 583] on input "First name *" at bounding box center [617, 562] width 319 height 42
type input "Poroshat"
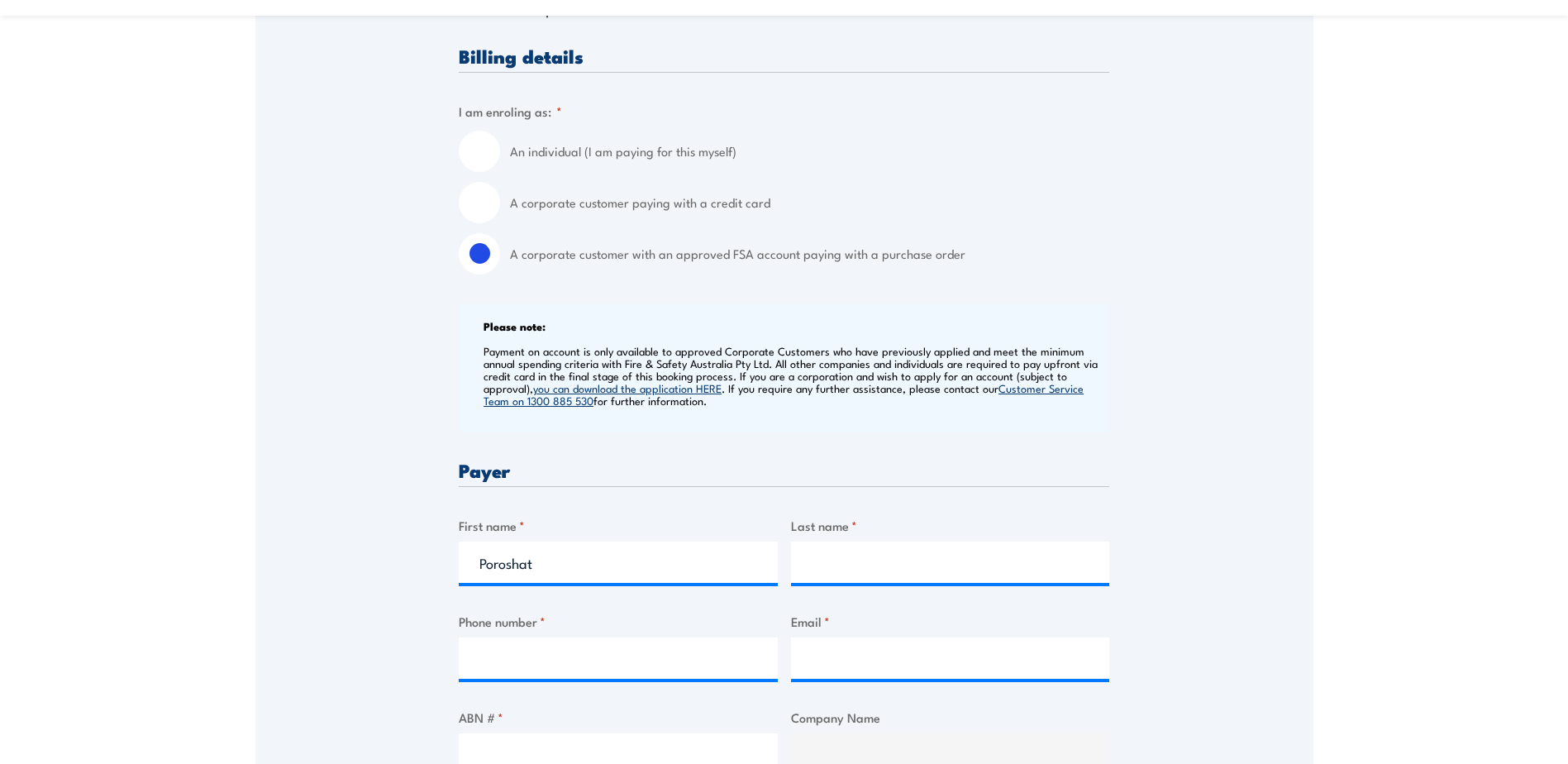
type input "Derakhshan"
type input "0436125119"
type input "[EMAIL_ADDRESS][DOMAIN_NAME]"
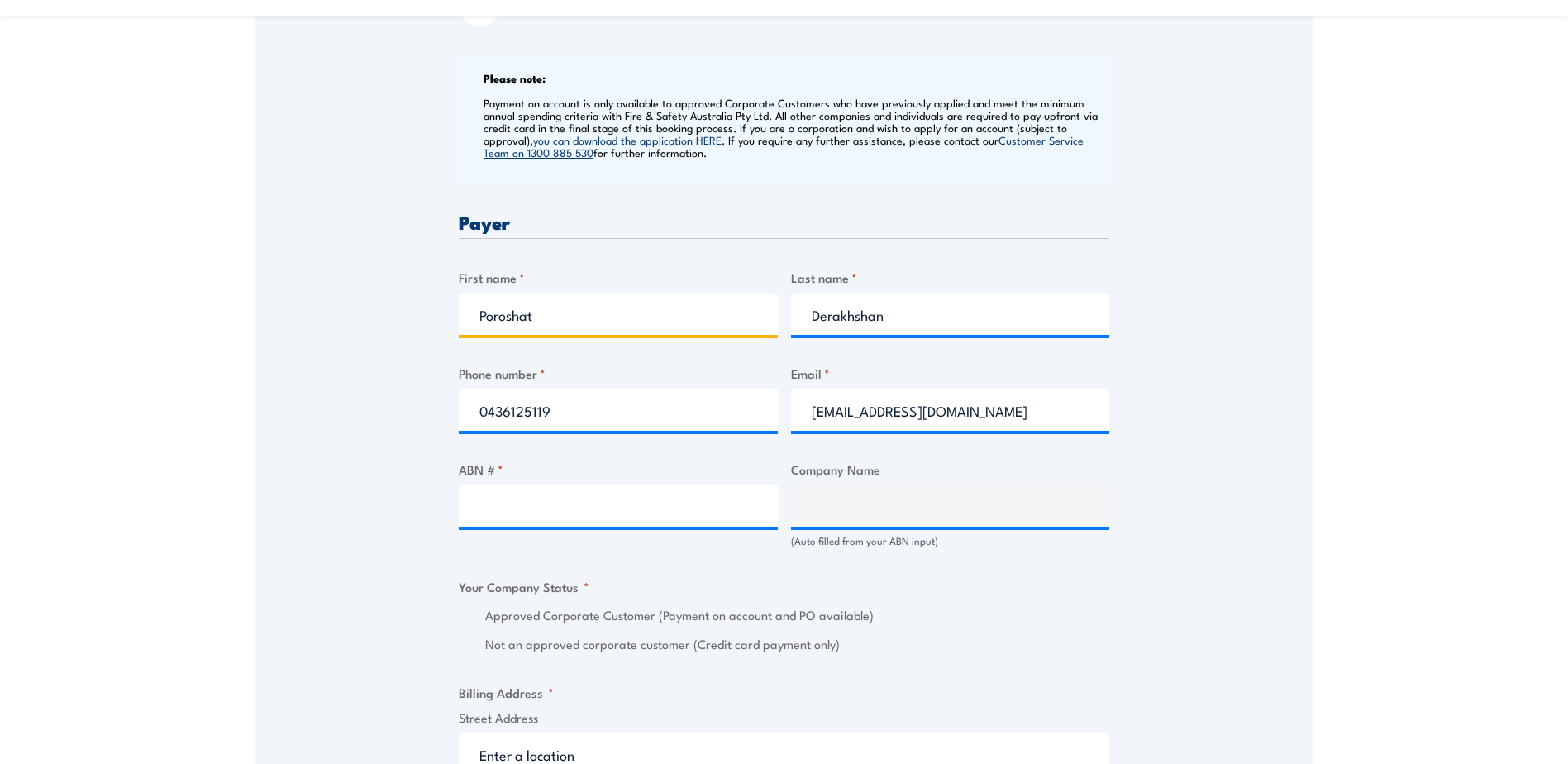
scroll to position [744, 0]
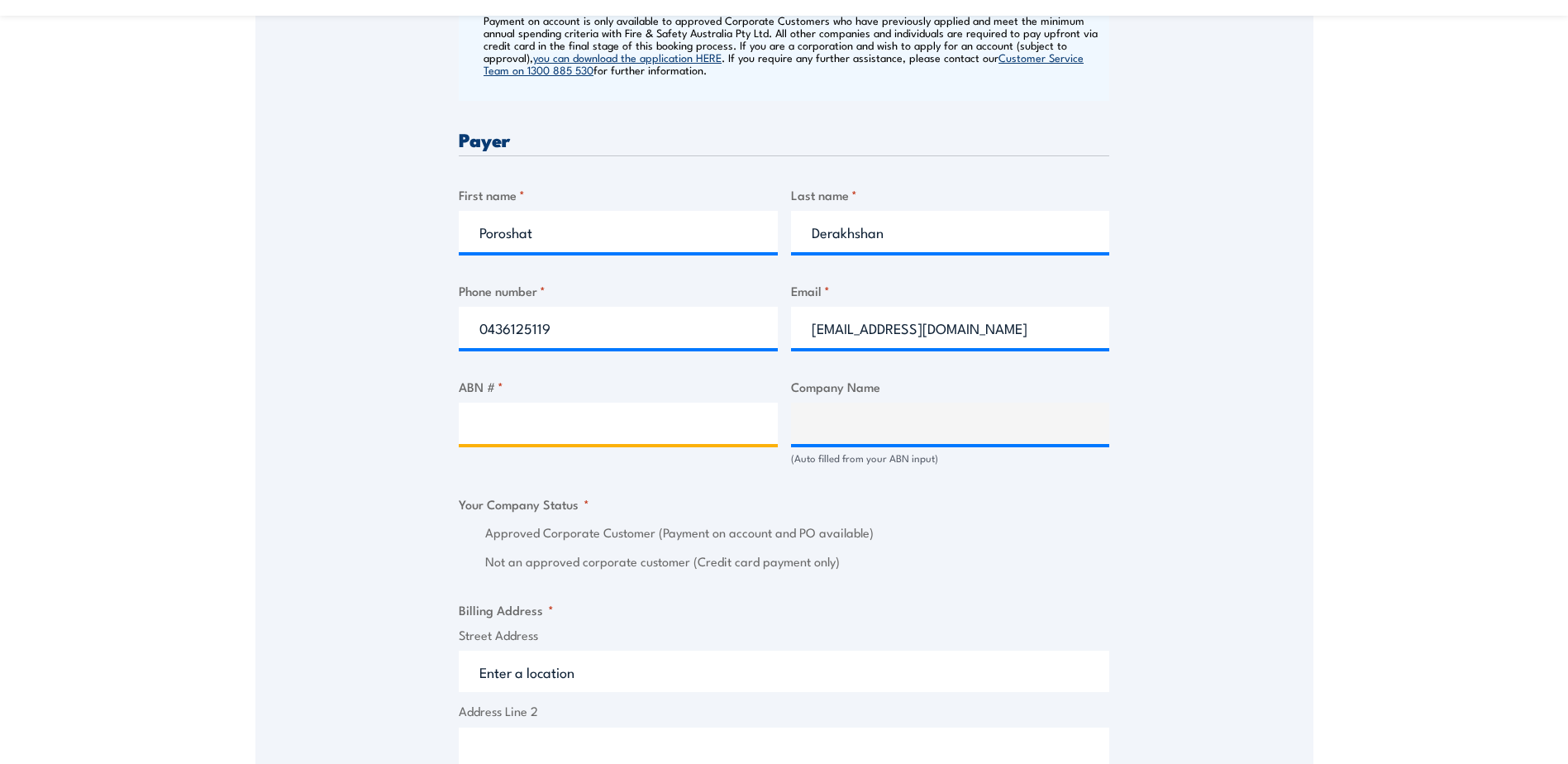
click at [481, 435] on input "ABN # *" at bounding box center [617, 423] width 319 height 42
click at [472, 433] on input "ABN # *" at bounding box center [617, 423] width 319 height 42
type input "28010729950"
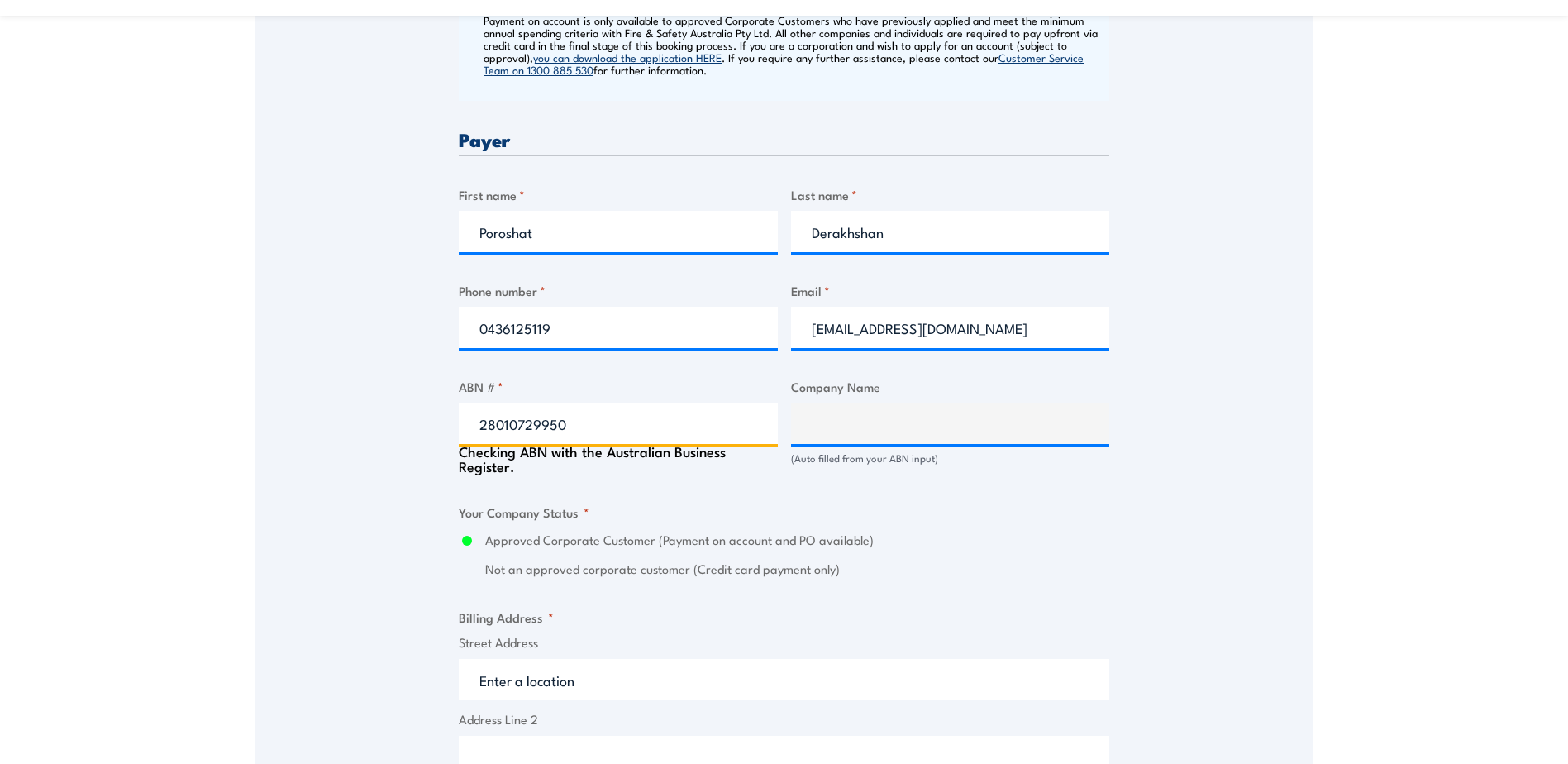
type input "AVEO GROUP LIMITED"
radio input "true"
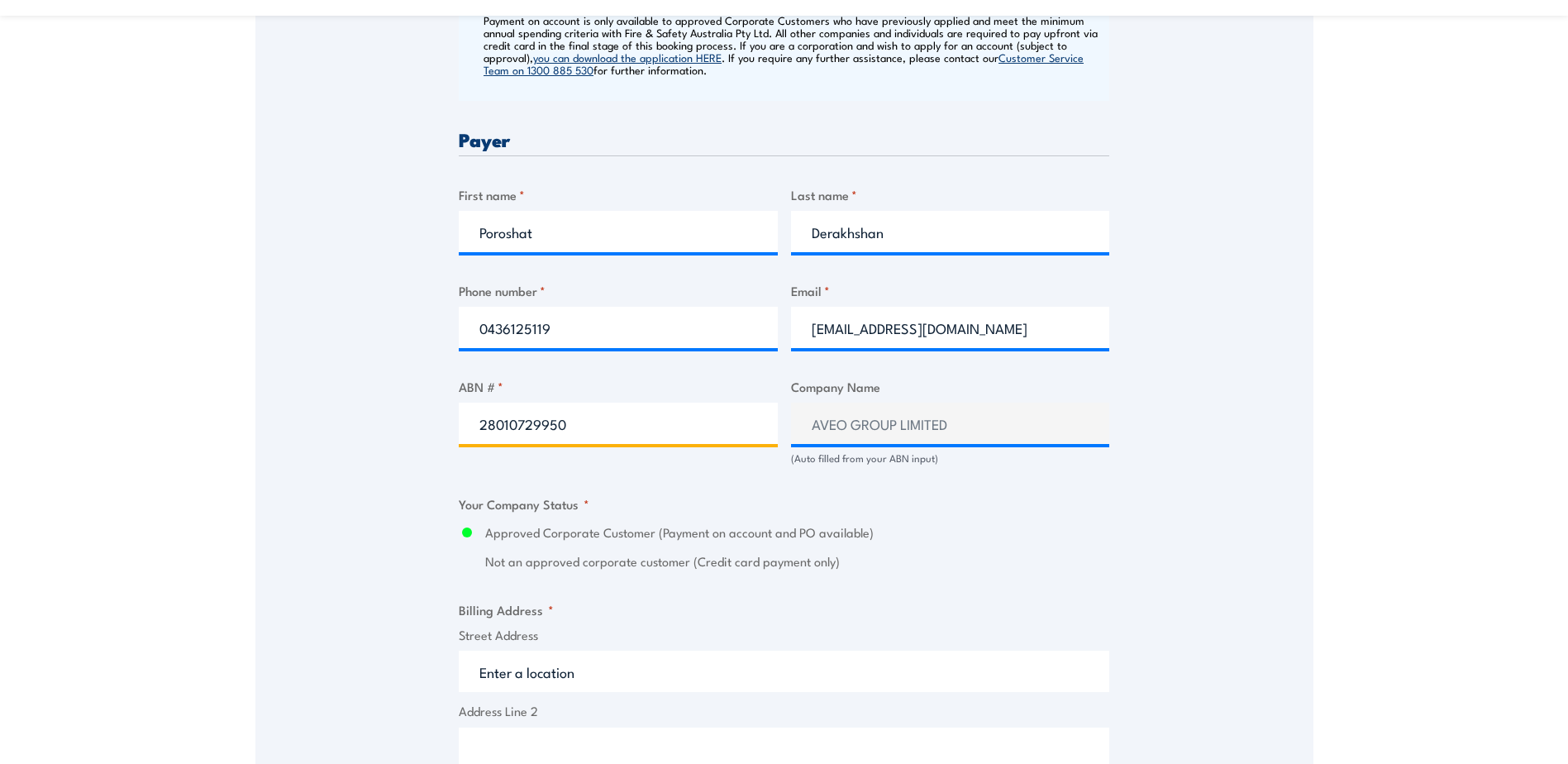
type input "28010729950"
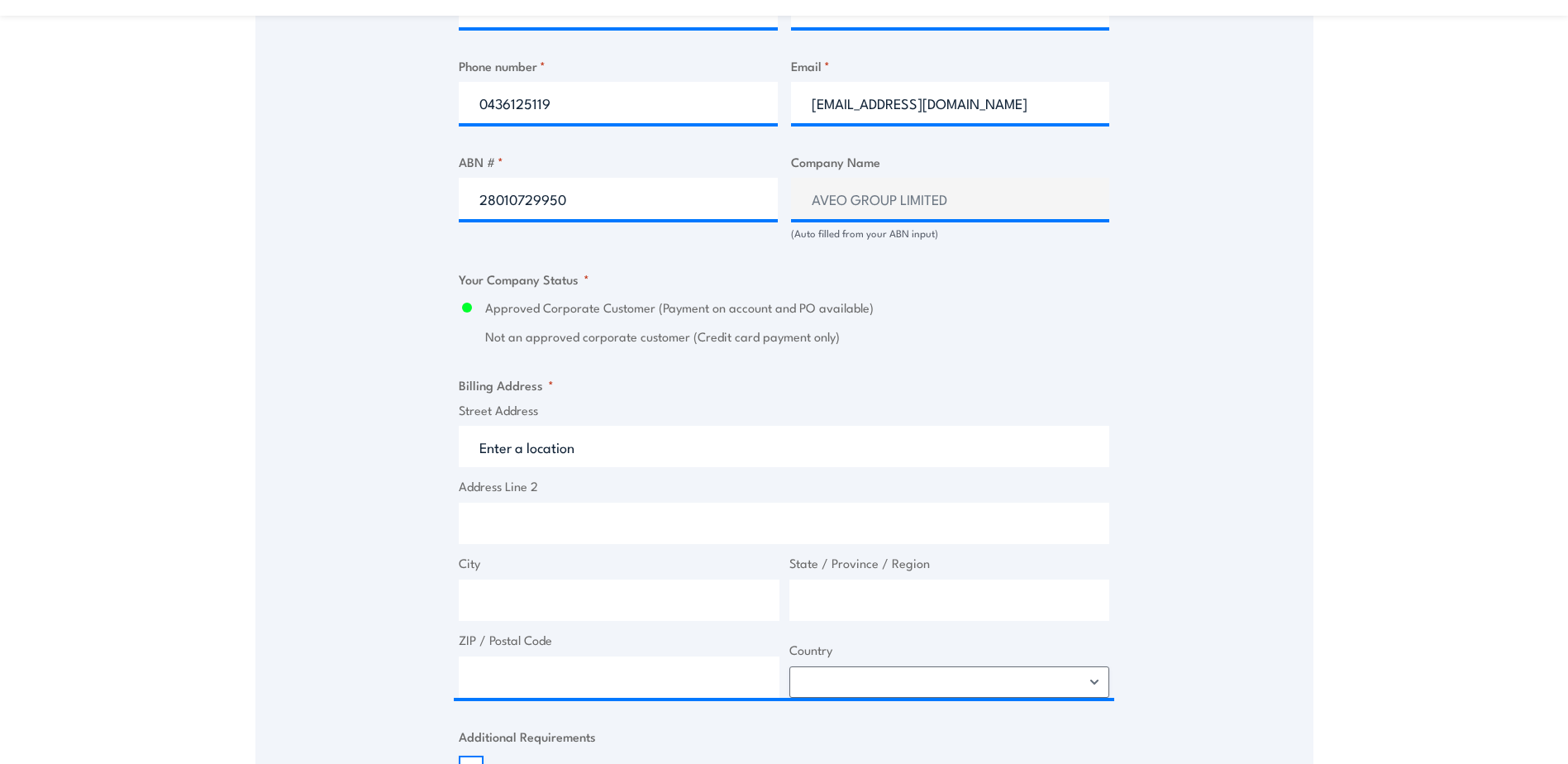
scroll to position [992, 0]
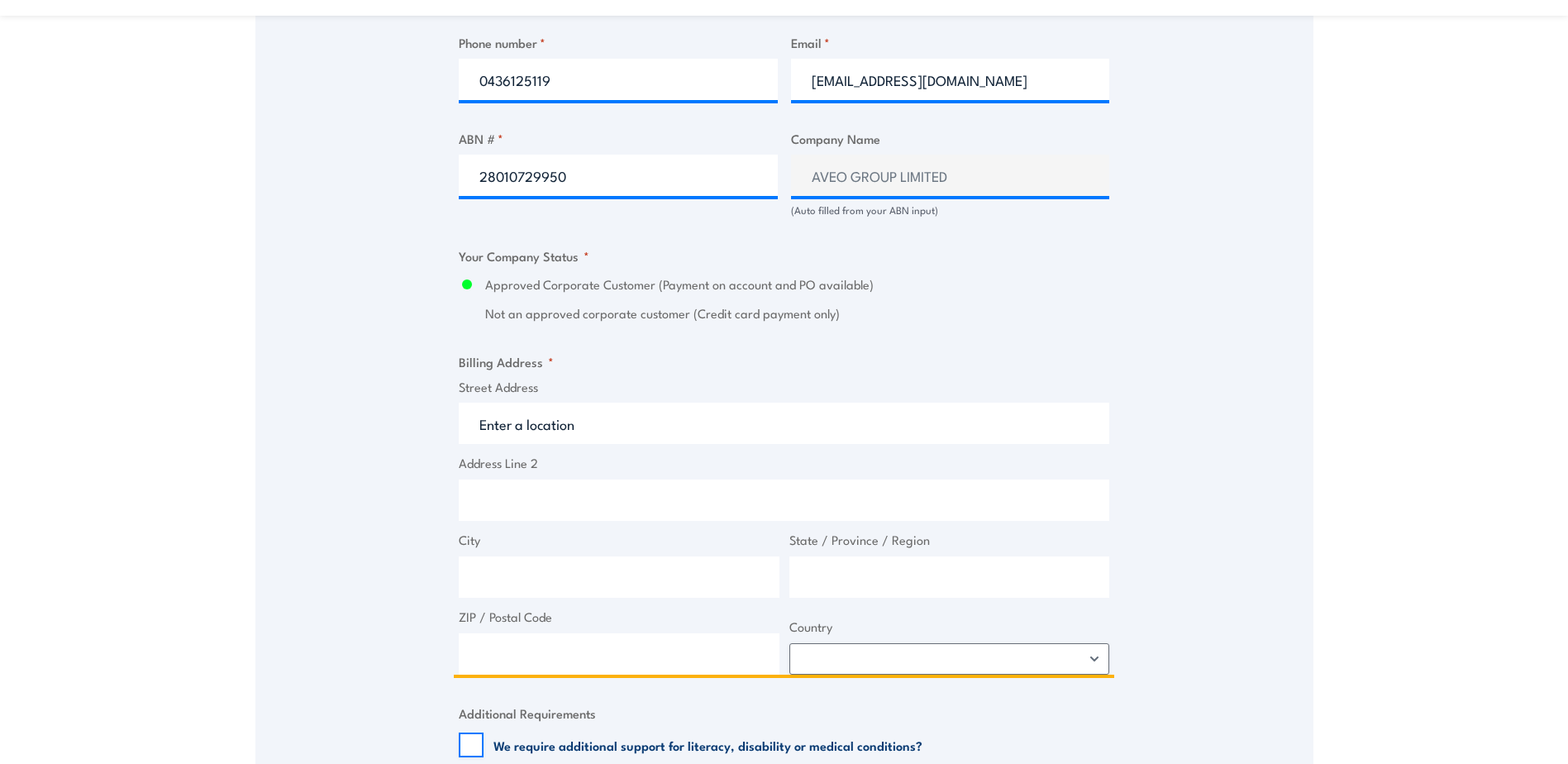
click at [479, 437] on input "Street Address" at bounding box center [784, 423] width 650 height 42
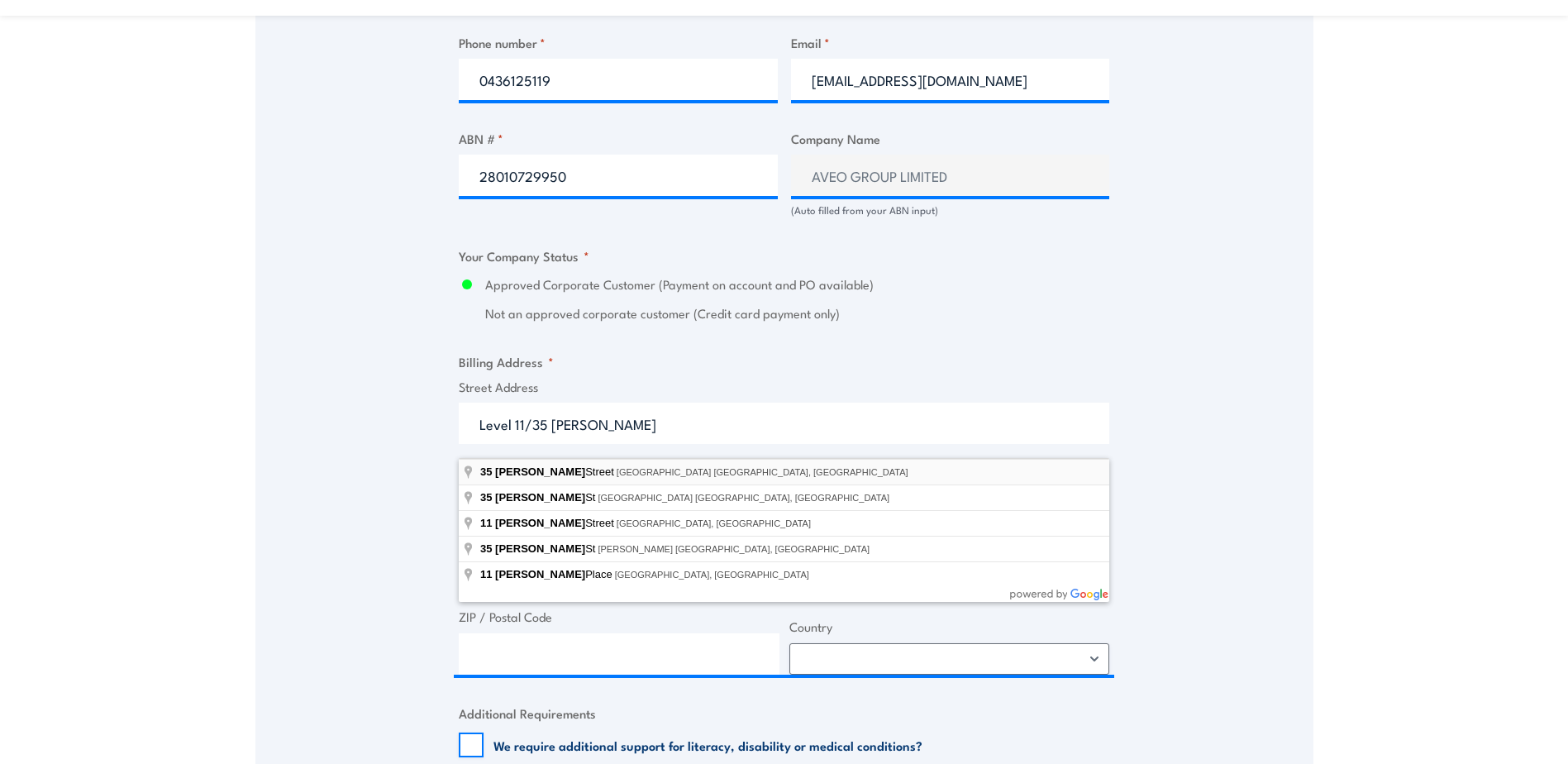
type input "[STREET_ADDRESS][PERSON_NAME]"
type input "[GEOGRAPHIC_DATA]"
type input "2000"
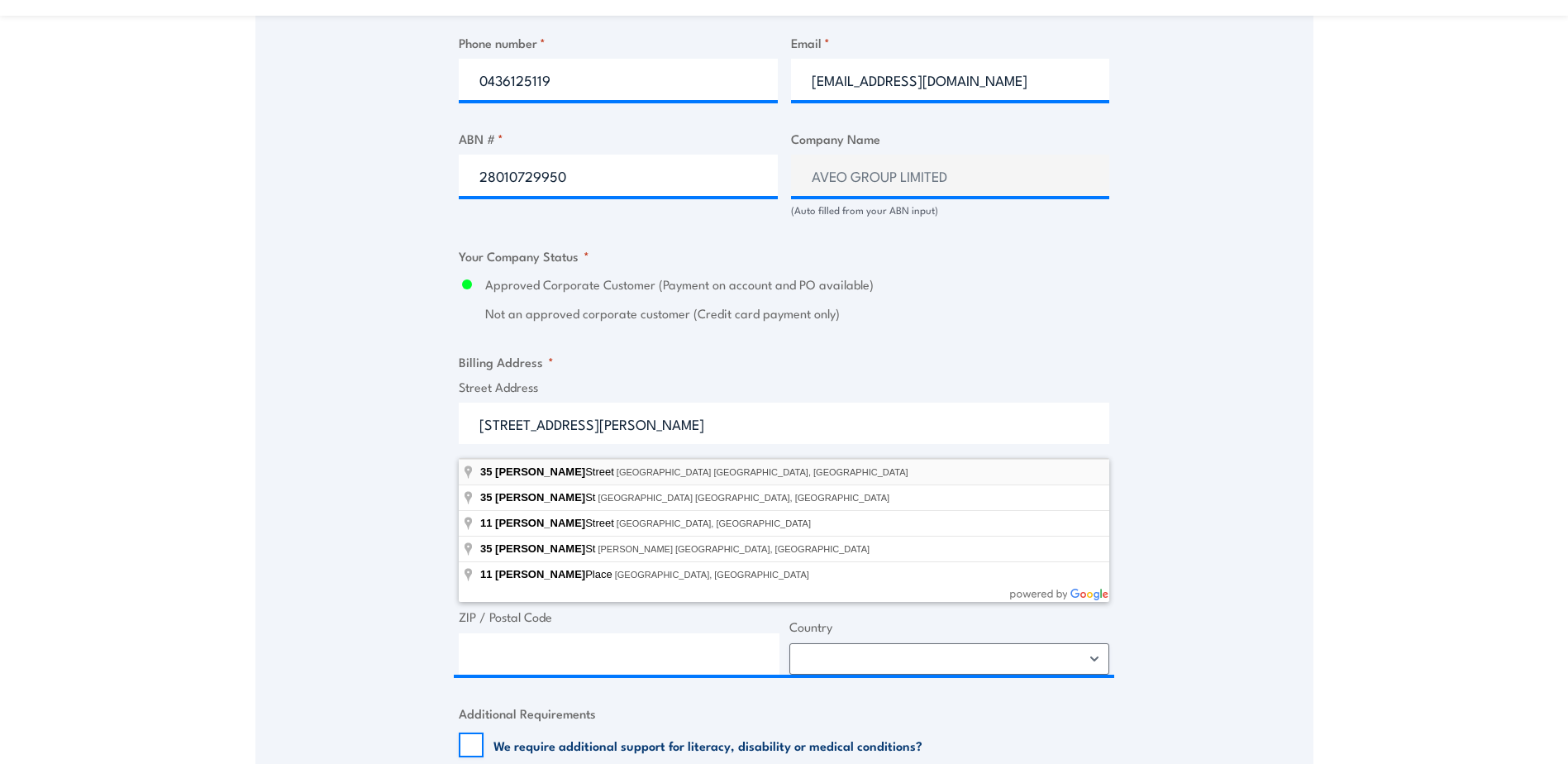
select select "[GEOGRAPHIC_DATA]"
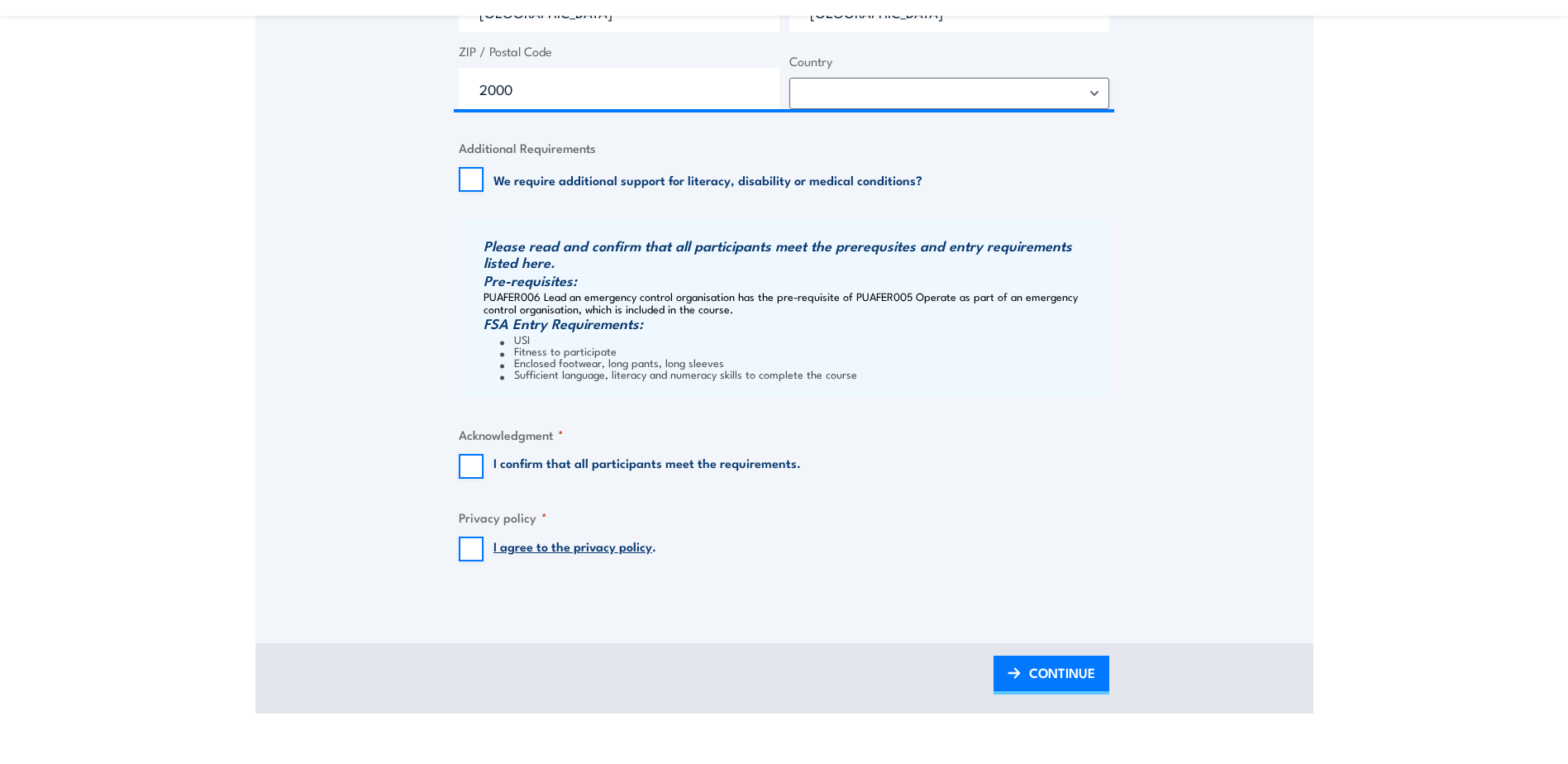
scroll to position [1570, 0]
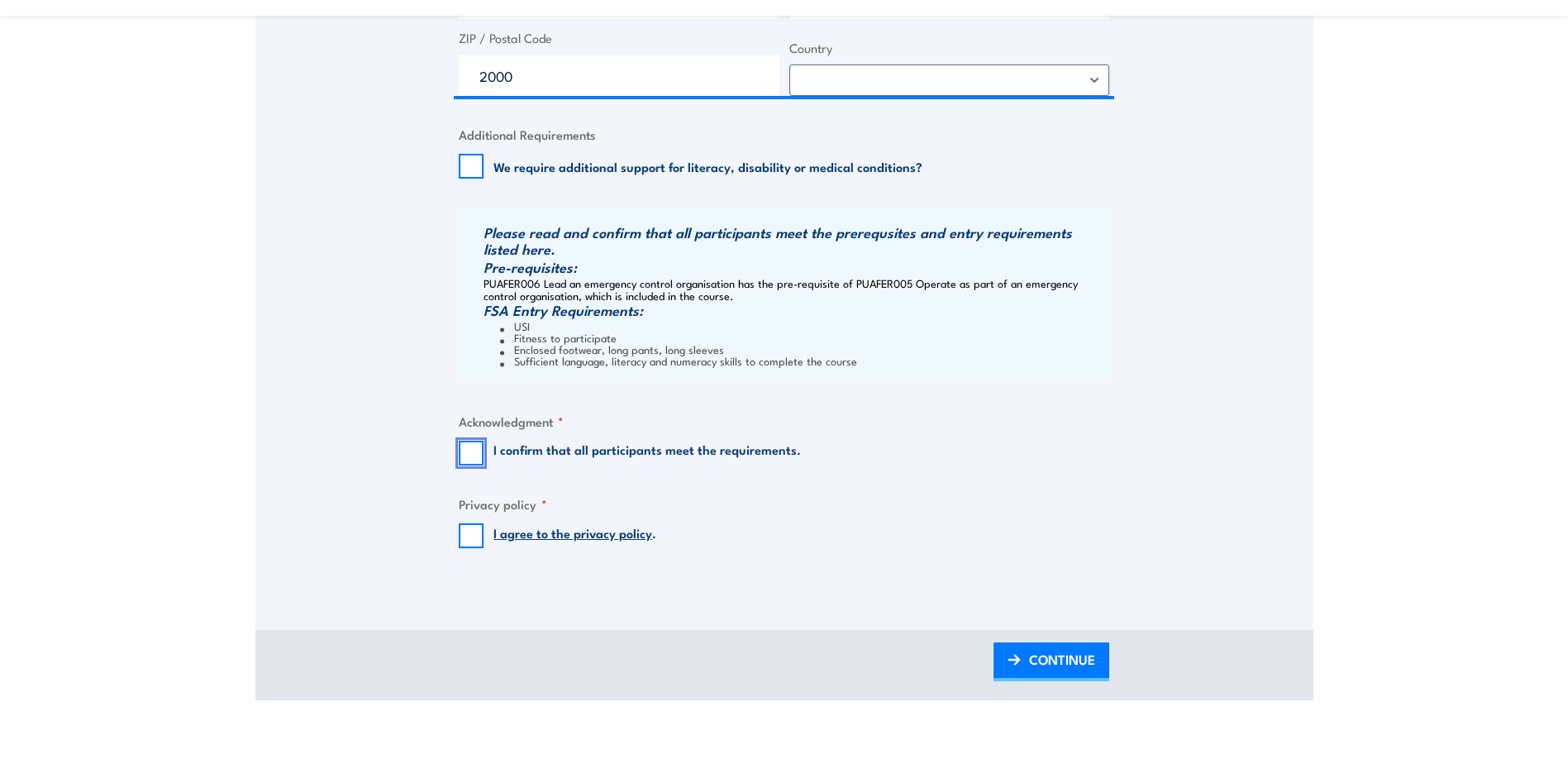
click at [476, 465] on input "I confirm that all participants meet the requirements." at bounding box center [471, 453] width 25 height 25
checkbox input "true"
click at [469, 548] on input "I agree to the privacy policy ." at bounding box center [471, 535] width 25 height 25
checkbox input "true"
click at [1041, 669] on span "CONTINUE" at bounding box center [1062, 659] width 66 height 44
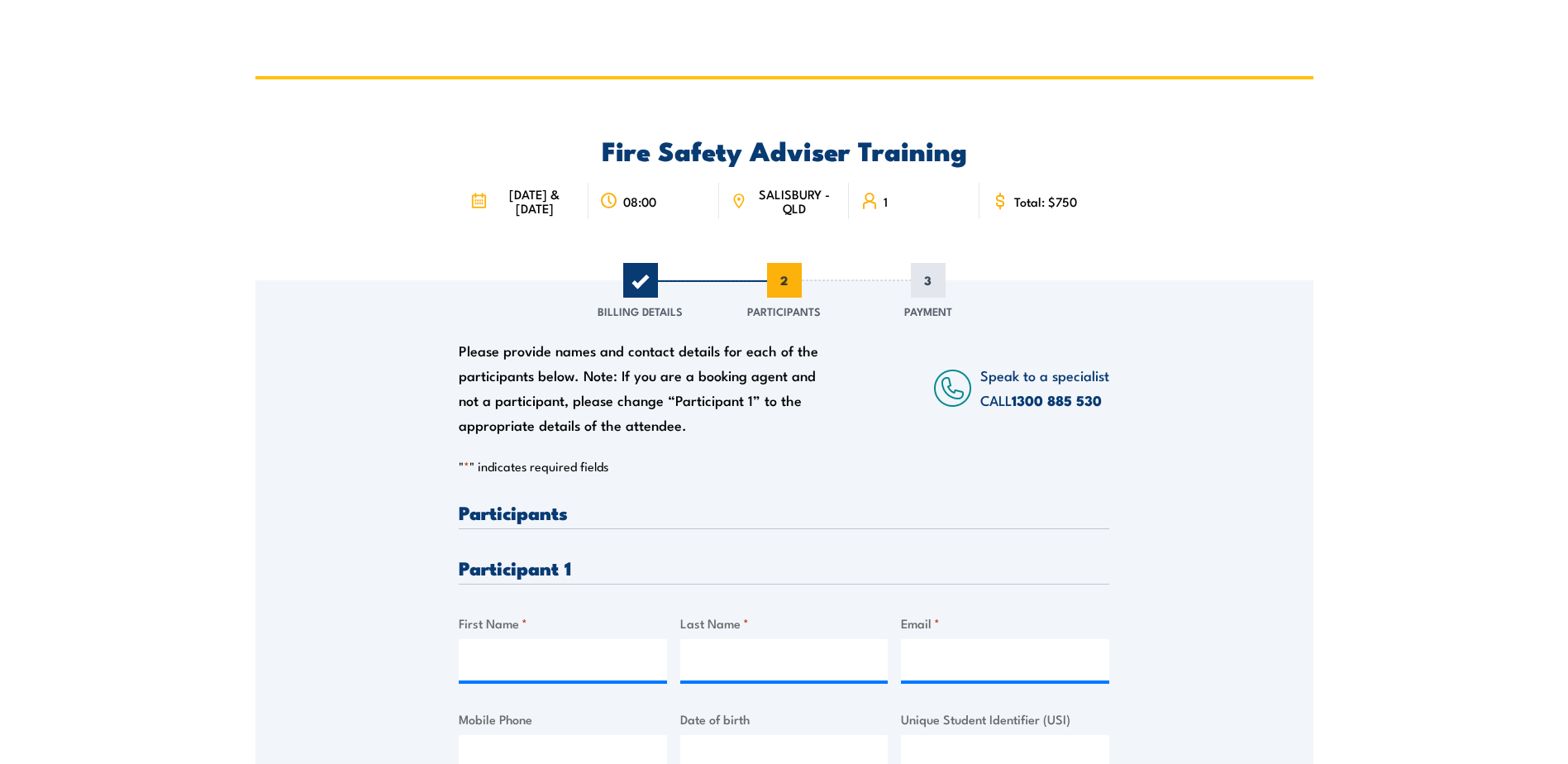
scroll to position [0, 0]
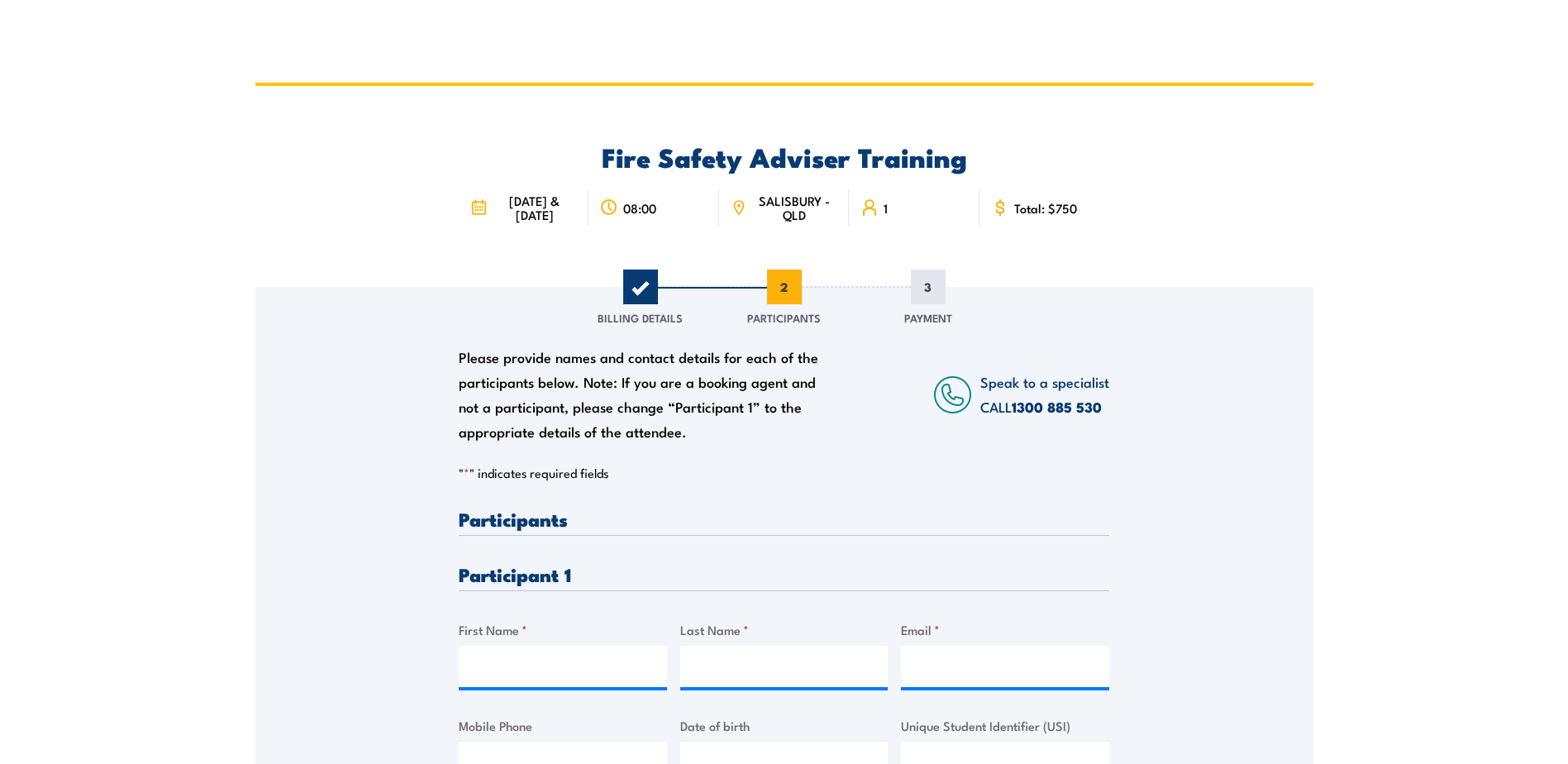
click at [520, 525] on h3 "Participants" at bounding box center [784, 518] width 650 height 19
click at [461, 528] on h3 "Participants" at bounding box center [784, 518] width 650 height 19
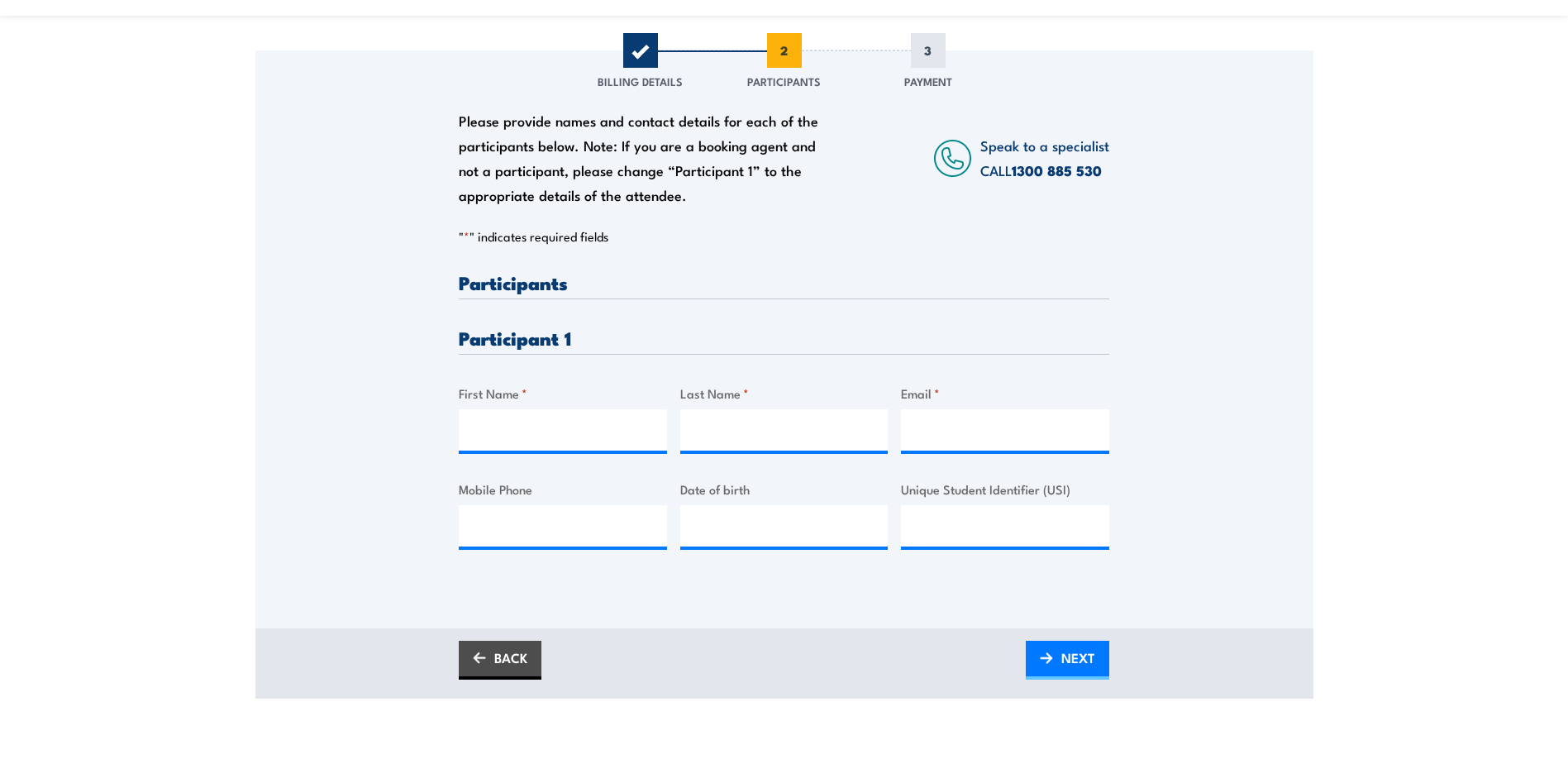
scroll to position [248, 0]
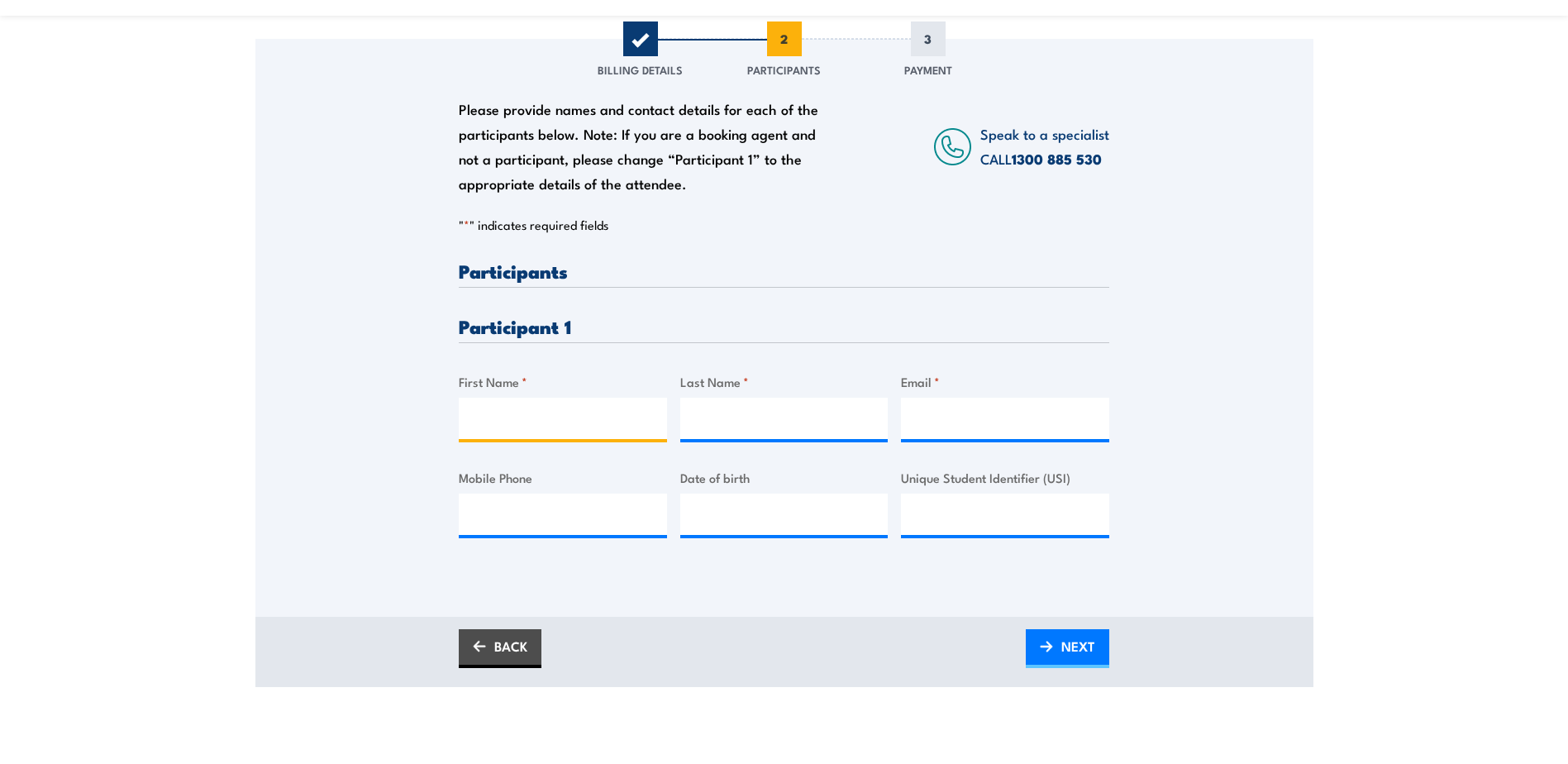
click at [482, 427] on input "First Name *" at bounding box center [563, 418] width 208 height 42
type input "Poroshat"
type input "Derakhshan"
type input "[EMAIL_ADDRESS][DOMAIN_NAME]"
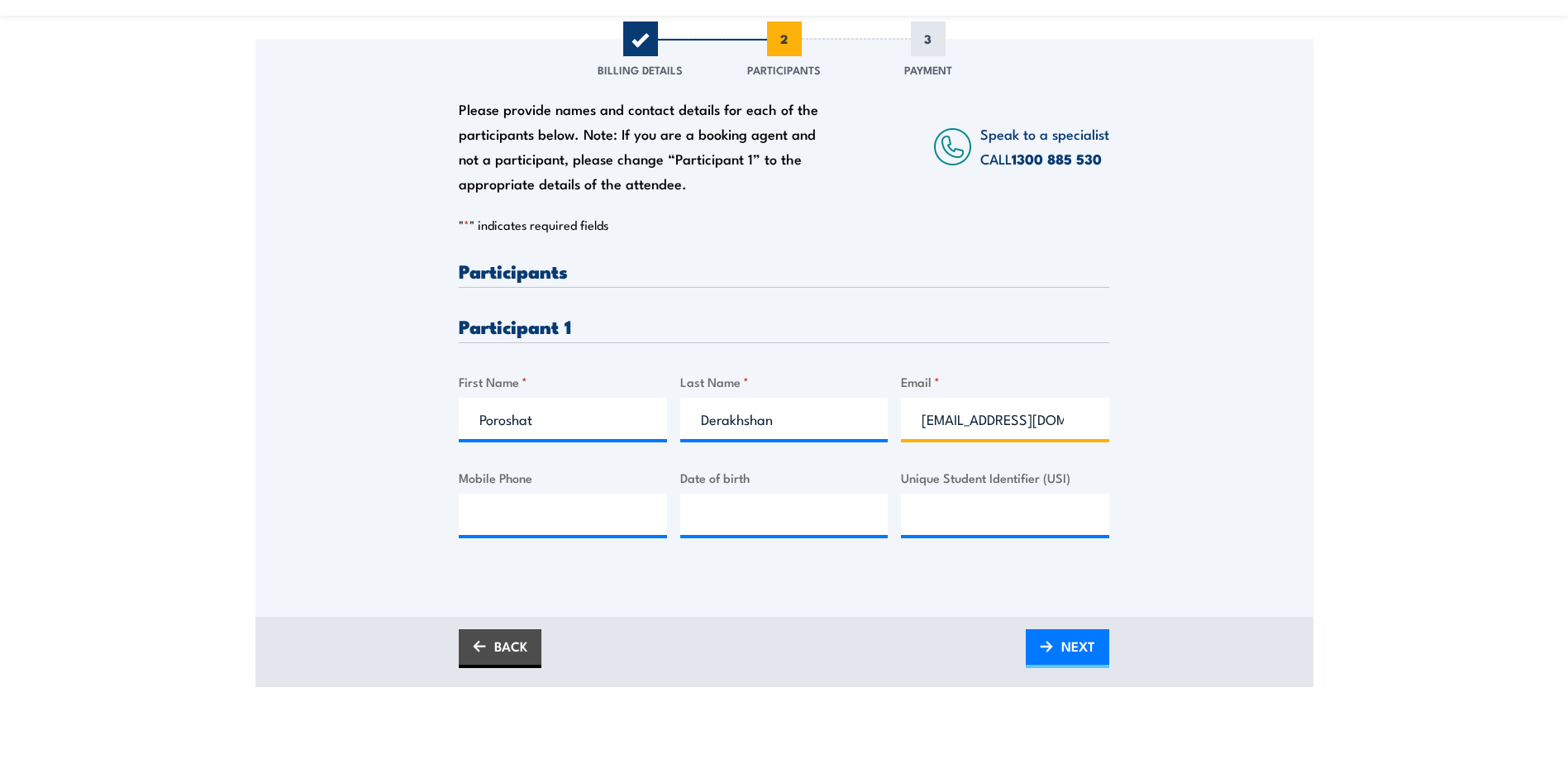
type input "0436125119"
type input "__/__/____"
click at [700, 528] on input "__/__/____" at bounding box center [784, 514] width 208 height 42
click at [731, 506] on div "Date of birth" at bounding box center [784, 502] width 208 height 67
click at [738, 534] on input "__/__/____" at bounding box center [784, 514] width 208 height 42
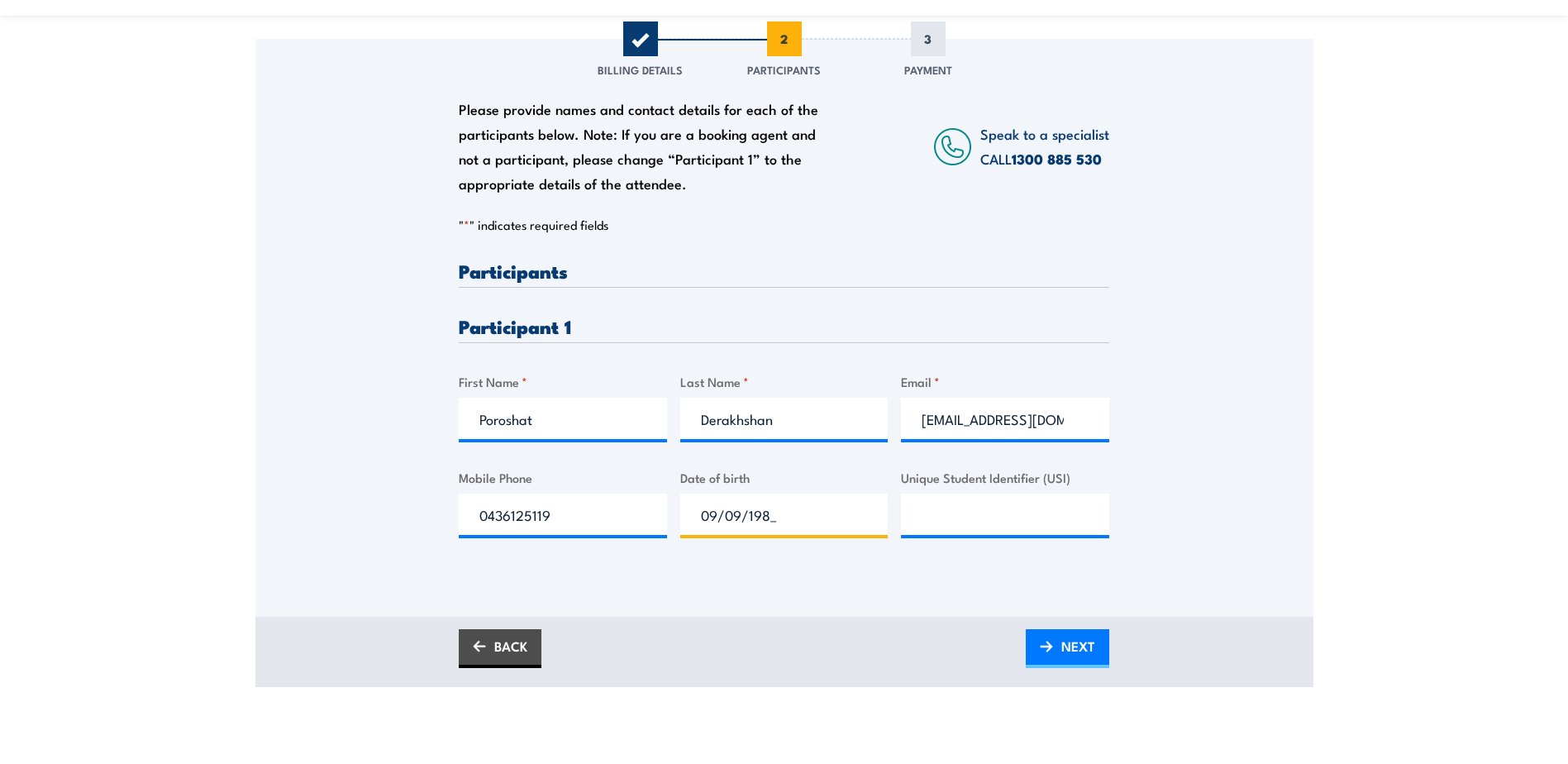
type input "09/09/1987"
click at [915, 529] on input "Unique Student Identifier (USI)" at bounding box center [1005, 514] width 208 height 42
click at [922, 529] on input "Unique Student Identifier (USI)" at bounding box center [1005, 514] width 208 height 42
paste input "X3KS9MRLEH"
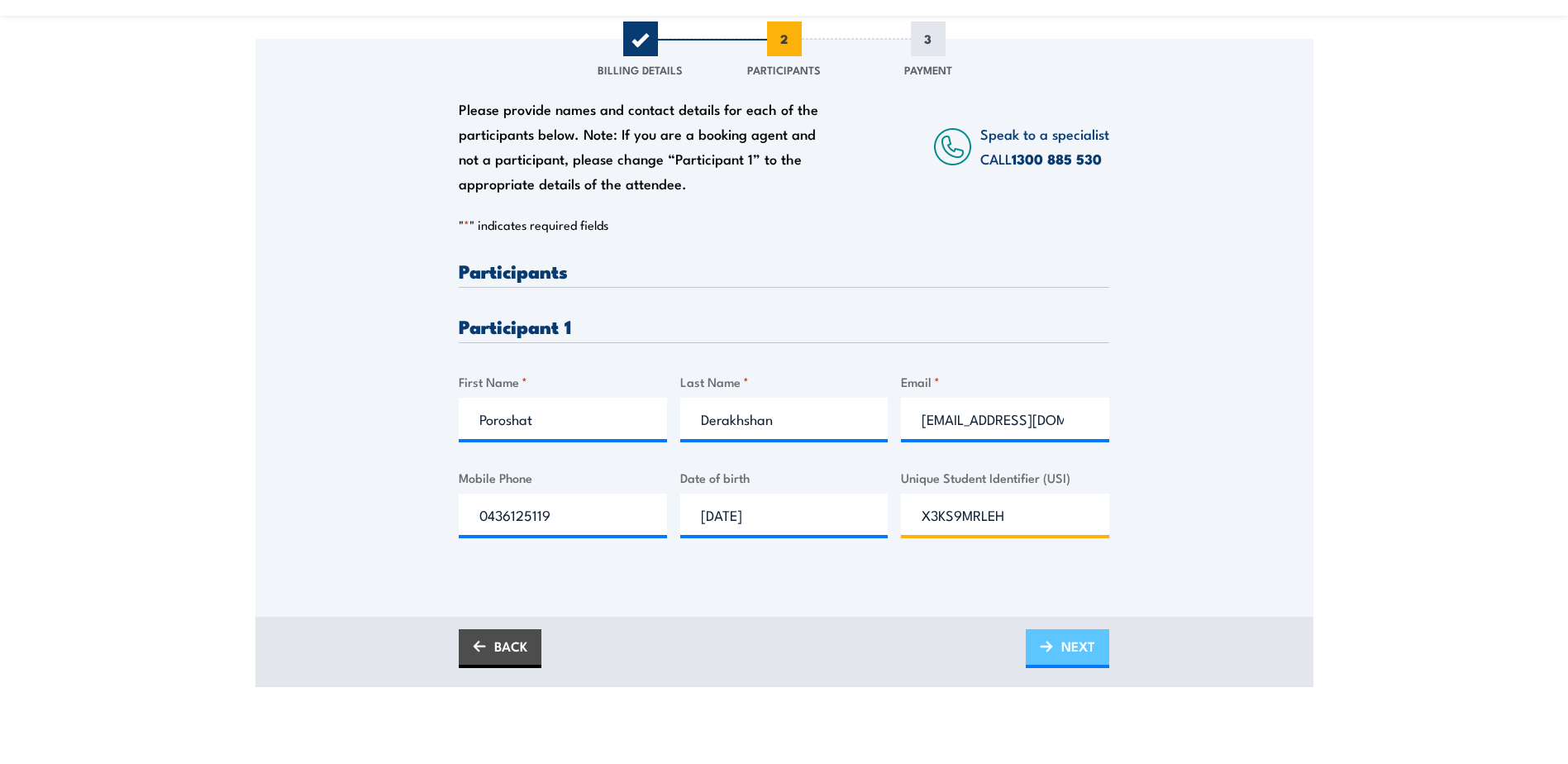
type input "X3KS9MRLEH"
click at [1076, 657] on span "NEXT" at bounding box center [1078, 646] width 34 height 44
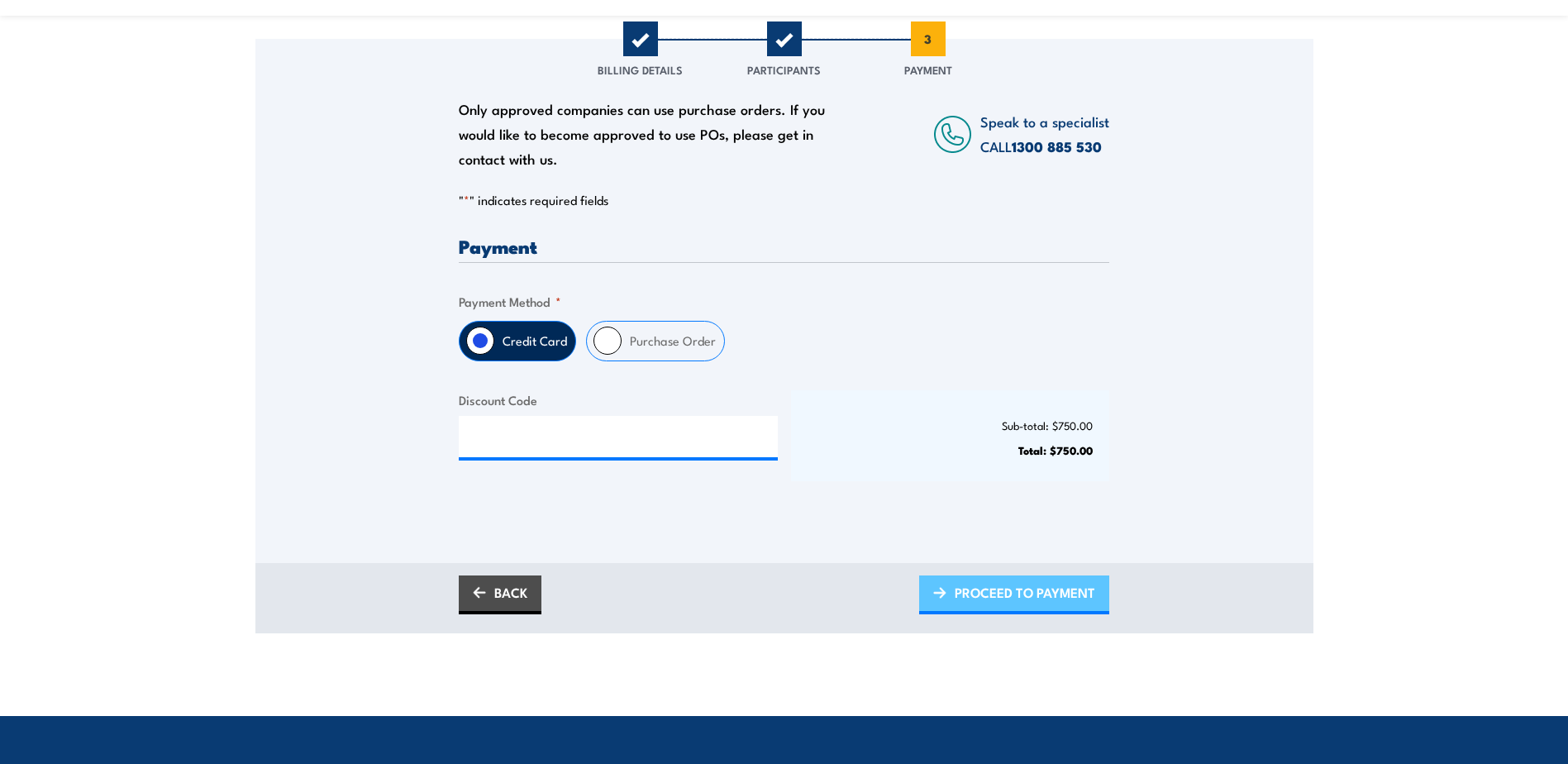
scroll to position [0, 0]
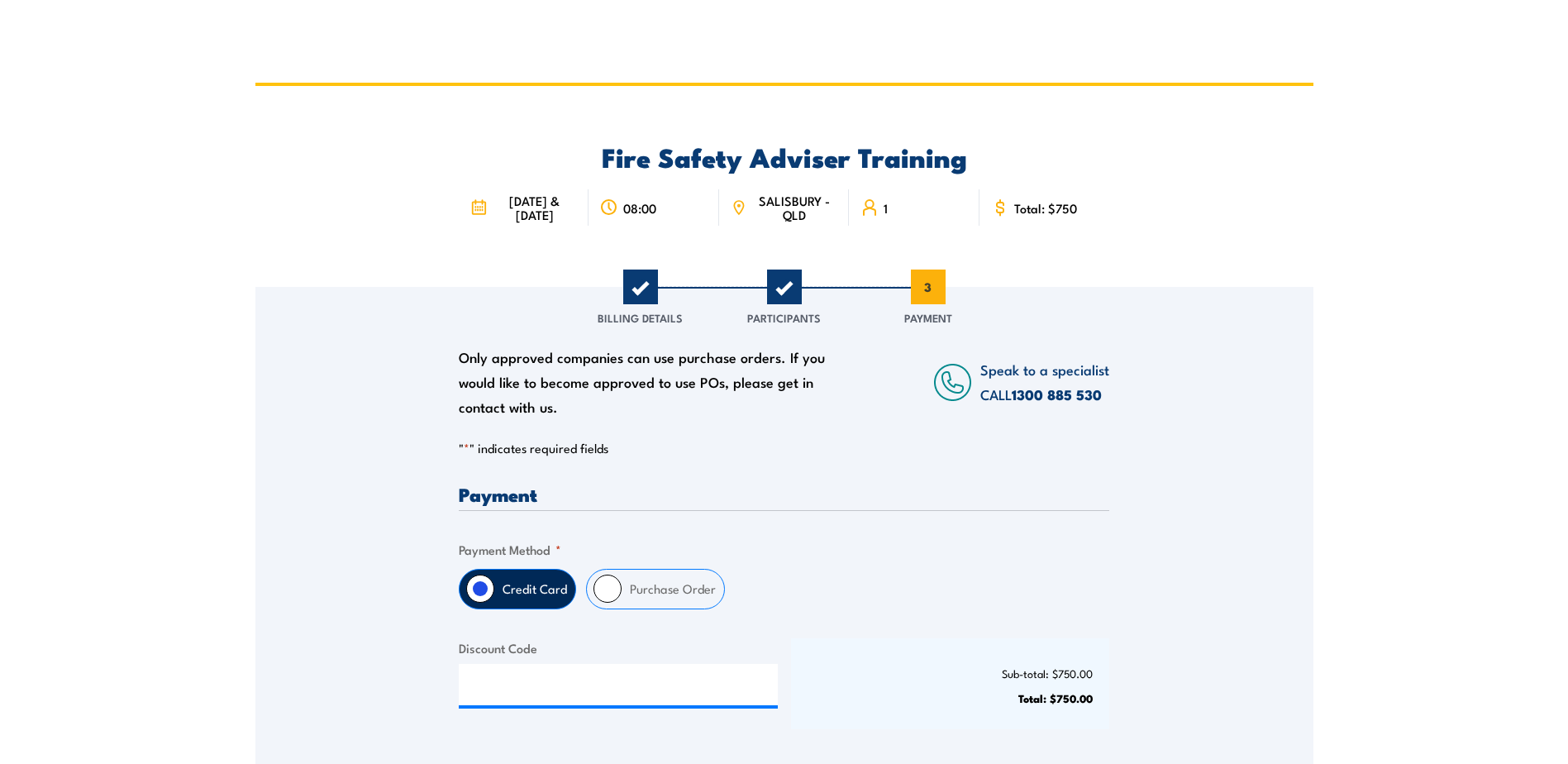
click at [611, 597] on input "Purchase Order" at bounding box center [608, 588] width 28 height 28
radio input "true"
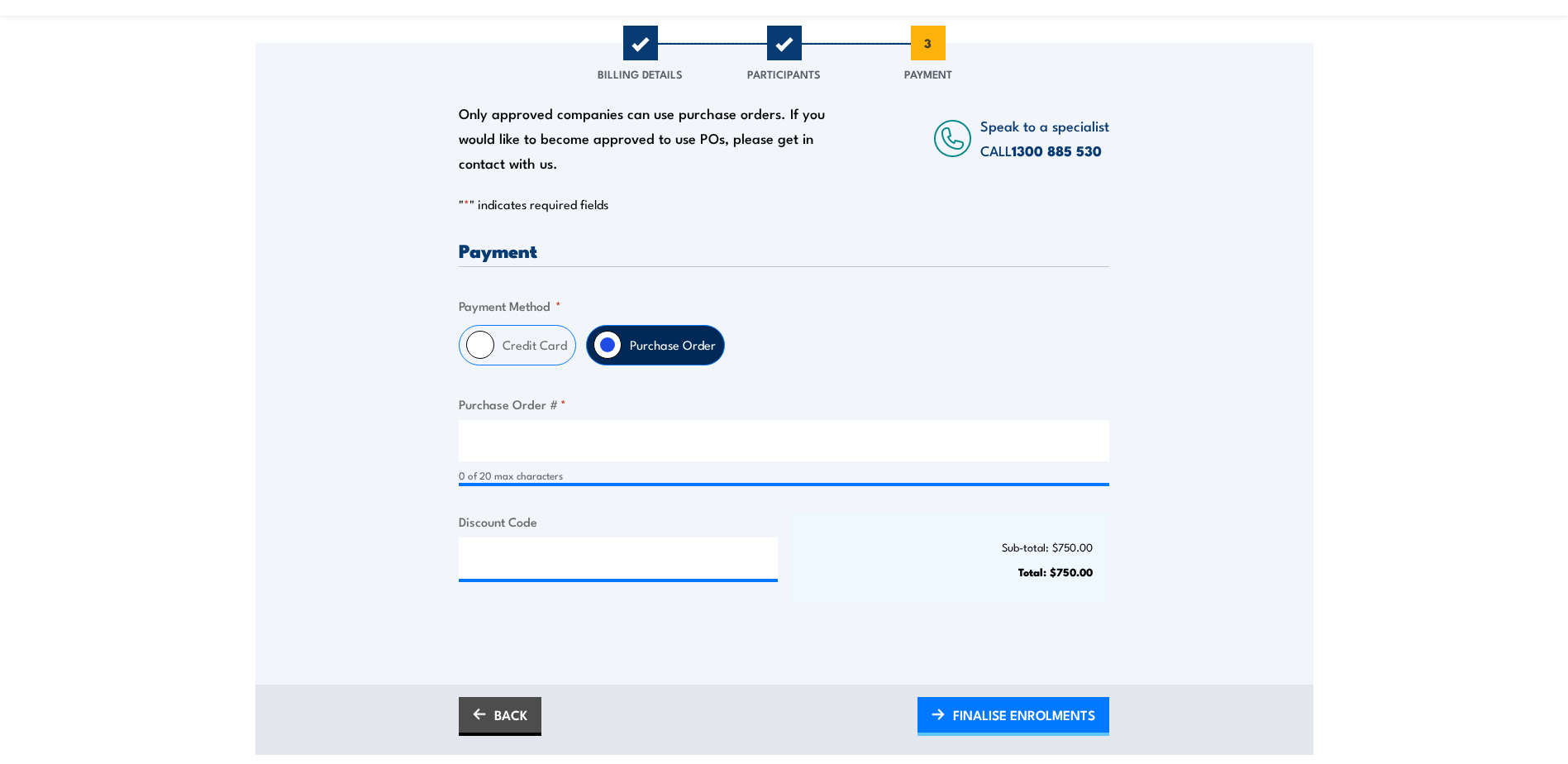
scroll to position [248, 0]
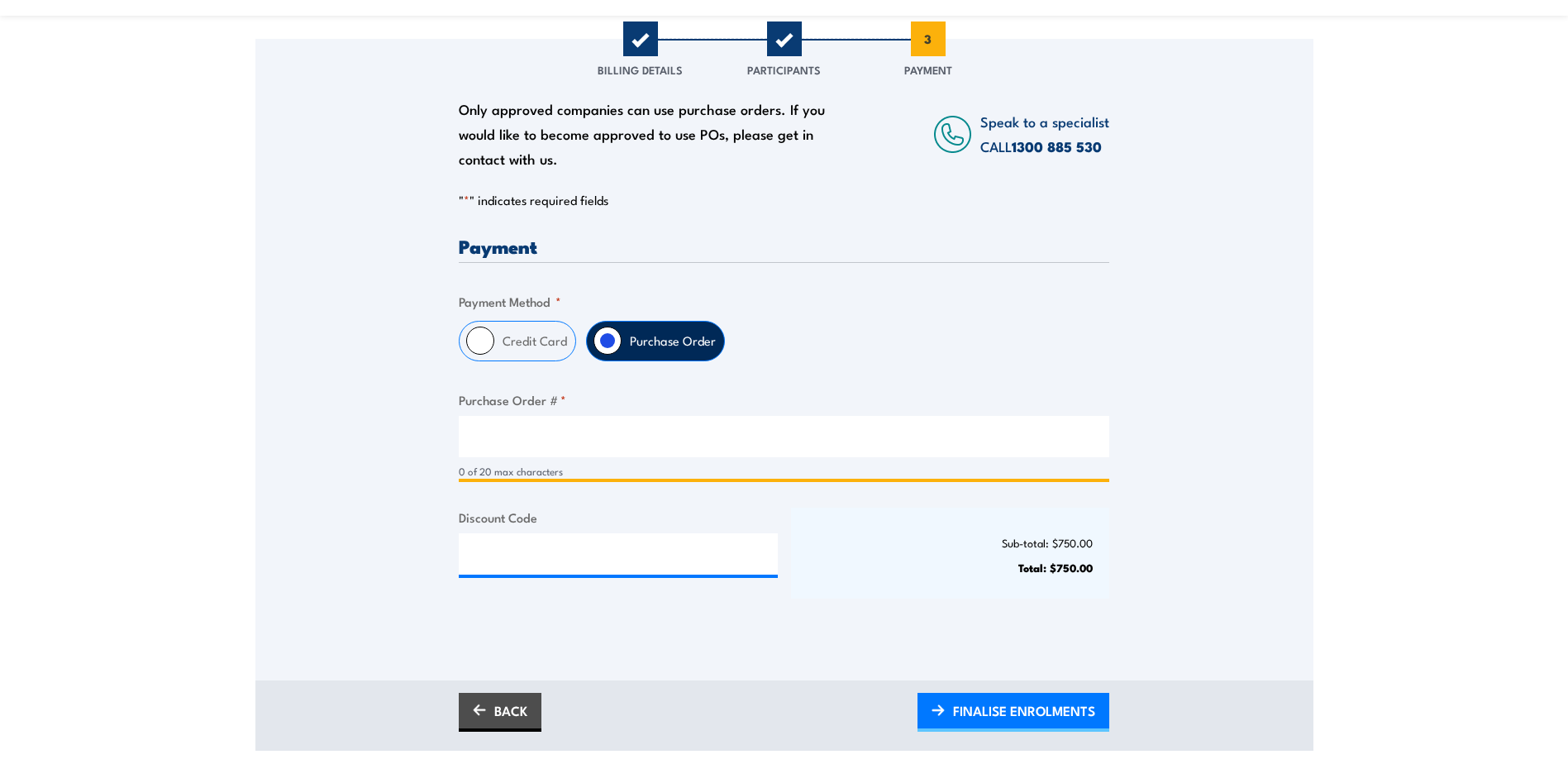
click at [480, 455] on input "Purchase Order # *" at bounding box center [784, 436] width 650 height 42
click at [472, 446] on input "Purchase Order # *" at bounding box center [784, 436] width 650 height 42
paste input "PG010159"
type input "PG010159"
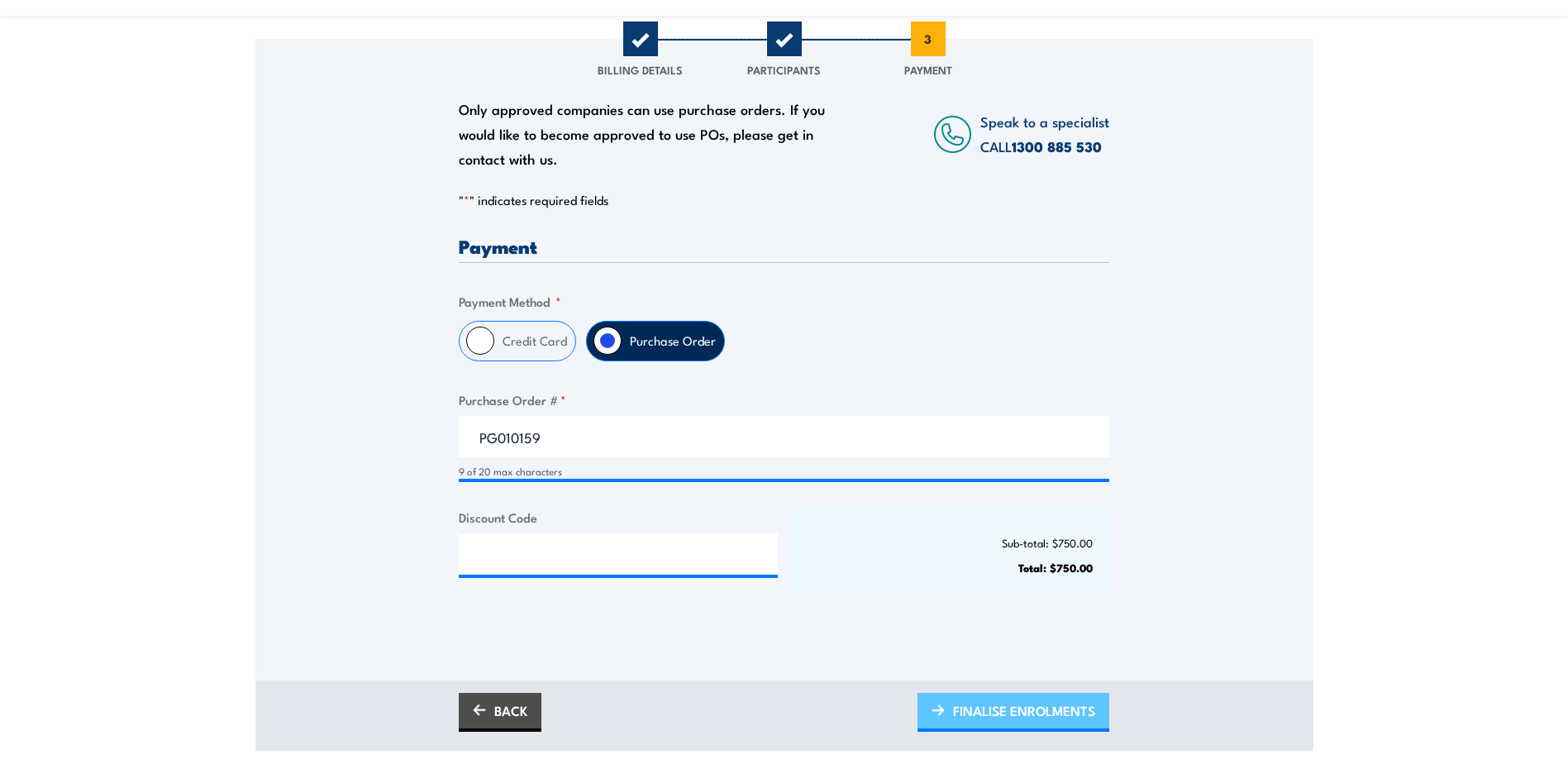
click at [1001, 723] on span "FINALISE ENROLMENTS" at bounding box center [1024, 710] width 142 height 44
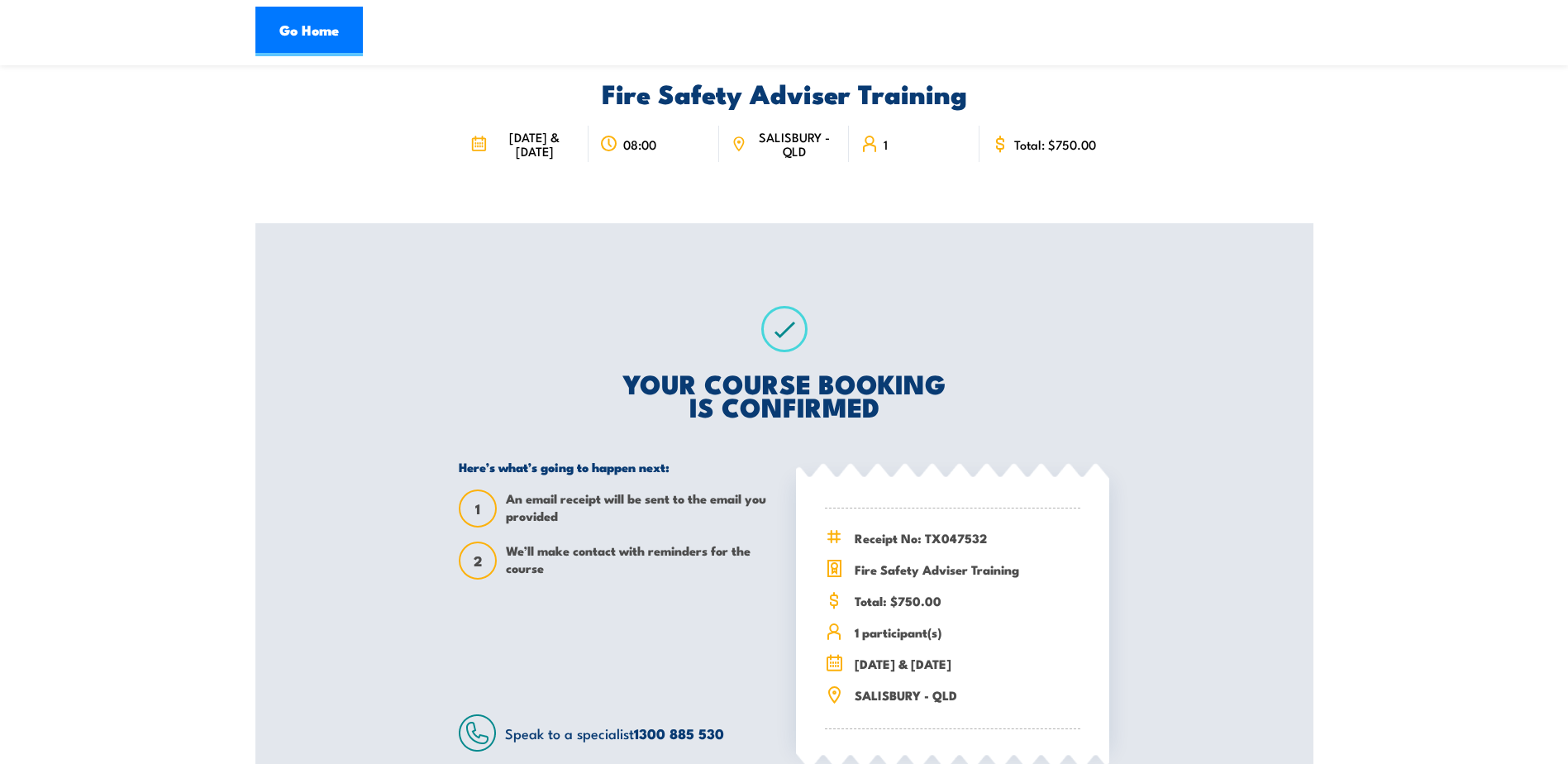
scroll to position [248, 0]
